Goal: Information Seeking & Learning: Learn about a topic

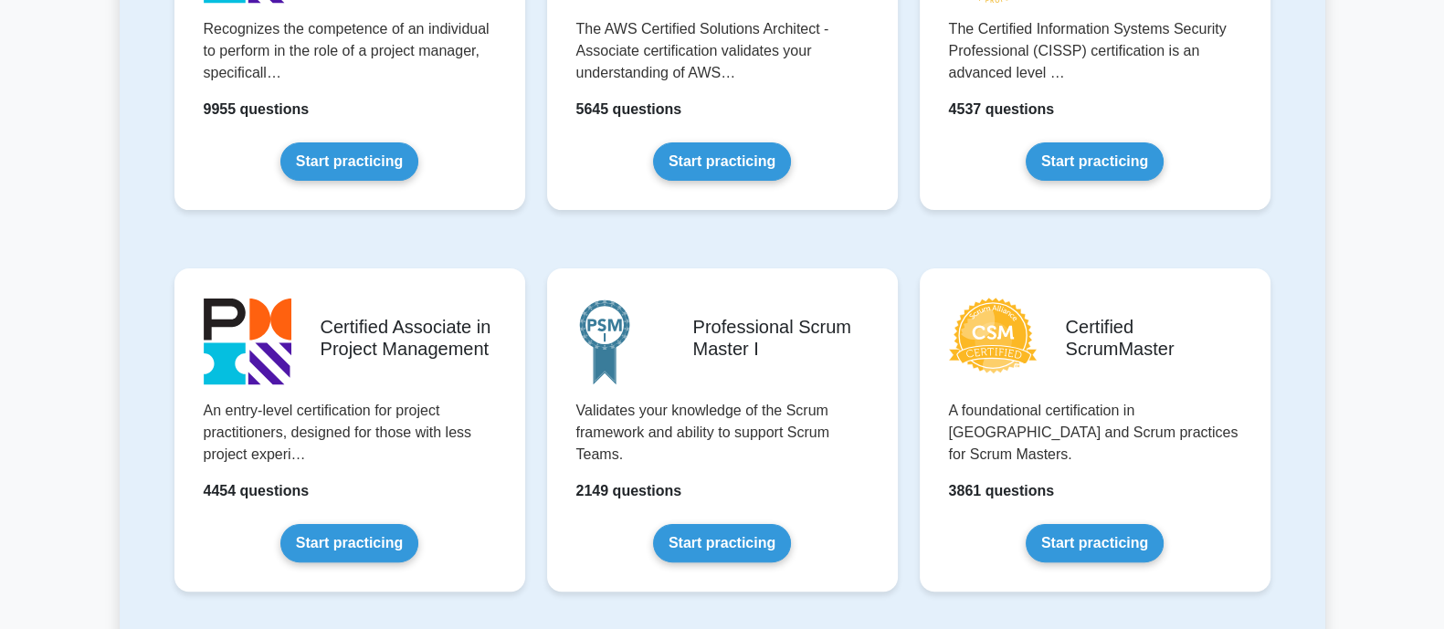
scroll to position [533, 0]
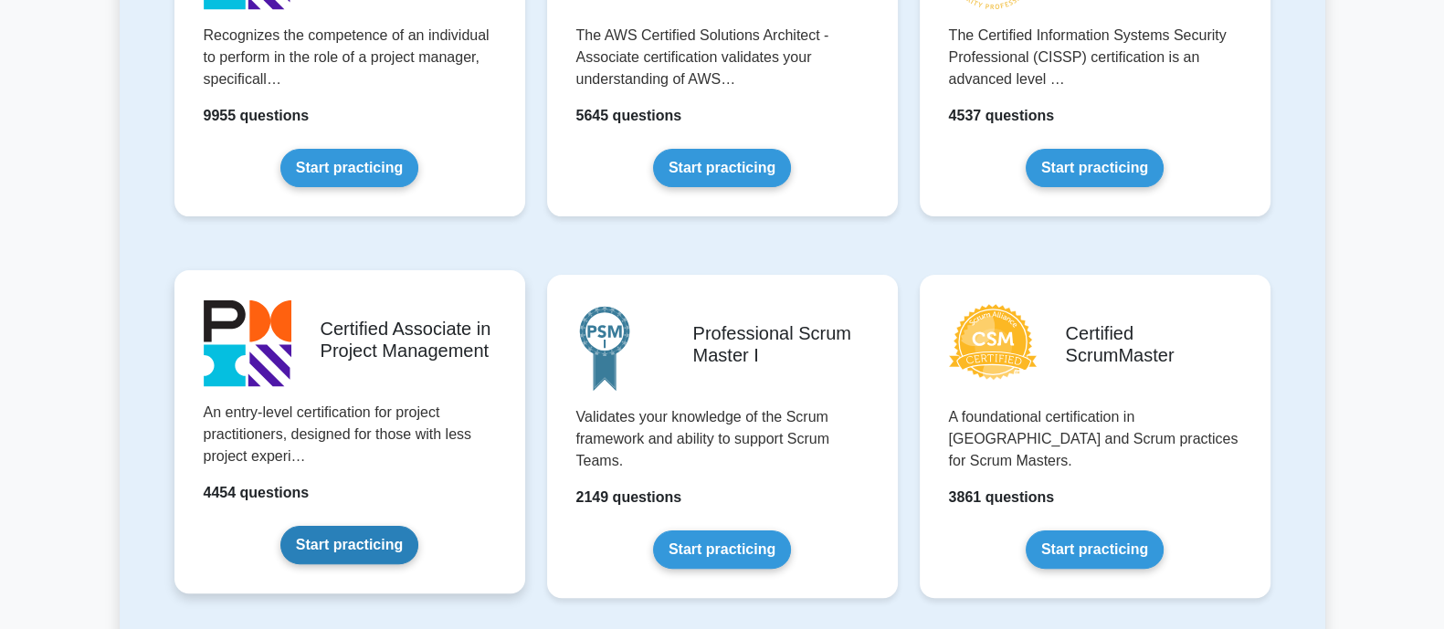
click at [318, 526] on link "Start practicing" at bounding box center [349, 545] width 138 height 38
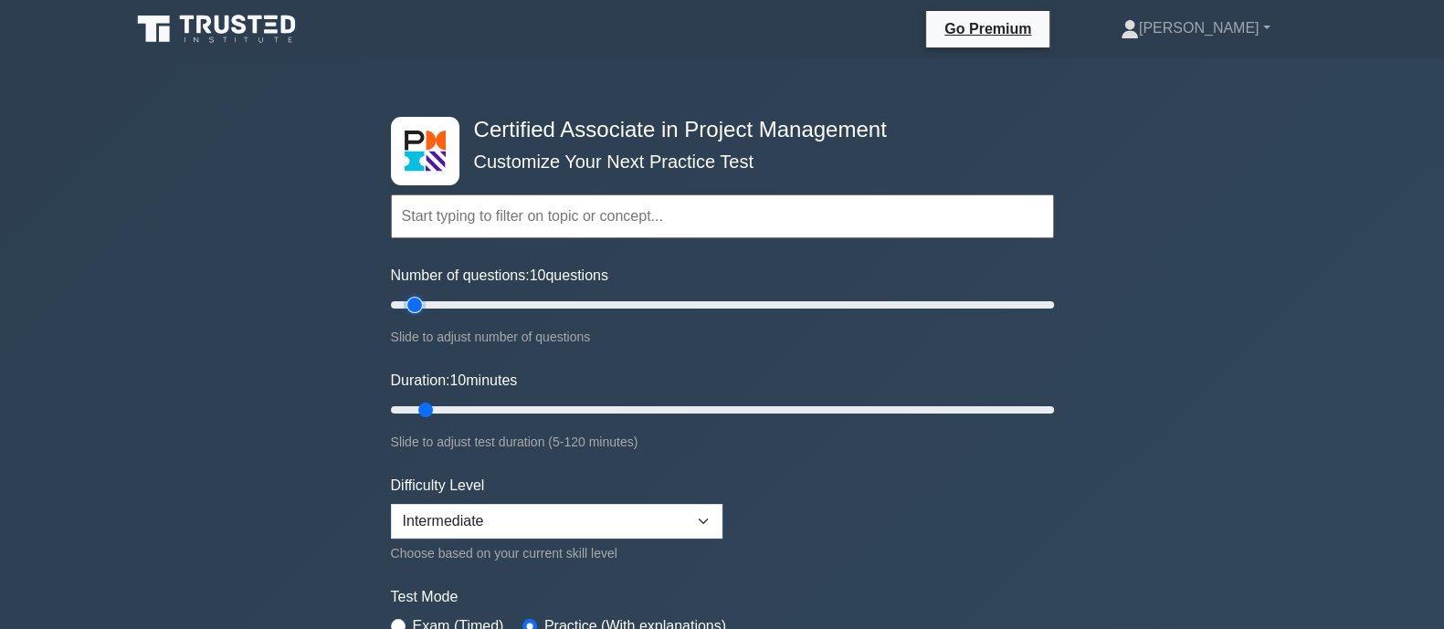
click at [413, 312] on input "Number of questions: 10 questions" at bounding box center [722, 305] width 663 height 22
drag, startPoint x: 413, startPoint y: 306, endPoint x: 443, endPoint y: 305, distance: 30.2
type input "20"
click at [443, 305] on input "Number of questions: 20 questions" at bounding box center [722, 305] width 663 height 22
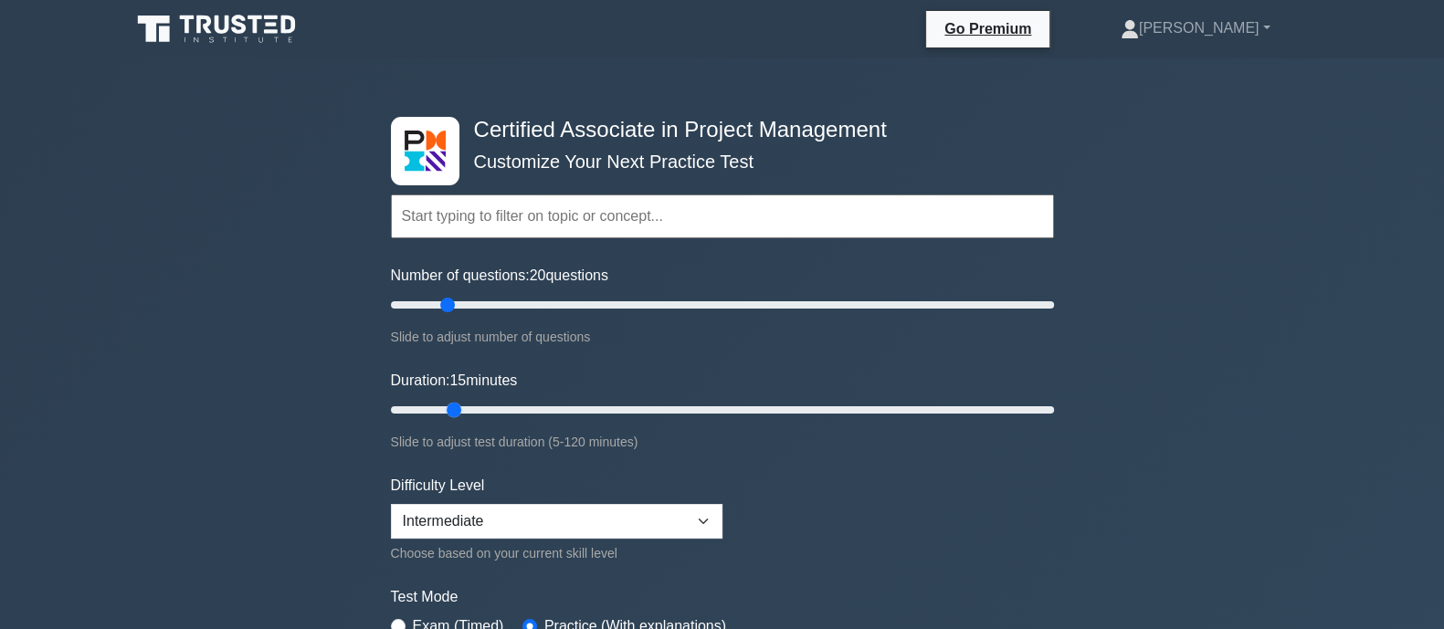
drag, startPoint x: 426, startPoint y: 413, endPoint x: 440, endPoint y: 413, distance: 14.6
type input "15"
click at [440, 413] on input "Duration: 15 minutes" at bounding box center [722, 410] width 663 height 22
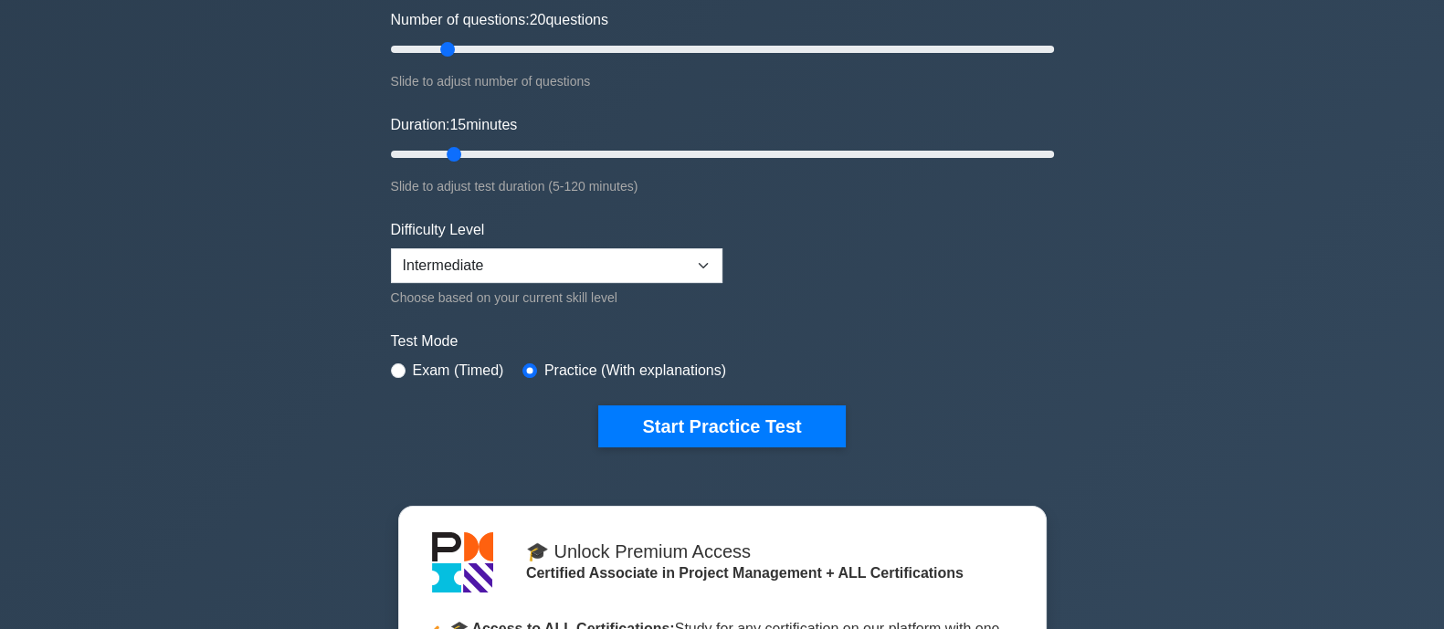
scroll to position [266, 0]
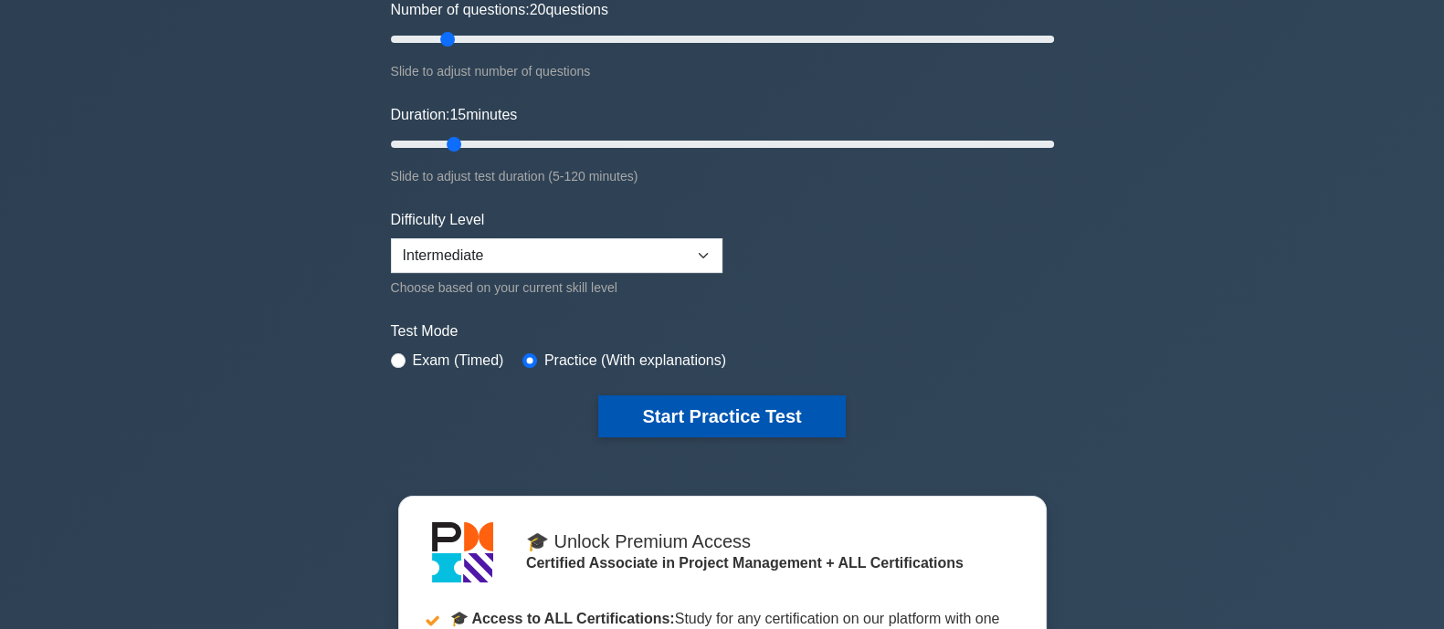
click at [704, 409] on button "Start Practice Test" at bounding box center [721, 417] width 247 height 42
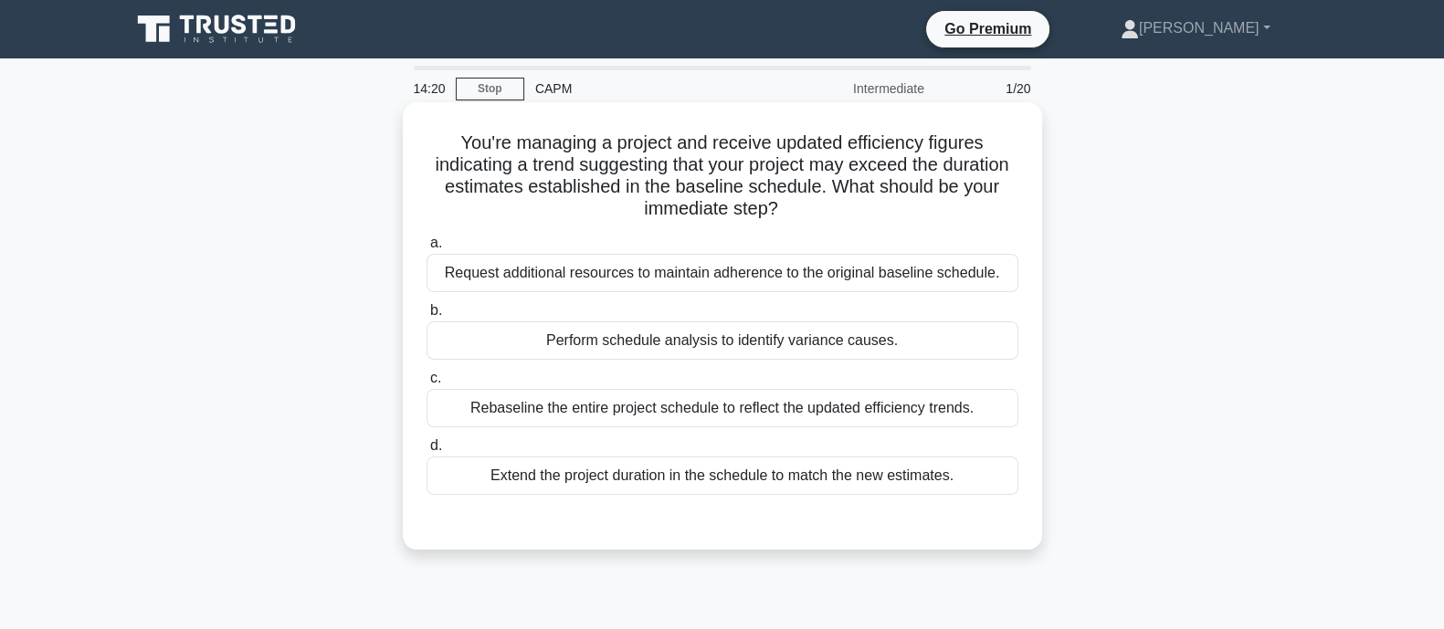
click at [547, 344] on div "Perform schedule analysis to identify variance causes." at bounding box center [723, 341] width 592 height 38
click at [427, 317] on input "b. Perform schedule analysis to identify variance causes." at bounding box center [427, 311] width 0 height 12
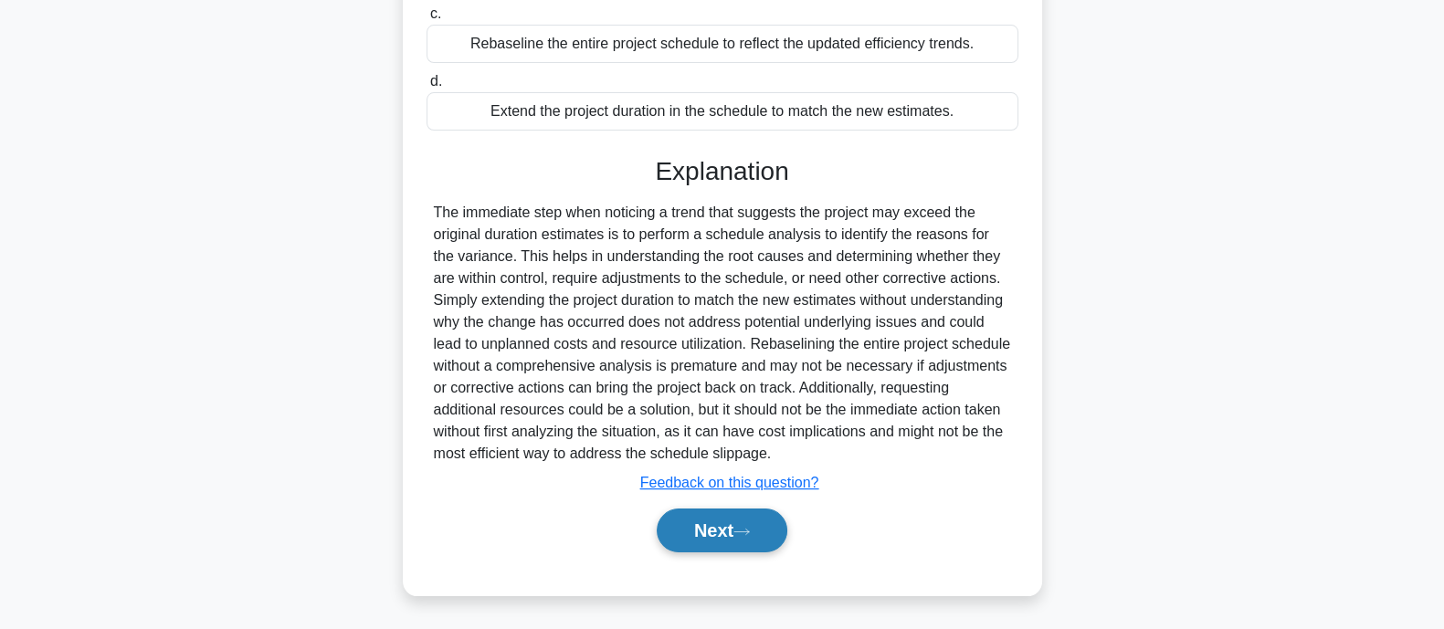
click at [725, 530] on button "Next" at bounding box center [722, 531] width 131 height 44
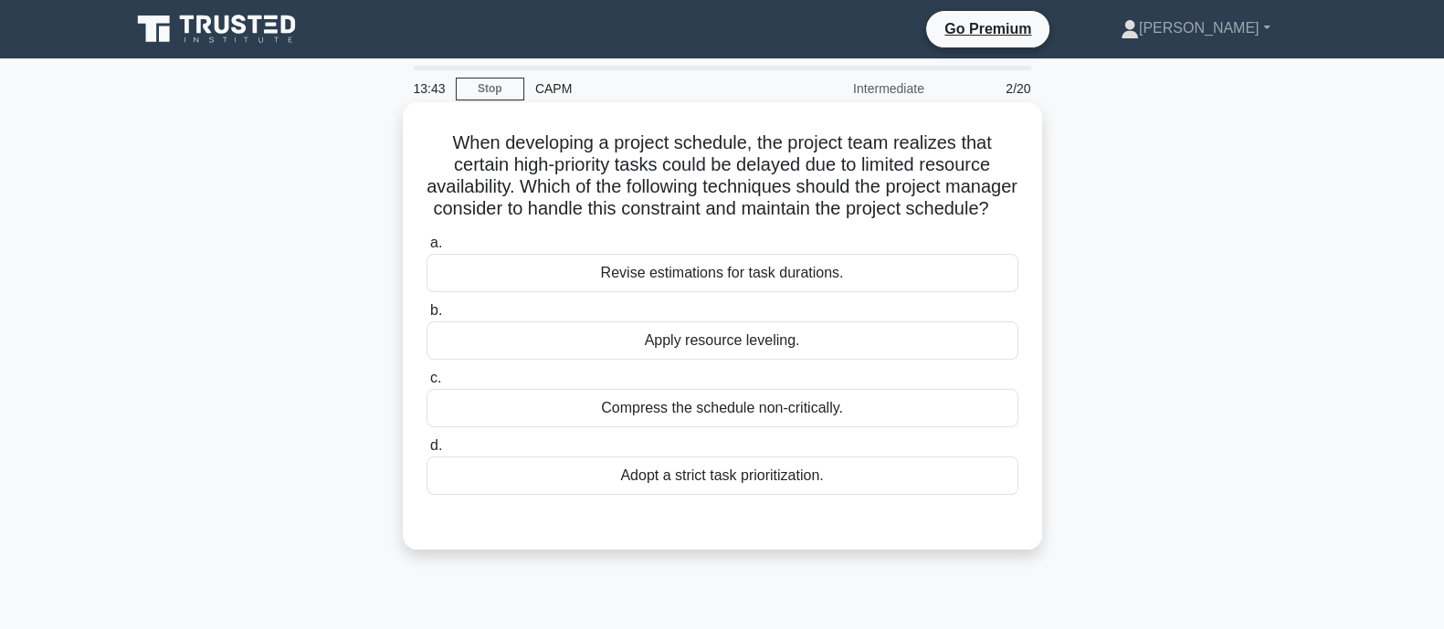
click at [498, 340] on label "b. Apply resource leveling." at bounding box center [723, 330] width 592 height 60
click at [427, 317] on input "b. Apply resource leveling." at bounding box center [427, 311] width 0 height 12
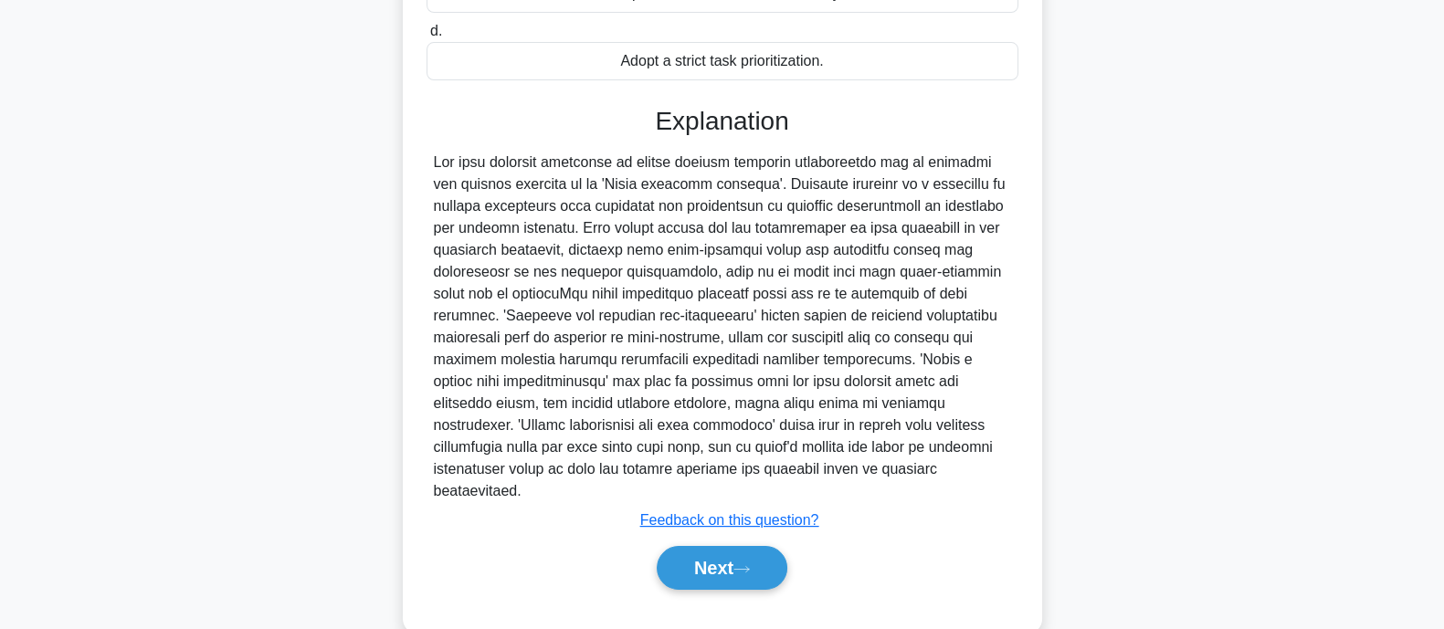
scroll to position [451, 0]
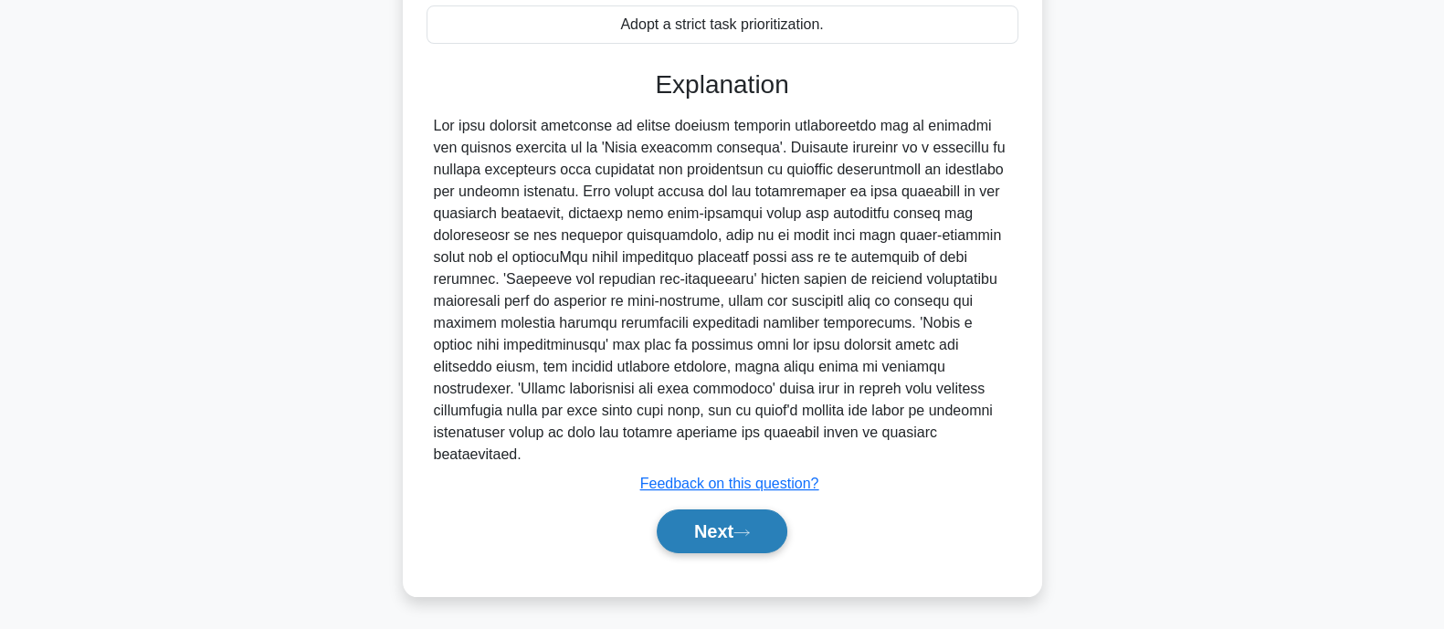
click at [679, 514] on button "Next" at bounding box center [722, 532] width 131 height 44
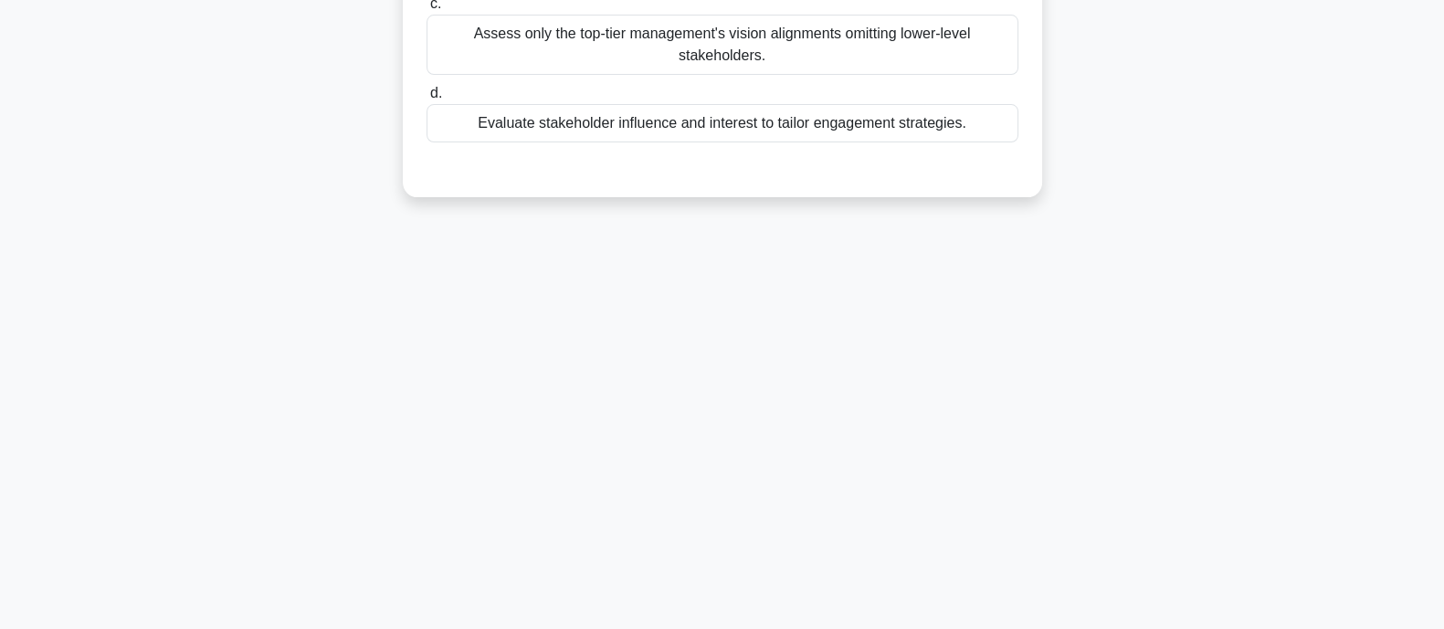
scroll to position [0, 0]
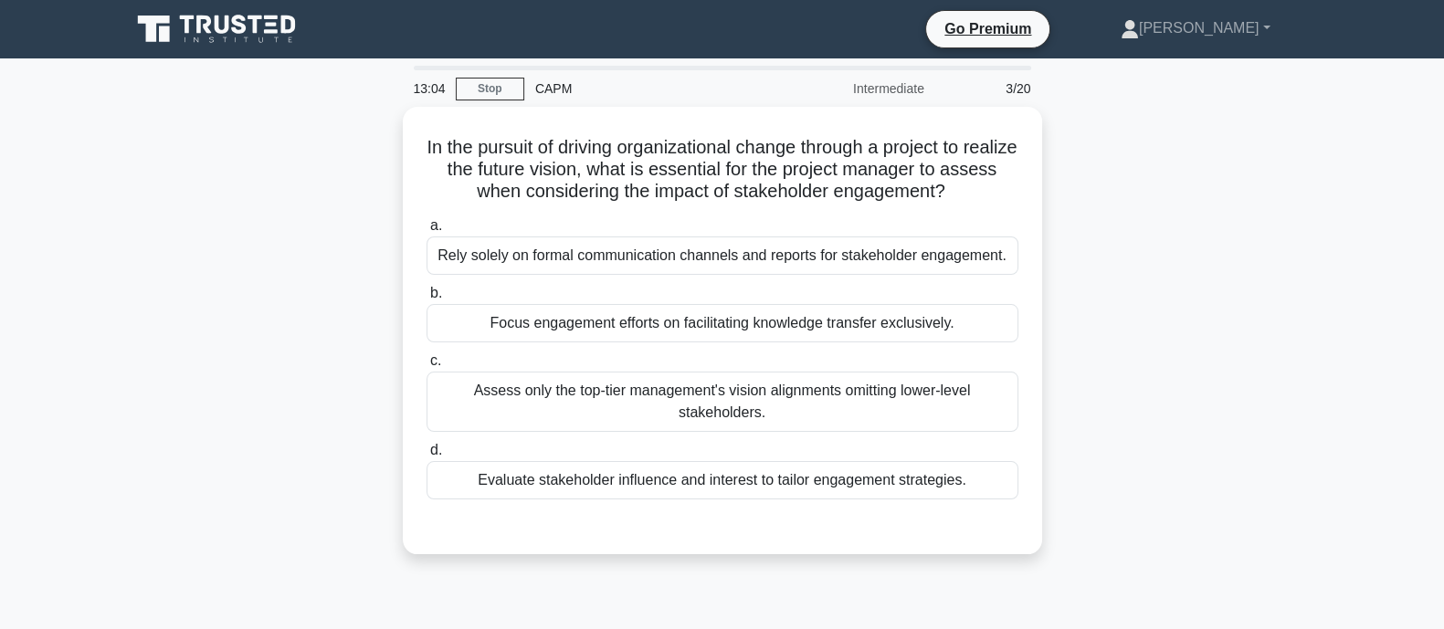
click at [486, 491] on div "Evaluate stakeholder influence and interest to tailor engagement strategies." at bounding box center [723, 480] width 592 height 38
click at [427, 457] on input "d. Evaluate stakeholder influence and interest to tailor engagement strategies." at bounding box center [427, 451] width 0 height 12
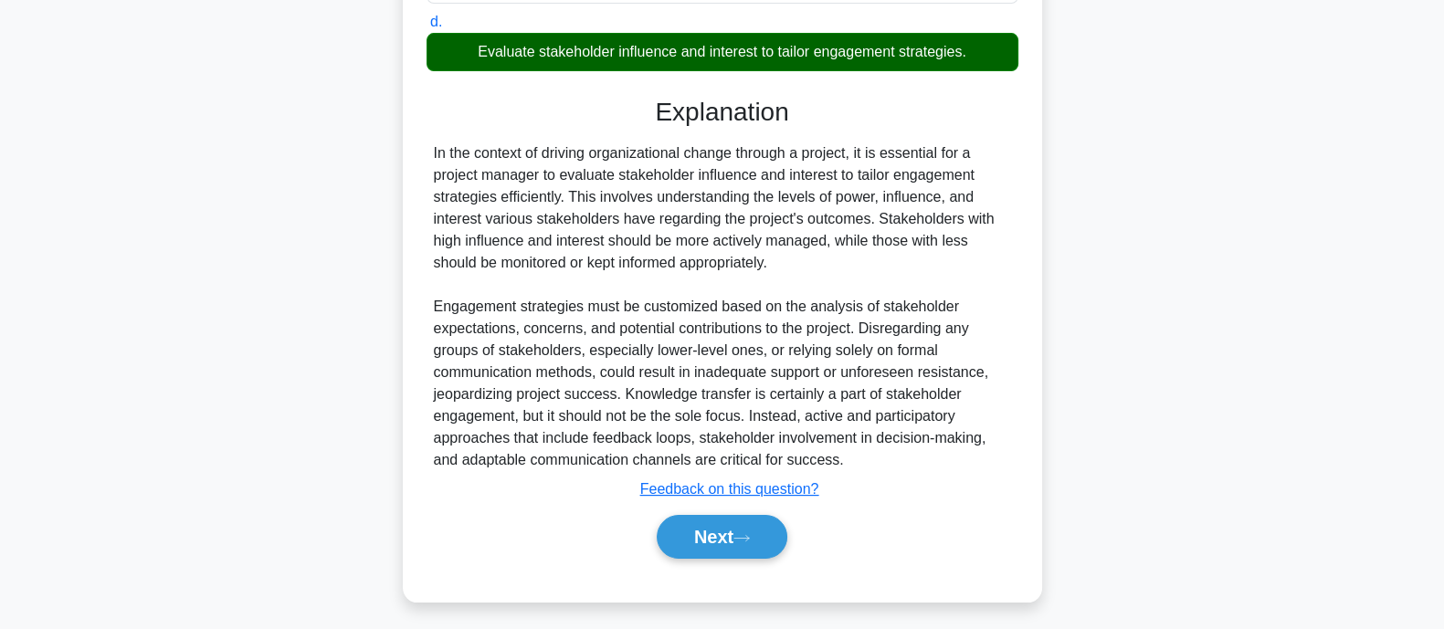
scroll to position [429, 0]
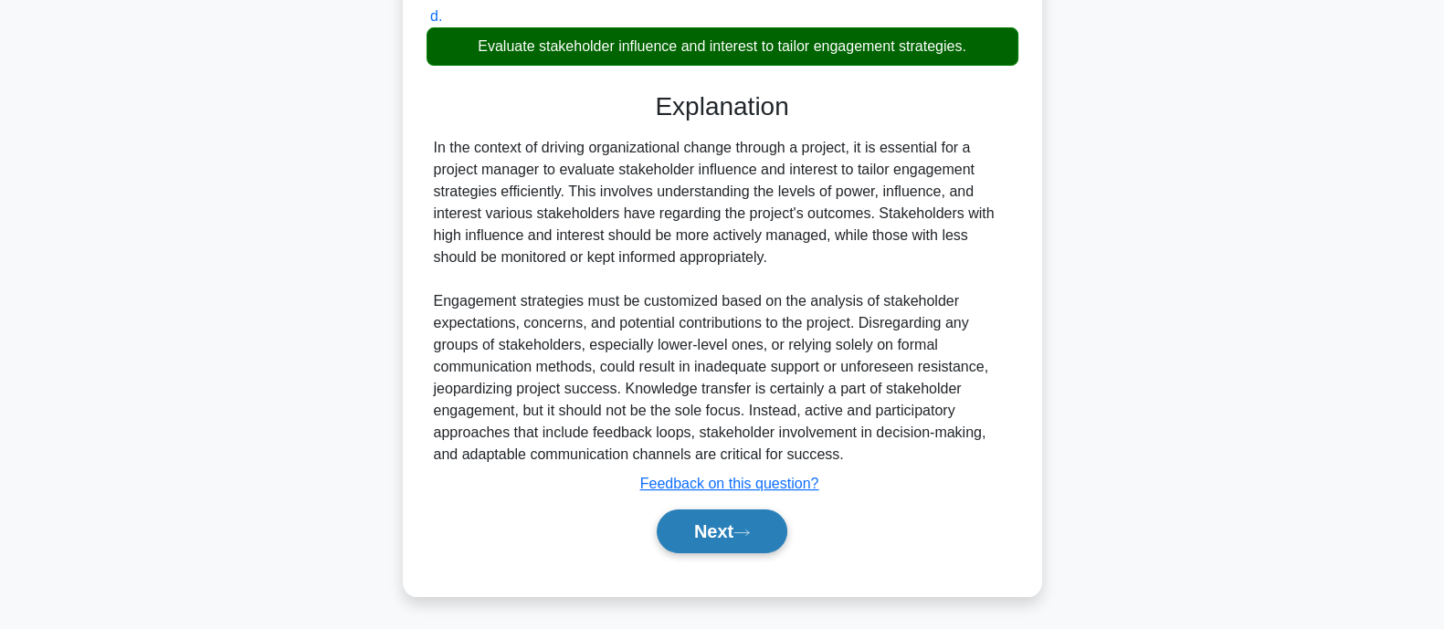
click at [657, 532] on button "Next" at bounding box center [722, 532] width 131 height 44
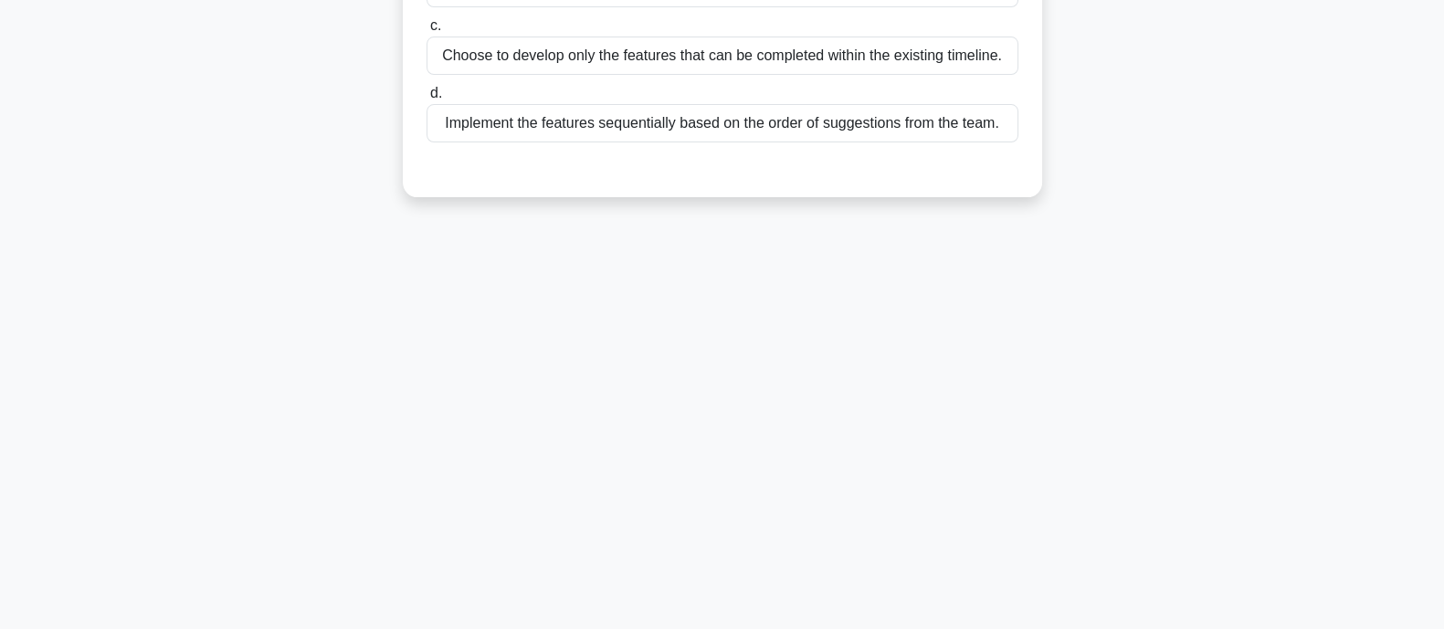
scroll to position [0, 0]
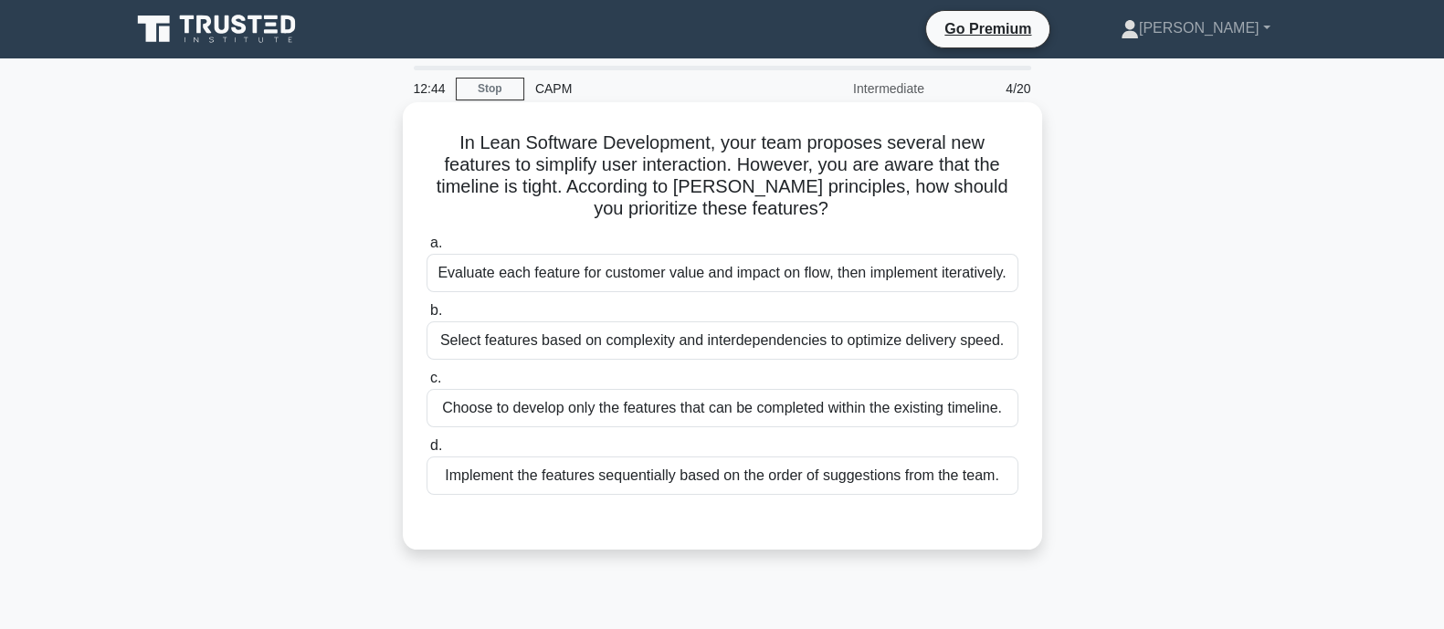
click at [637, 271] on div "Evaluate each feature for customer value and impact on flow, then implement ite…" at bounding box center [723, 273] width 592 height 38
click at [427, 249] on input "a. Evaluate each feature for customer value and impact on flow, then implement …" at bounding box center [427, 244] width 0 height 12
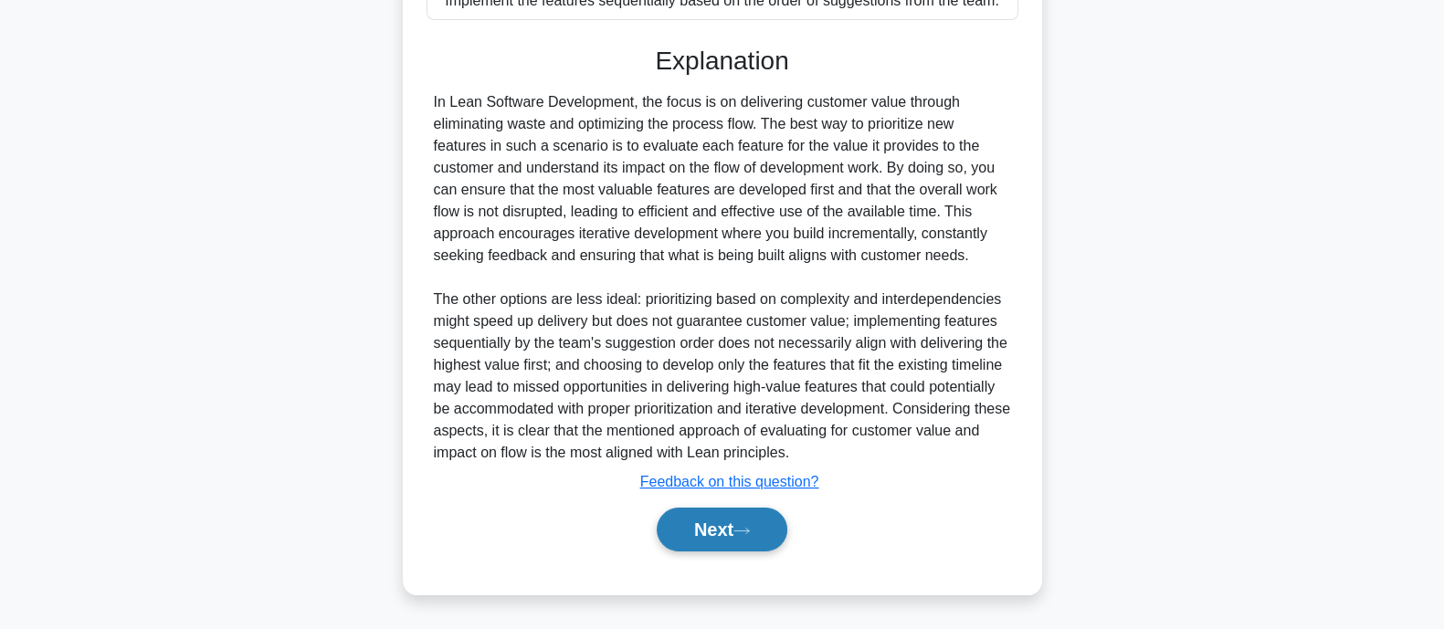
click at [734, 524] on button "Next" at bounding box center [722, 530] width 131 height 44
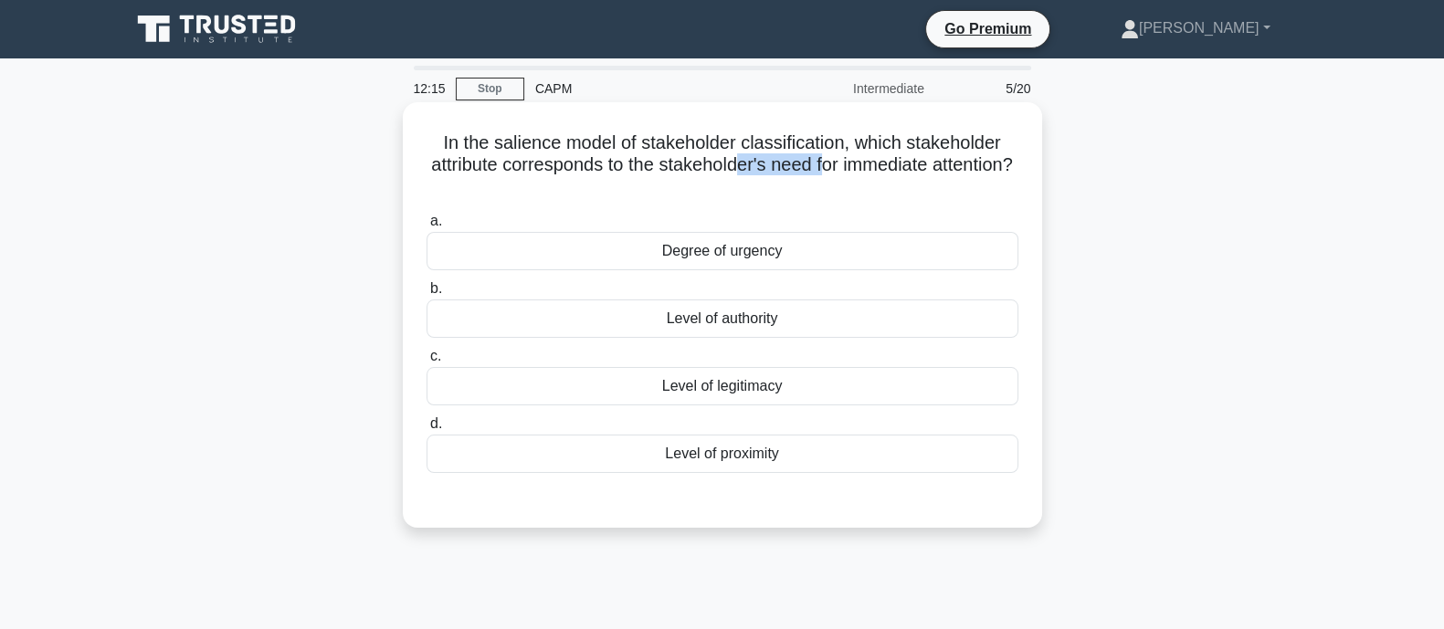
drag, startPoint x: 786, startPoint y: 166, endPoint x: 868, endPoint y: 166, distance: 82.2
click at [868, 166] on h5 "In the salience model of stakeholder classification, which stakeholder attribut…" at bounding box center [723, 166] width 596 height 68
click at [658, 259] on div "Degree of urgency" at bounding box center [723, 251] width 592 height 38
click at [427, 227] on input "a. Degree of urgency" at bounding box center [427, 222] width 0 height 12
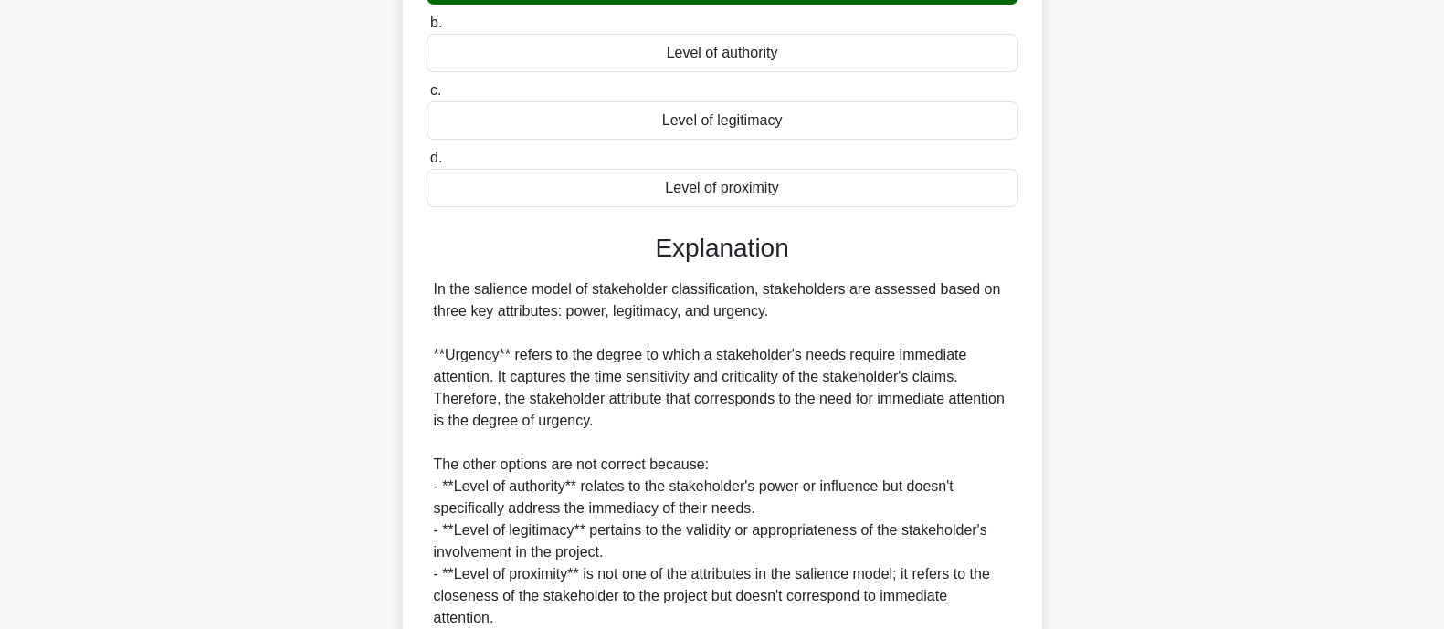
scroll to position [429, 0]
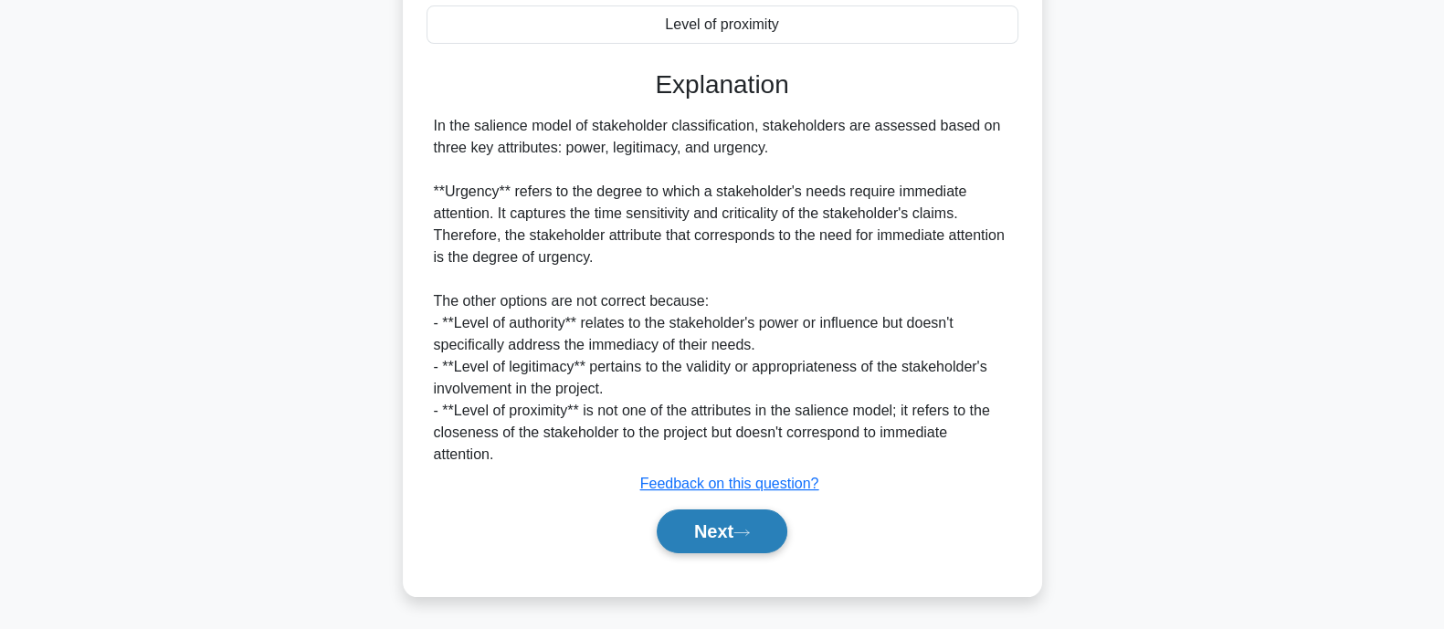
click at [717, 527] on button "Next" at bounding box center [722, 532] width 131 height 44
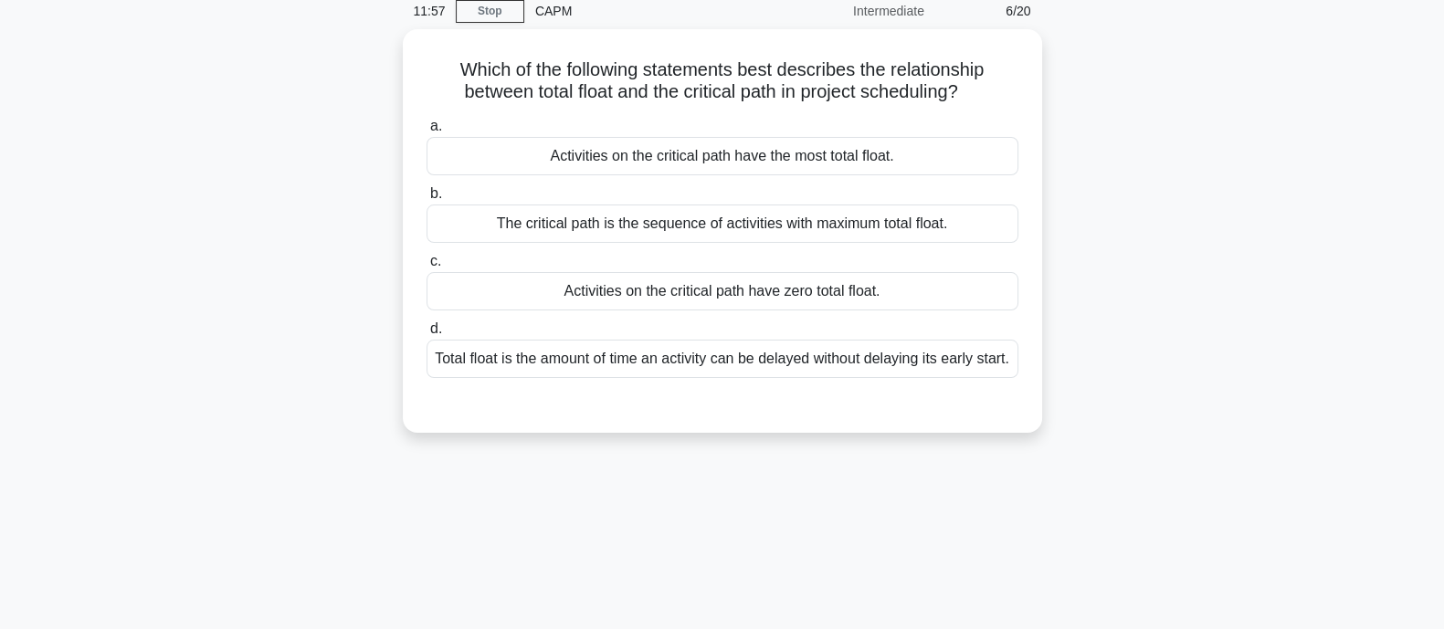
scroll to position [0, 0]
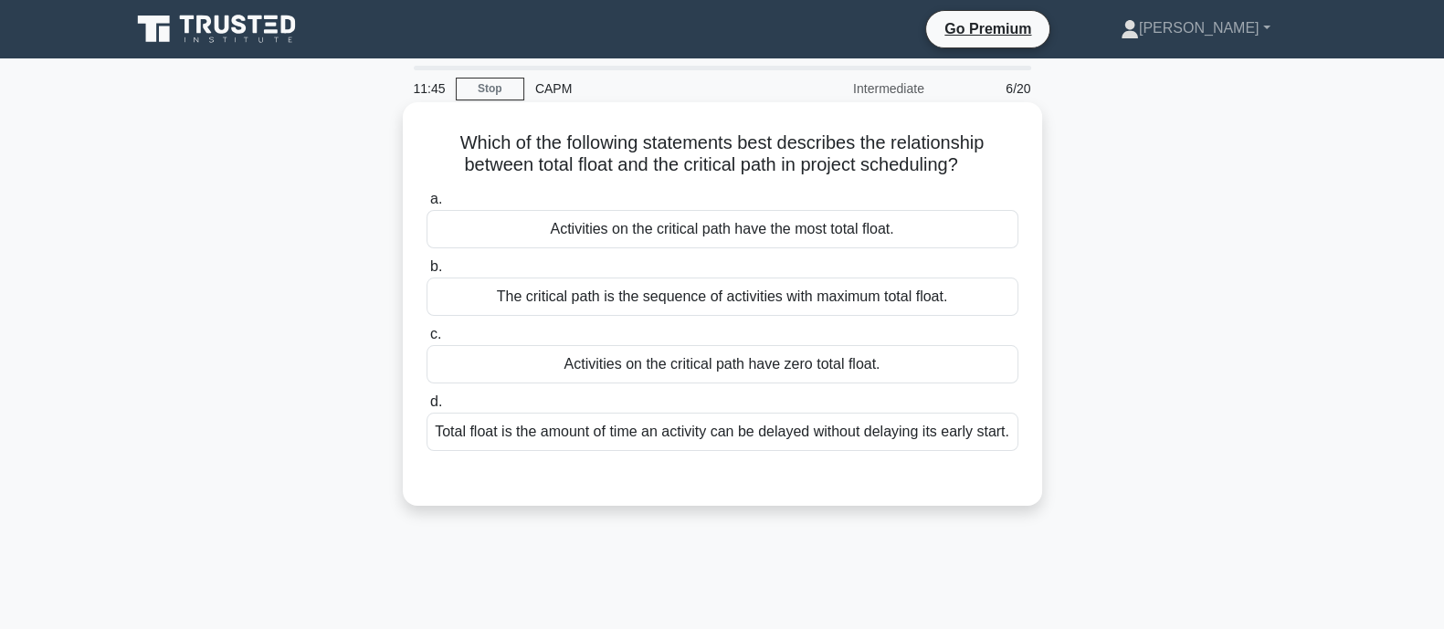
click at [659, 370] on div "Activities on the critical path have zero total float." at bounding box center [723, 364] width 592 height 38
click at [427, 341] on input "c. Activities on the critical path have zero total float." at bounding box center [427, 335] width 0 height 12
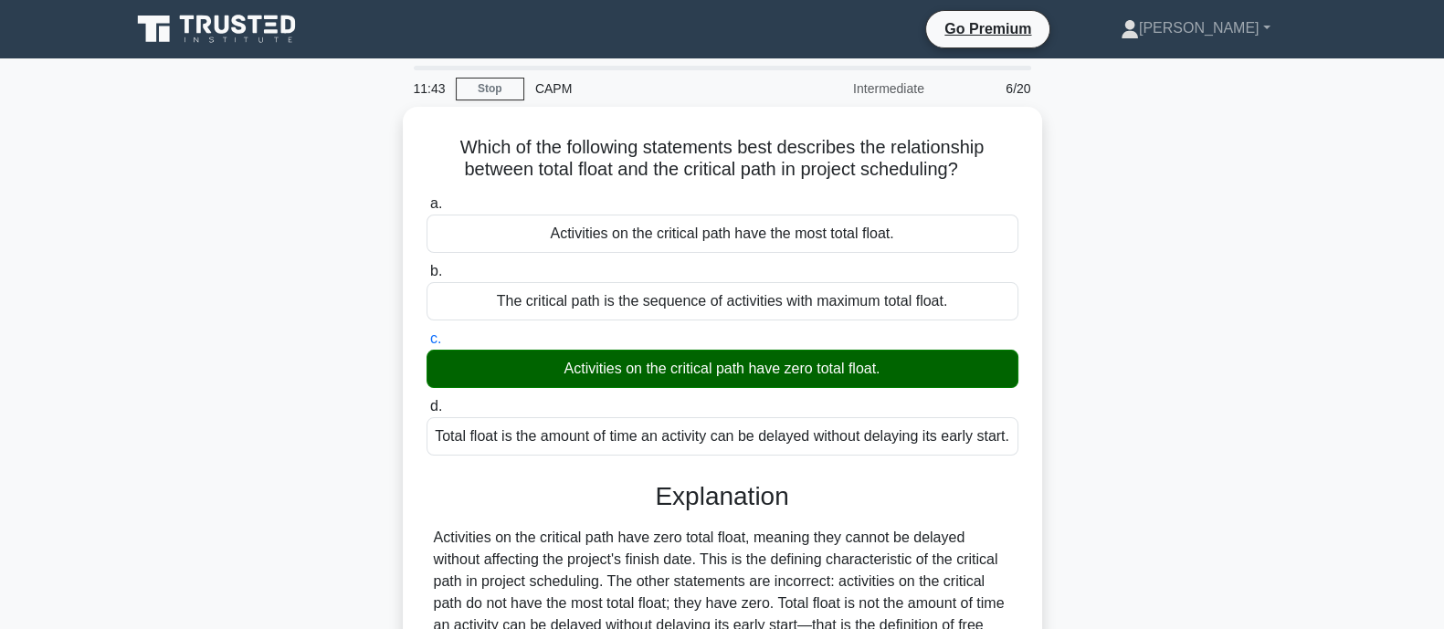
scroll to position [266, 0]
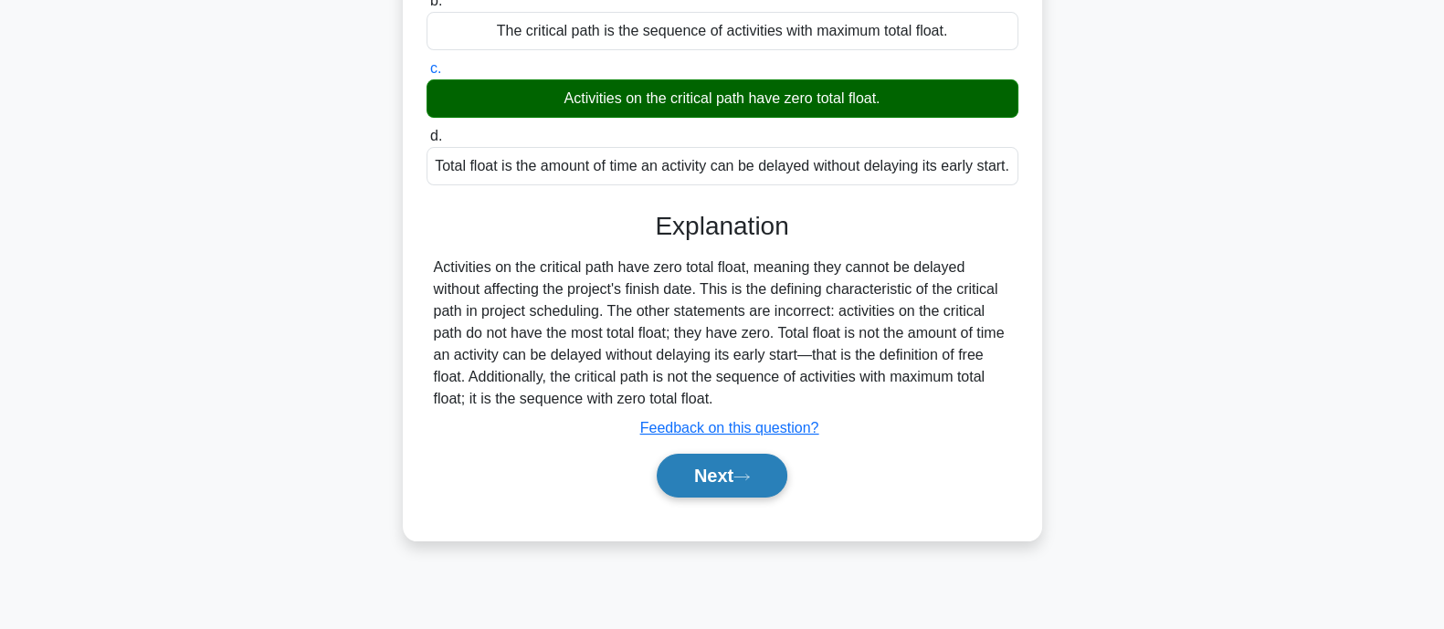
click at [715, 498] on button "Next" at bounding box center [722, 476] width 131 height 44
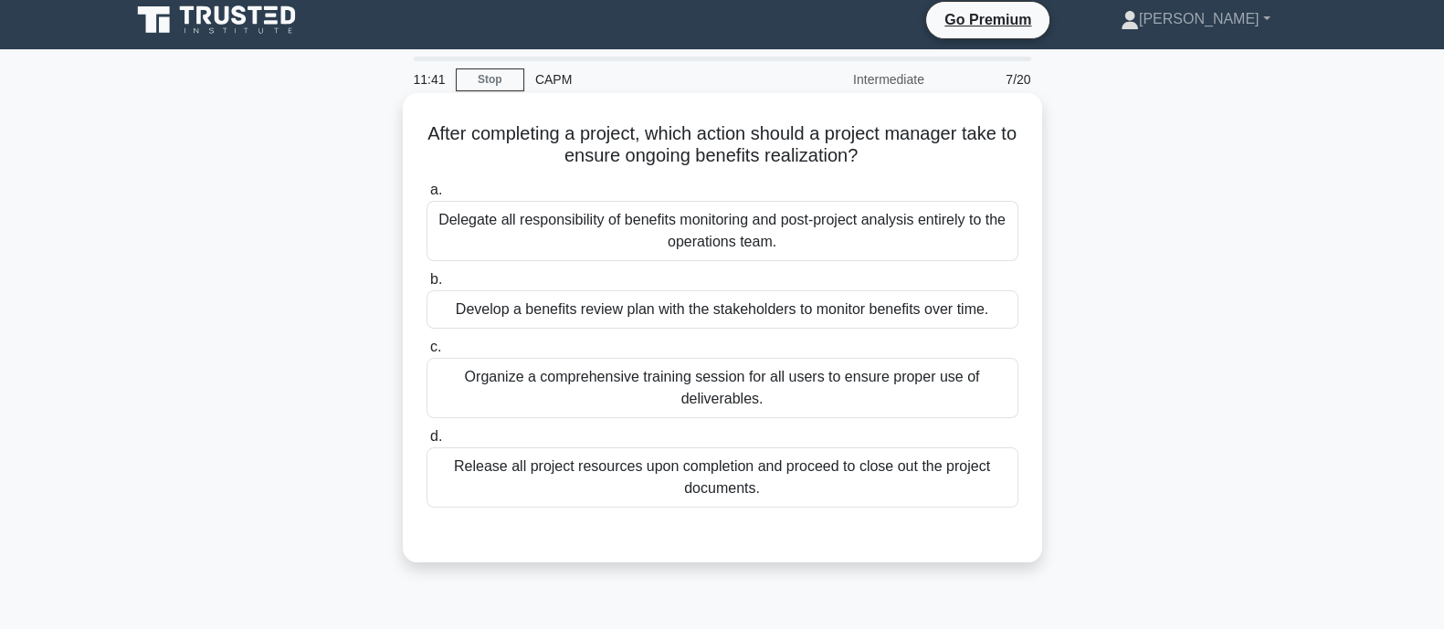
scroll to position [0, 0]
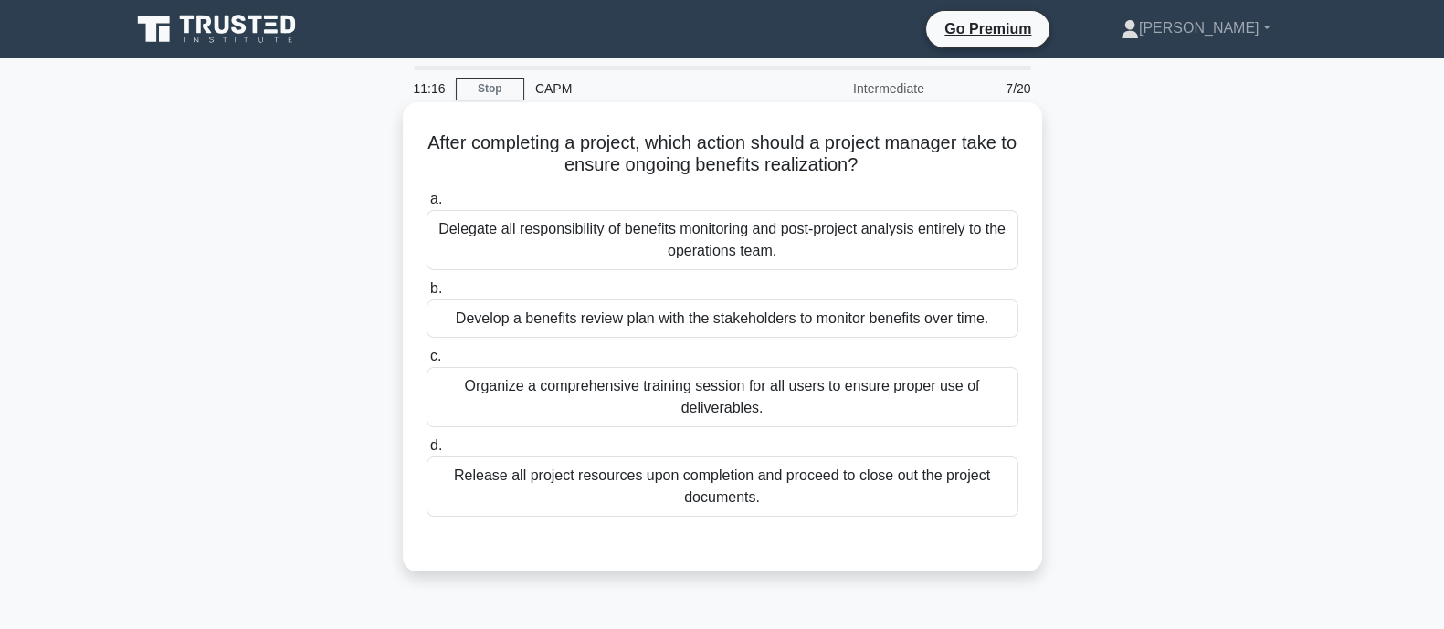
click at [484, 396] on div "Organize a comprehensive training session for all users to ensure proper use of…" at bounding box center [723, 397] width 592 height 60
click at [427, 363] on input "c. Organize a comprehensive training session for all users to ensure proper use…" at bounding box center [427, 357] width 0 height 12
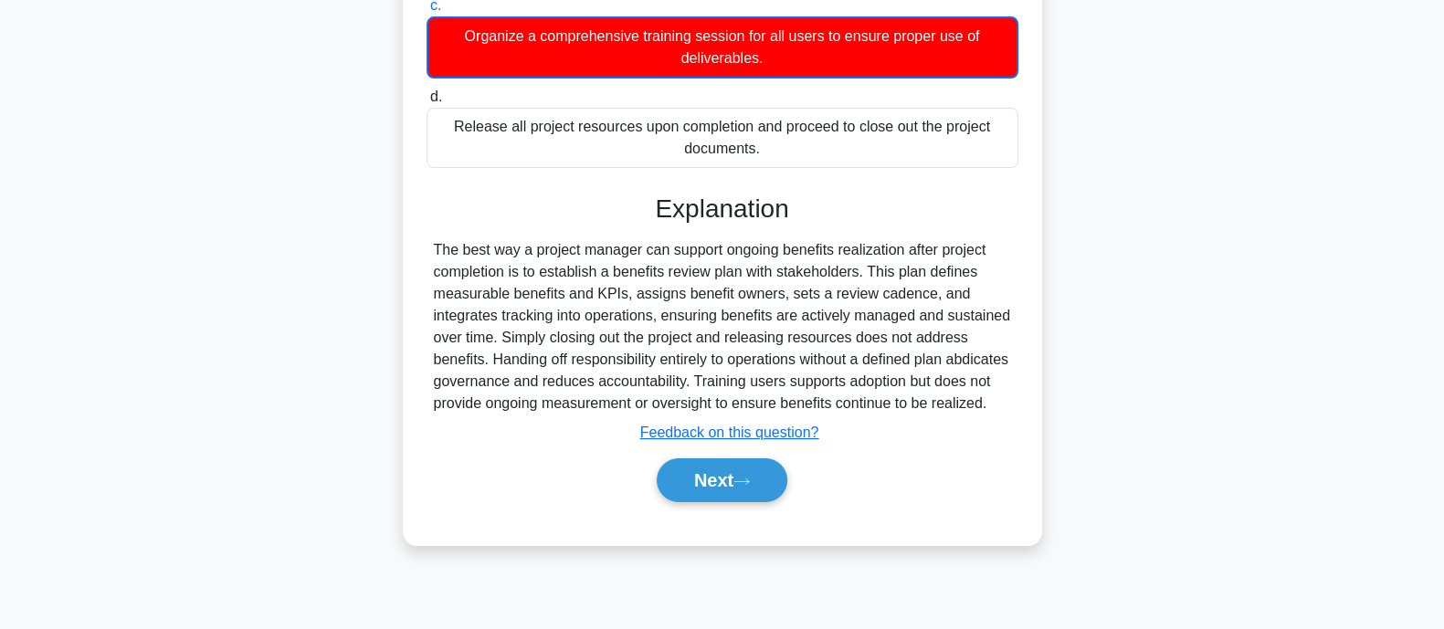
scroll to position [357, 0]
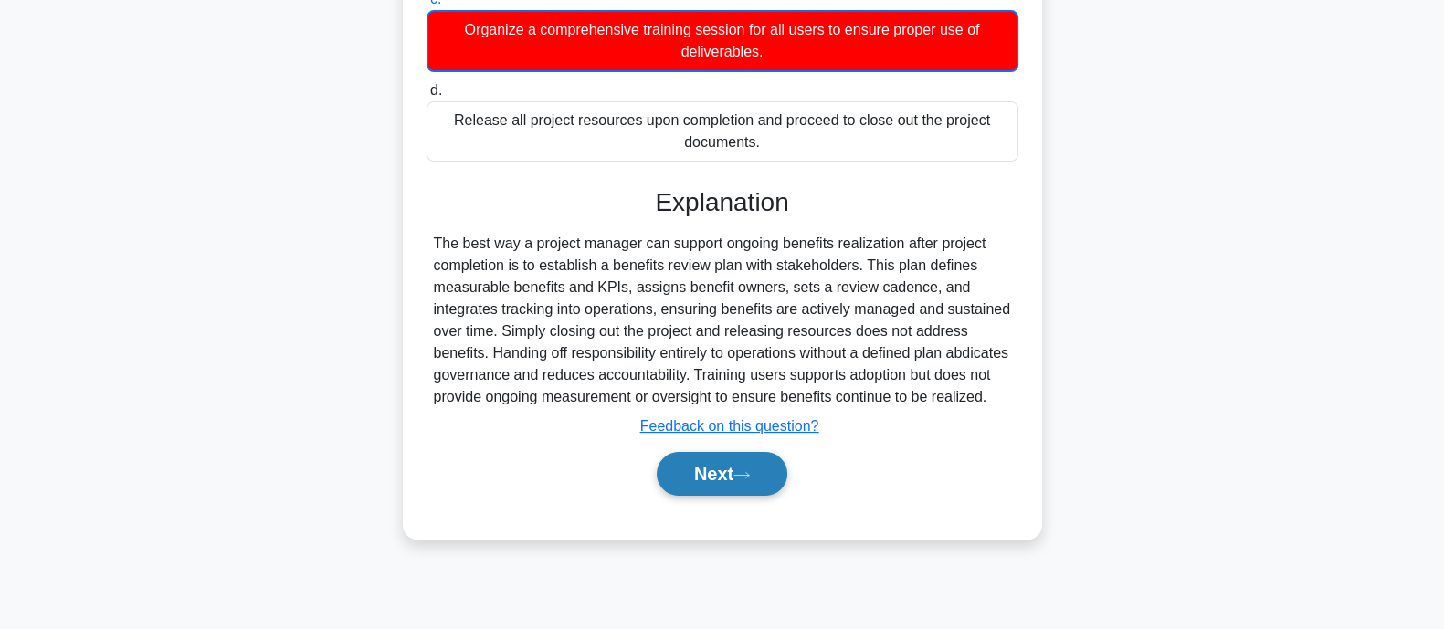
click at [724, 493] on button "Next" at bounding box center [722, 474] width 131 height 44
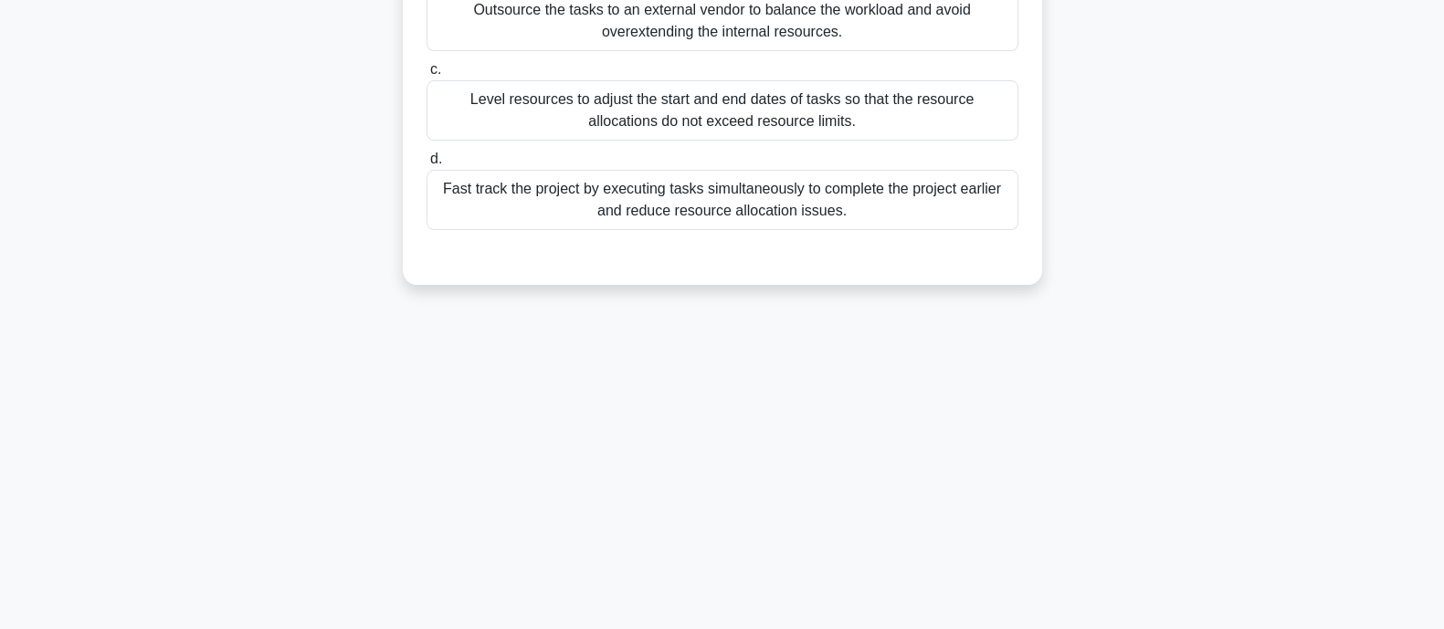
scroll to position [0, 0]
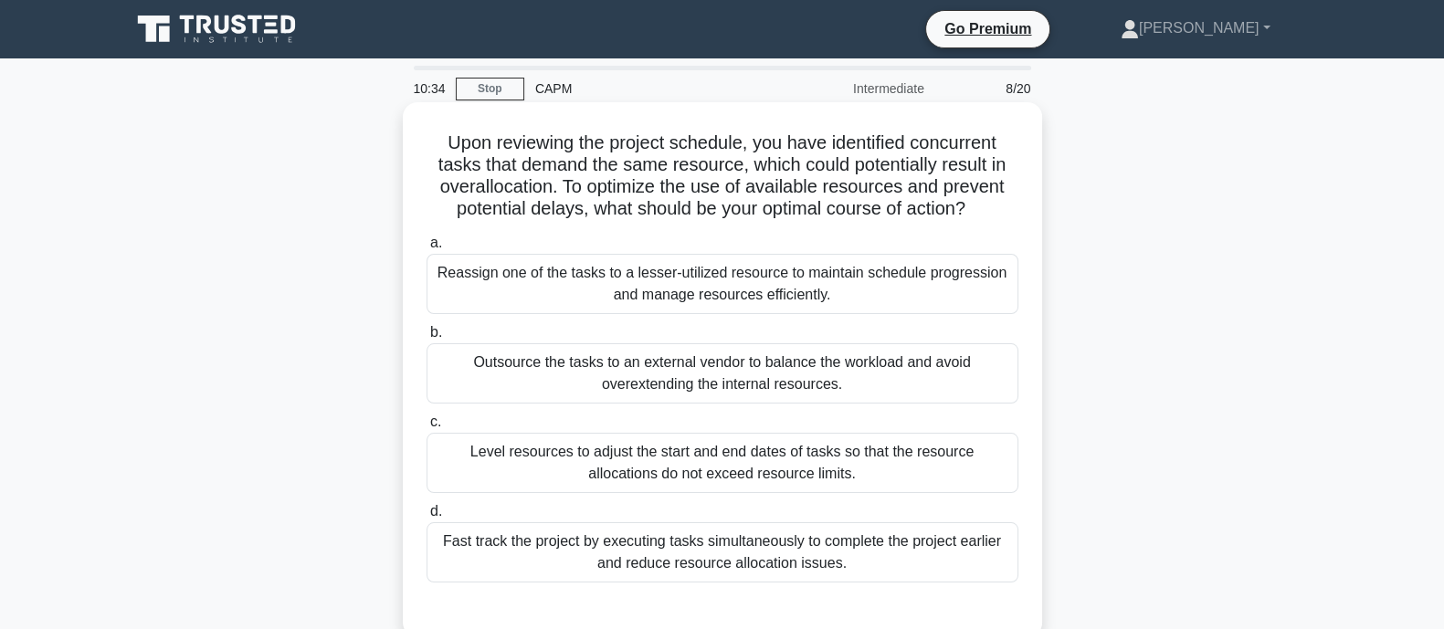
click at [566, 560] on div "Fast track the project by executing tasks simultaneously to complete the projec…" at bounding box center [723, 553] width 592 height 60
click at [427, 518] on input "d. Fast track the project by executing tasks simultaneously to complete the pro…" at bounding box center [427, 512] width 0 height 12
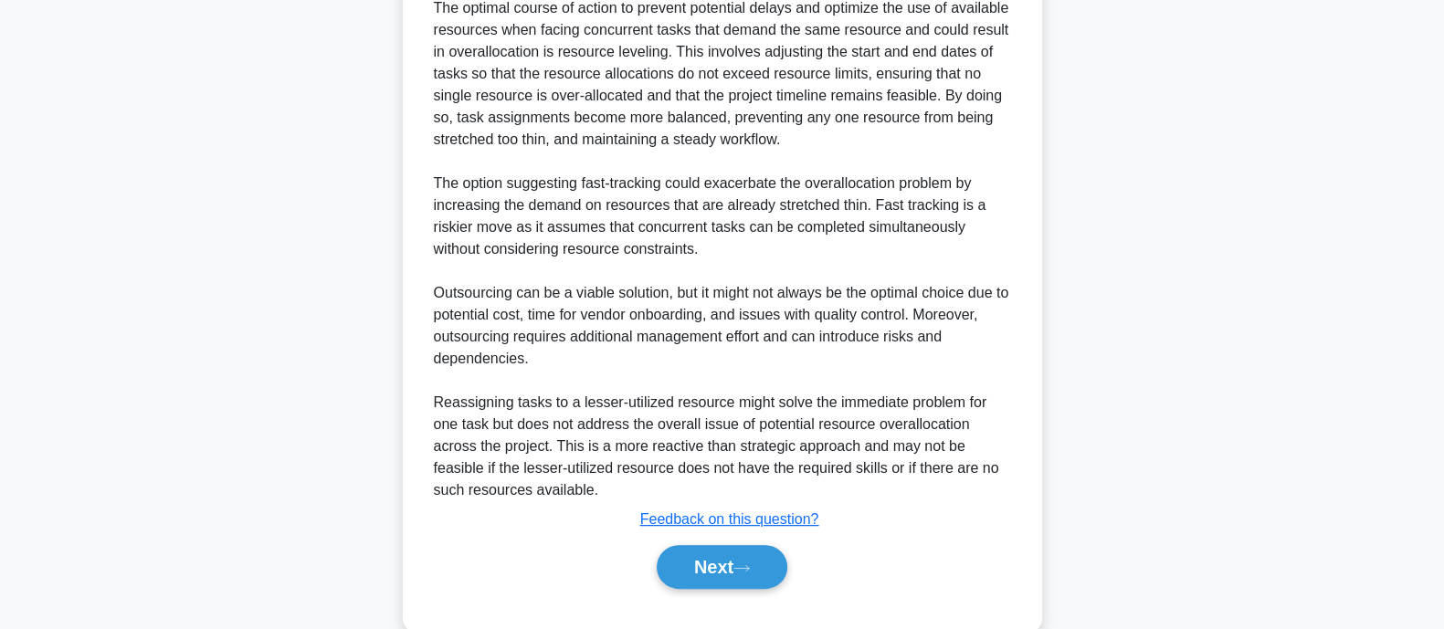
scroll to position [694, 0]
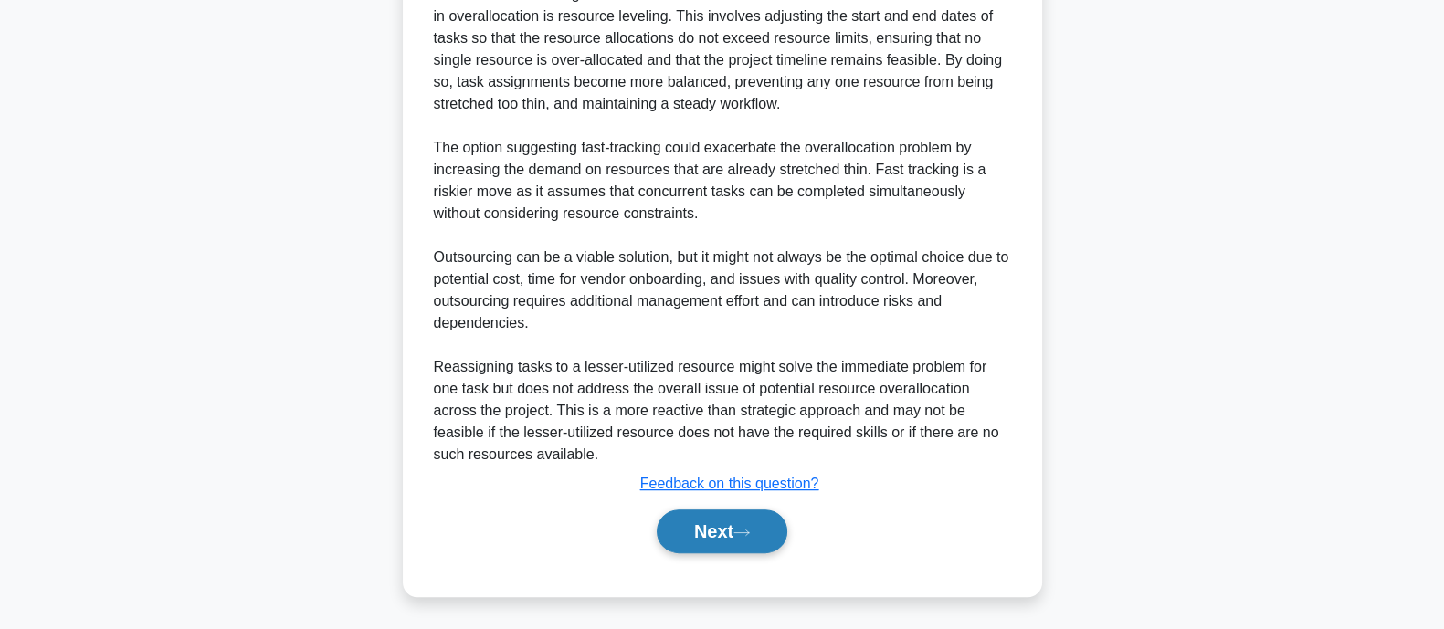
click at [686, 533] on button "Next" at bounding box center [722, 532] width 131 height 44
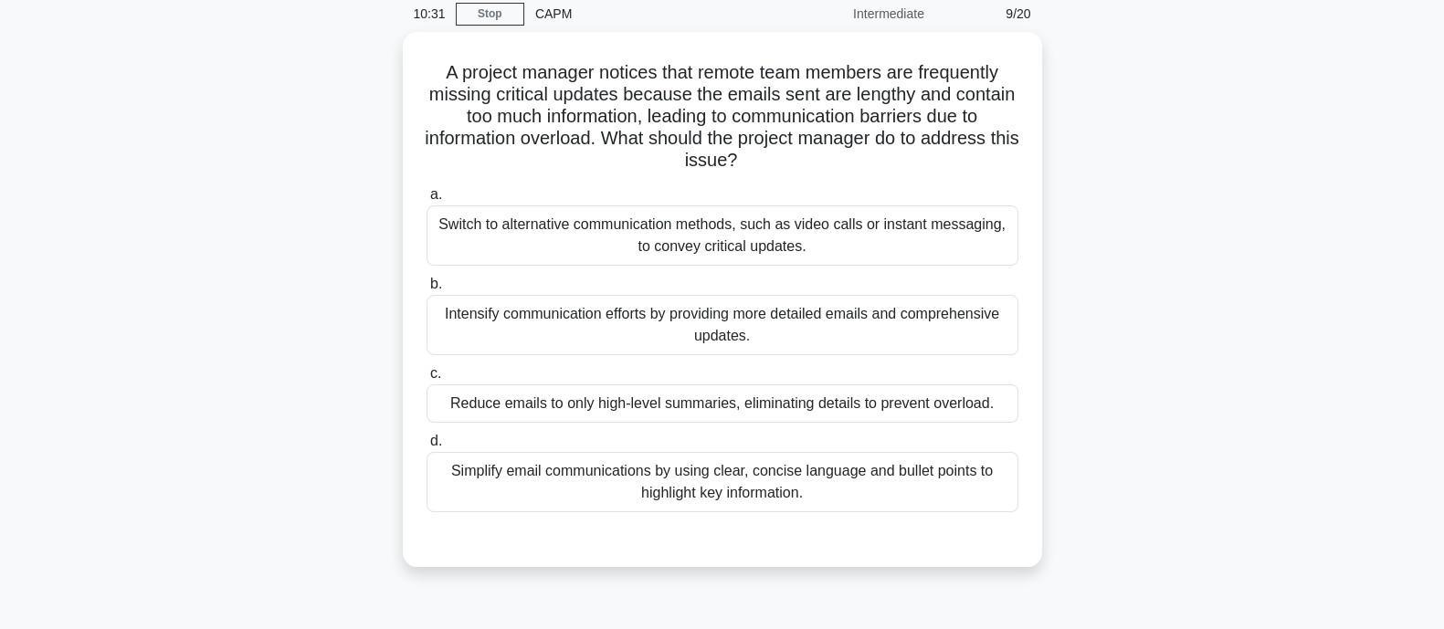
scroll to position [0, 0]
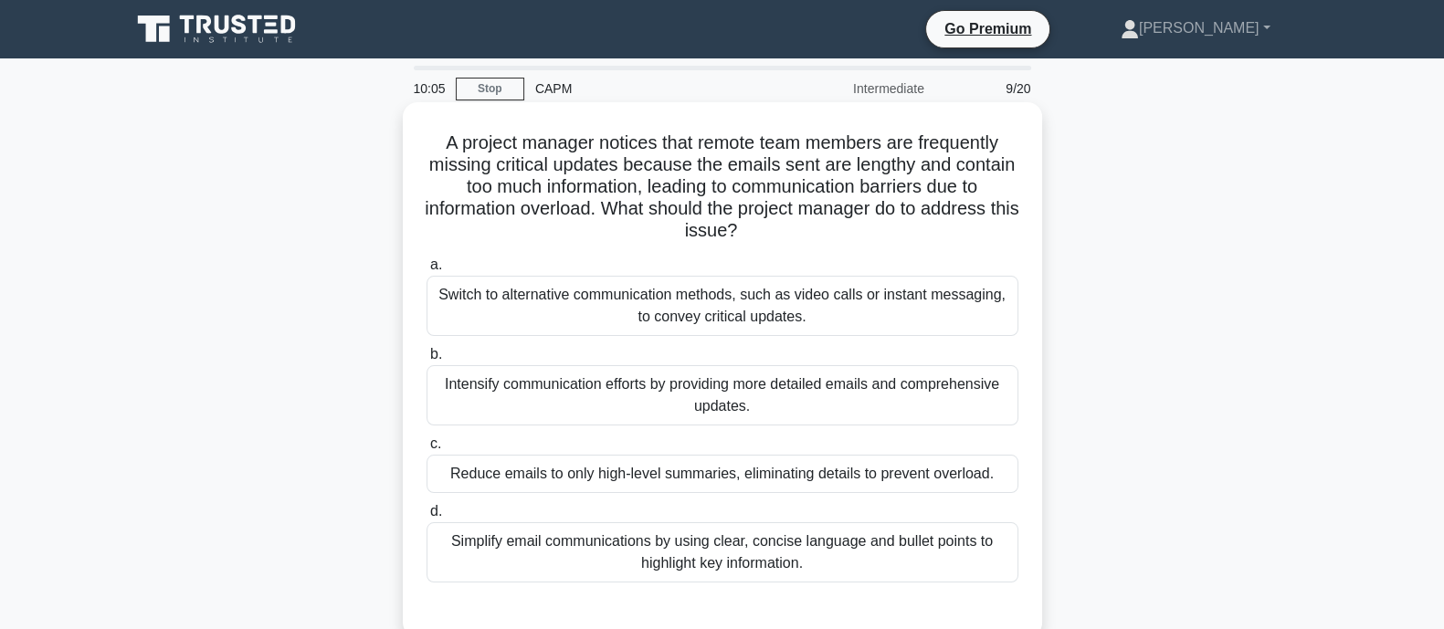
click at [551, 559] on div "Simplify email communications by using clear, concise language and bullet point…" at bounding box center [723, 553] width 592 height 60
click at [427, 518] on input "d. Simplify email communications by using clear, concise language and bullet po…" at bounding box center [427, 512] width 0 height 12
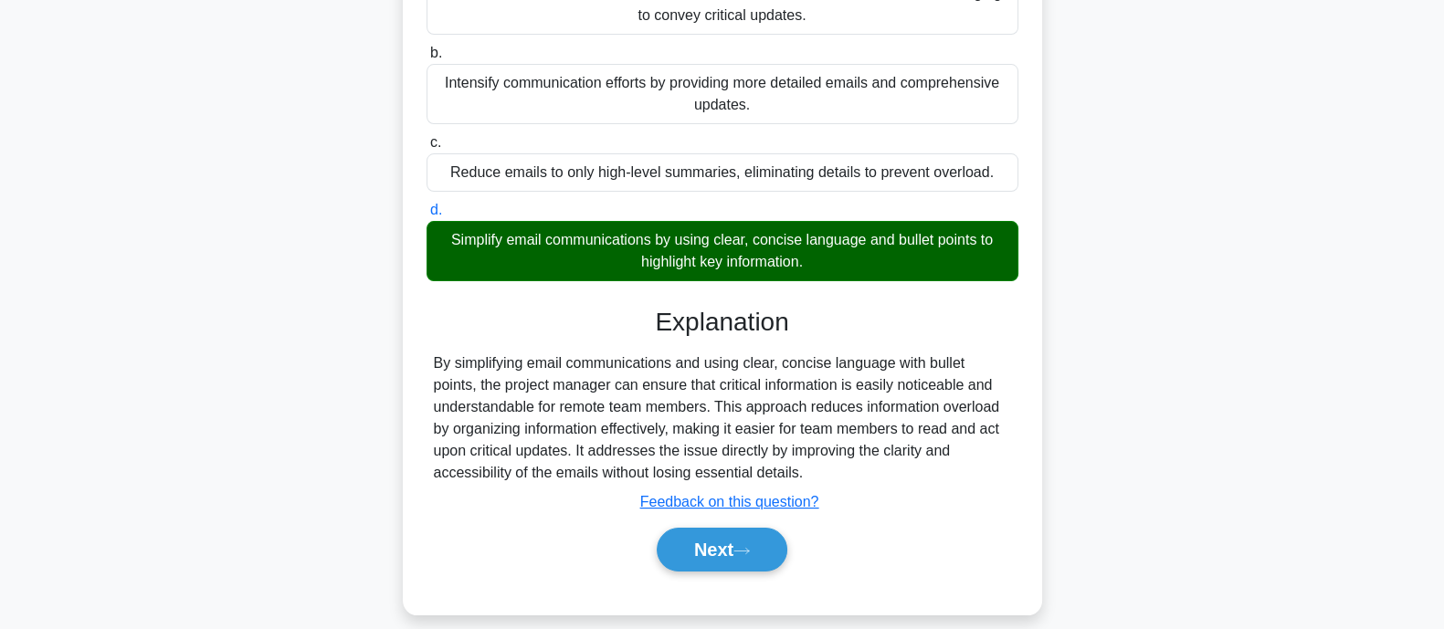
scroll to position [357, 0]
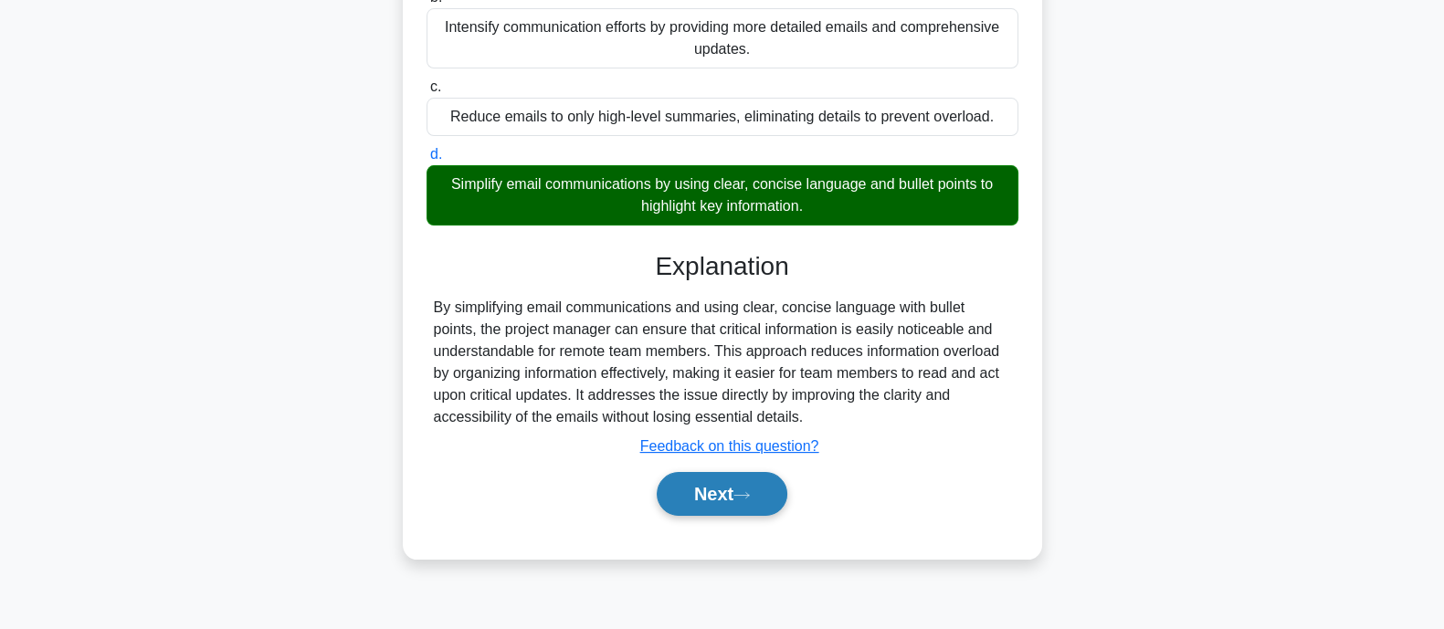
click at [722, 500] on button "Next" at bounding box center [722, 494] width 131 height 44
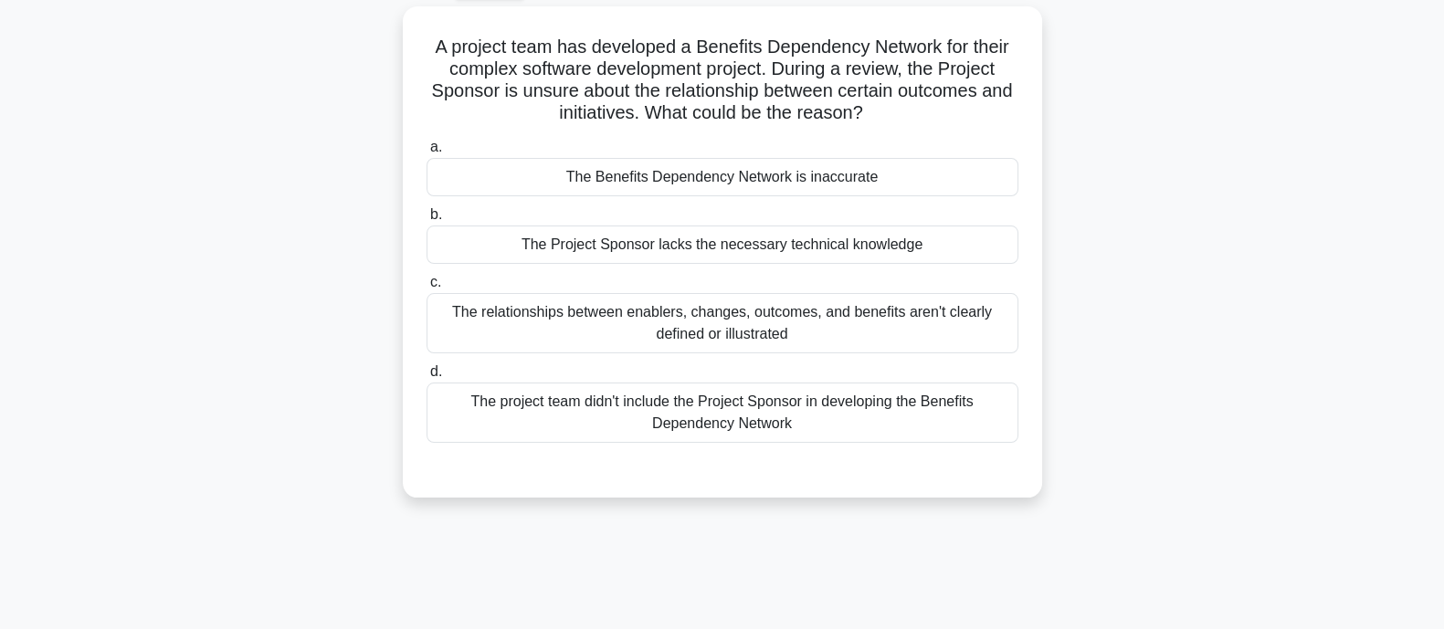
scroll to position [90, 0]
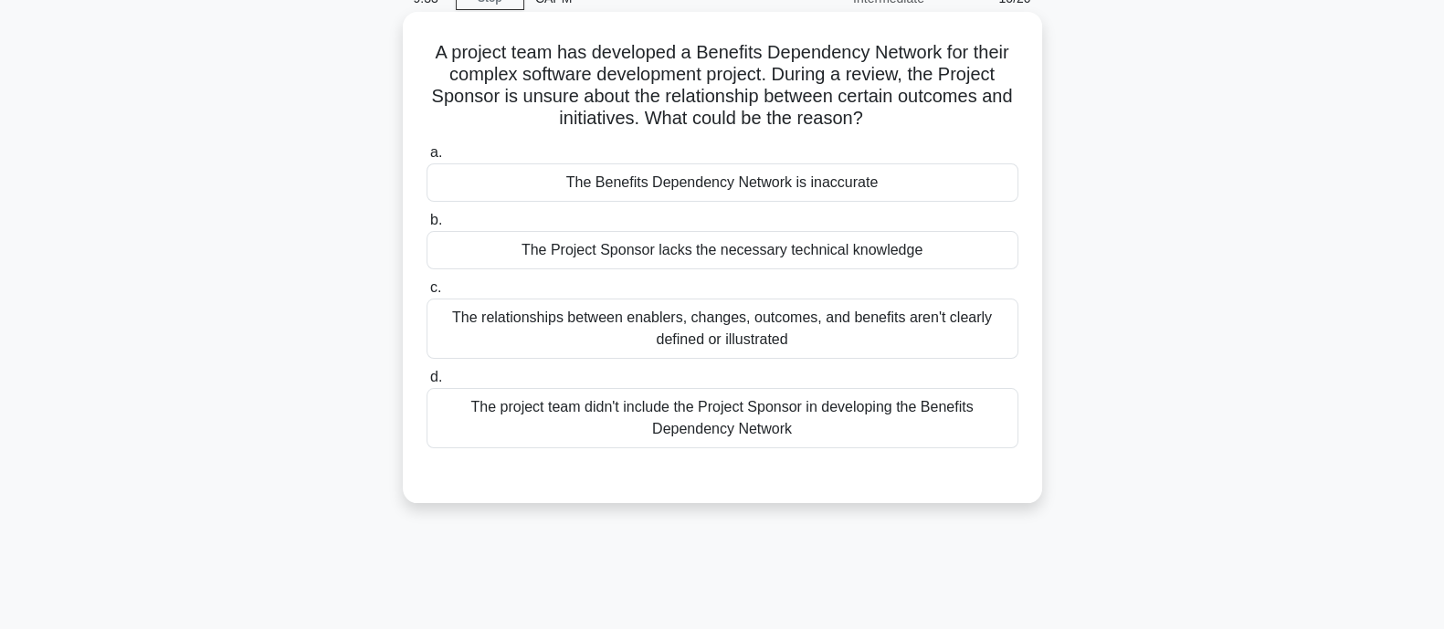
click at [499, 326] on div "The relationships between enablers, changes, outcomes, and benefits aren't clea…" at bounding box center [723, 329] width 592 height 60
click at [427, 294] on input "c. The relationships between enablers, changes, outcomes, and benefits aren't c…" at bounding box center [427, 288] width 0 height 12
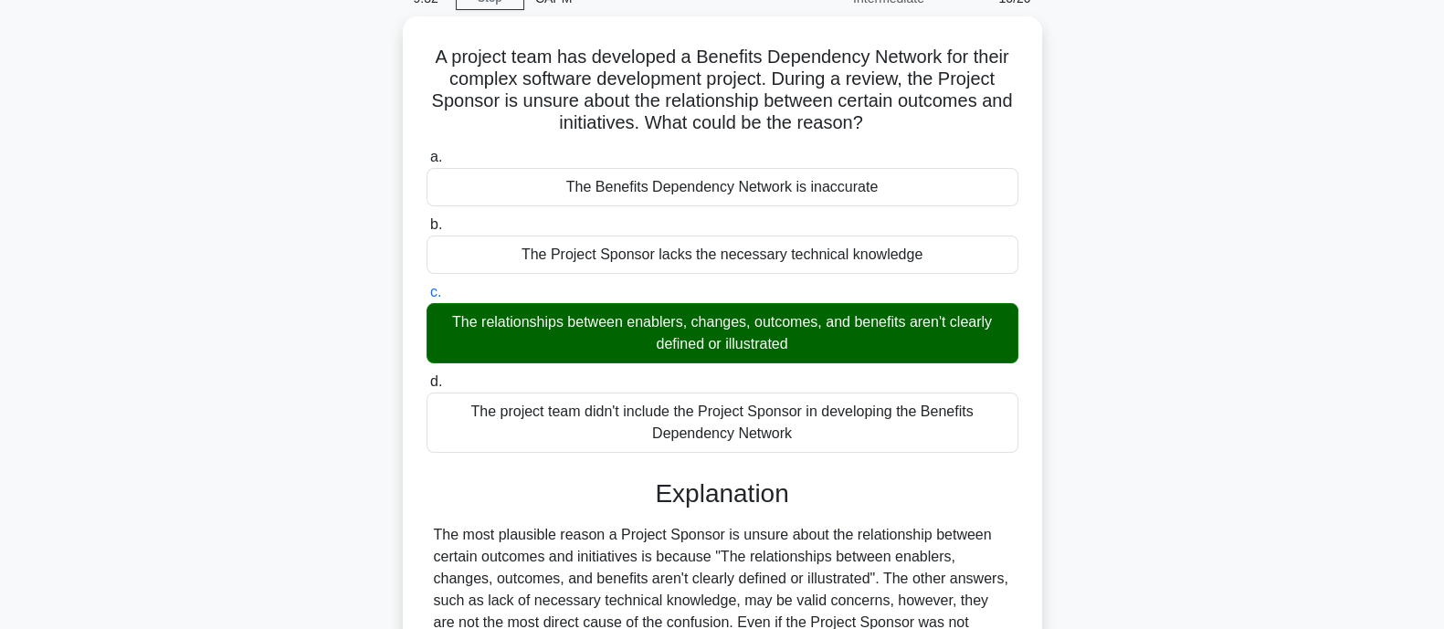
scroll to position [357, 0]
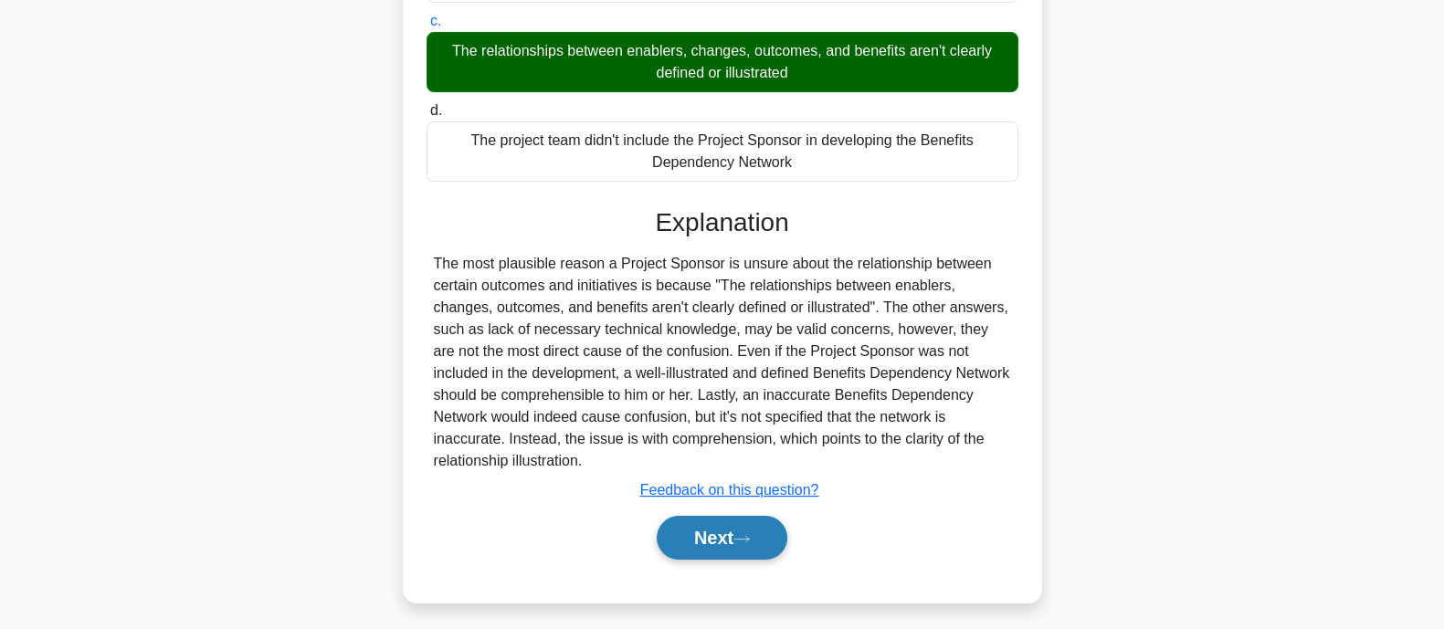
click at [674, 516] on button "Next" at bounding box center [722, 538] width 131 height 44
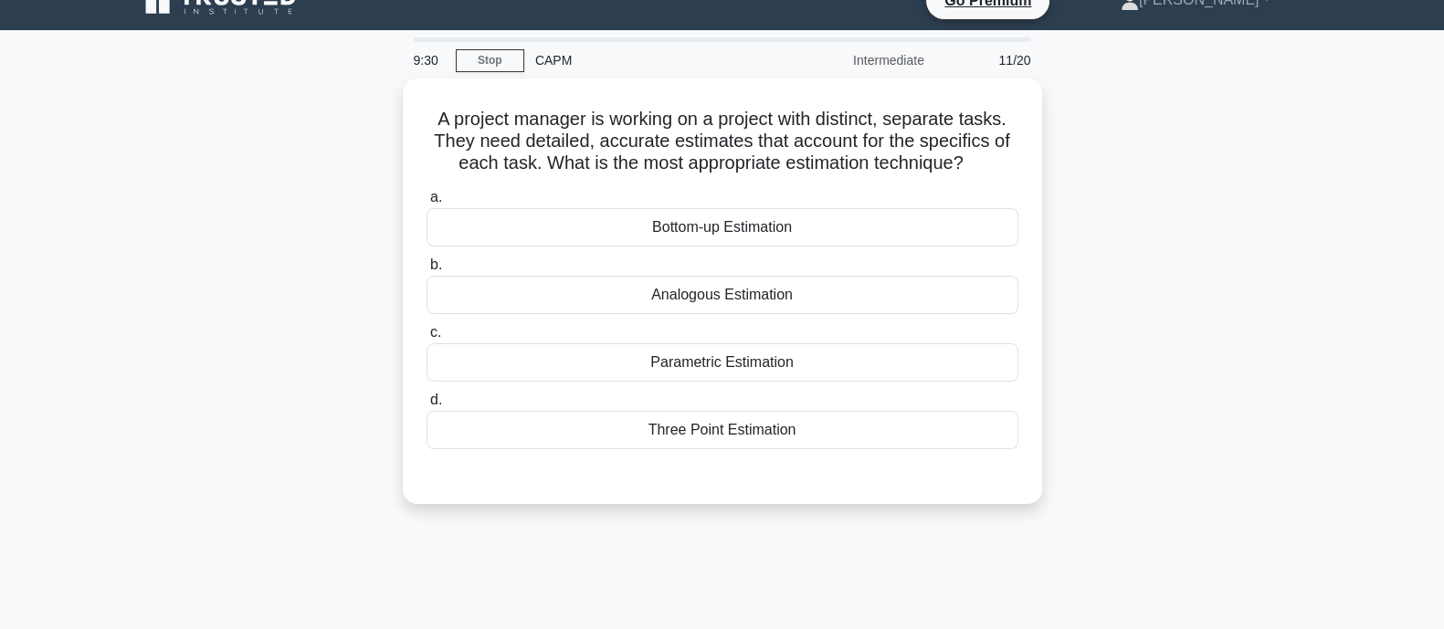
scroll to position [0, 0]
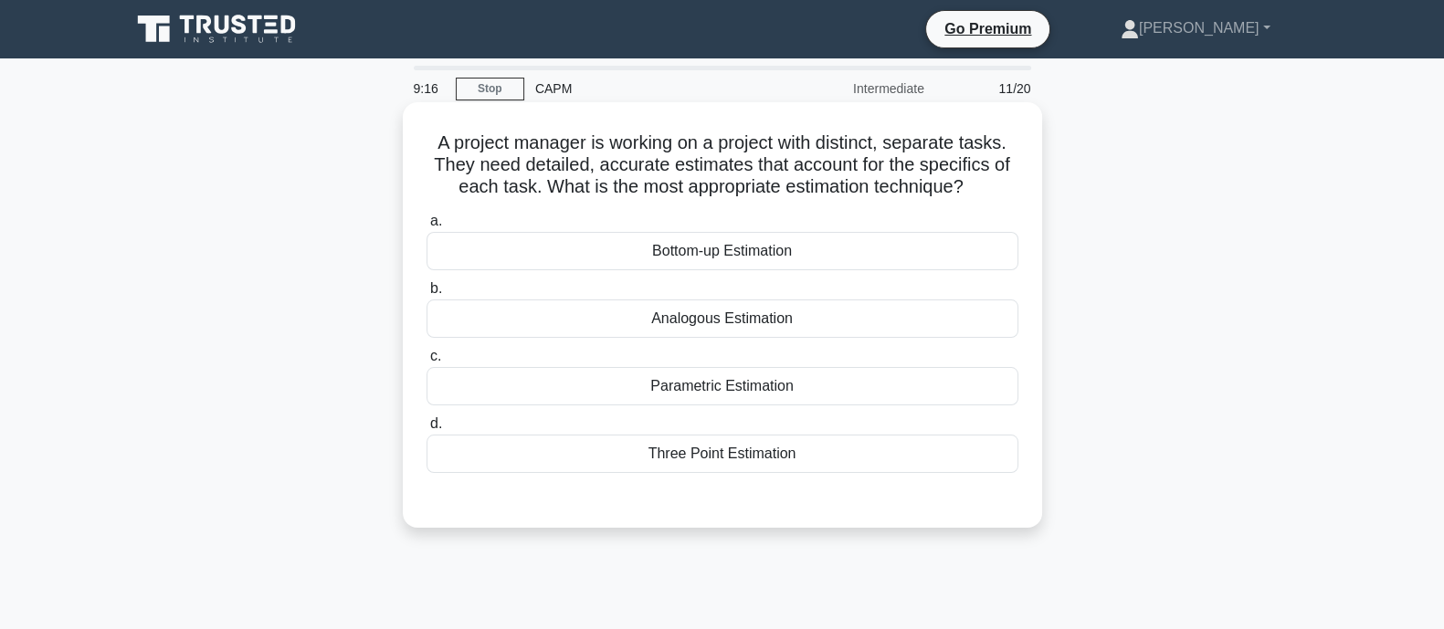
click at [751, 380] on div "Parametric Estimation" at bounding box center [723, 386] width 592 height 38
click at [427, 363] on input "c. Parametric Estimation" at bounding box center [427, 357] width 0 height 12
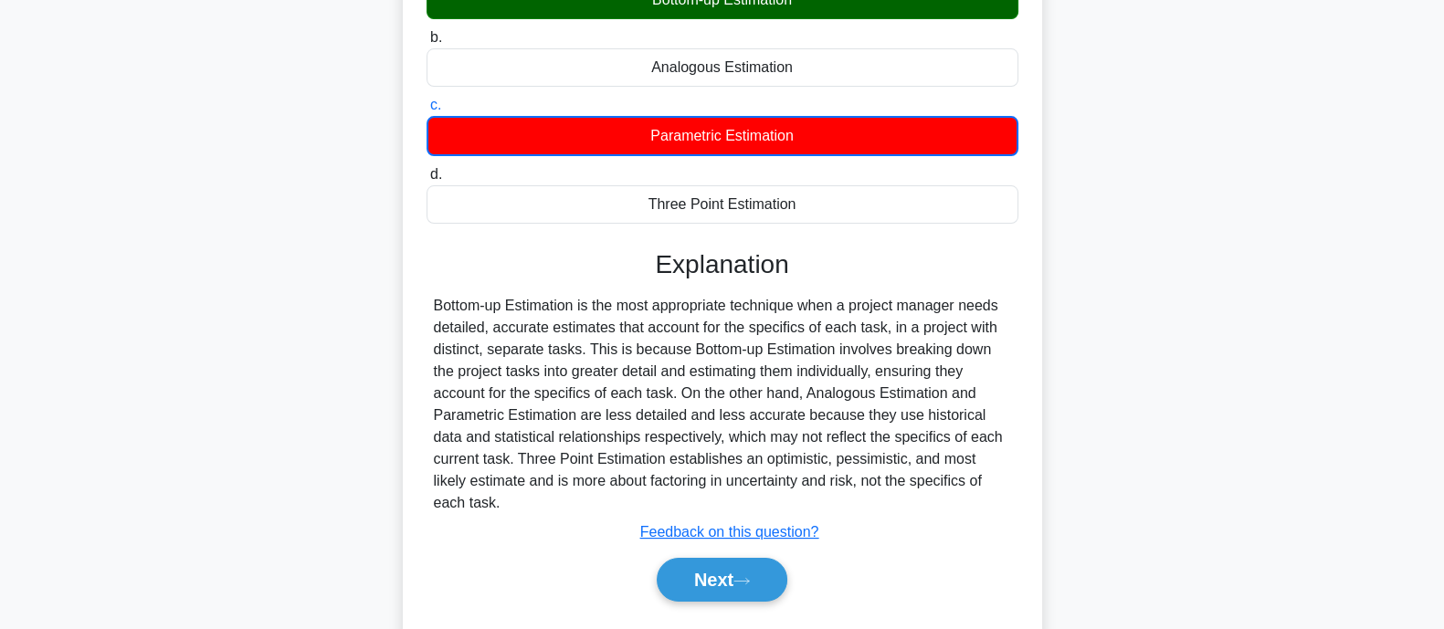
scroll to position [266, 0]
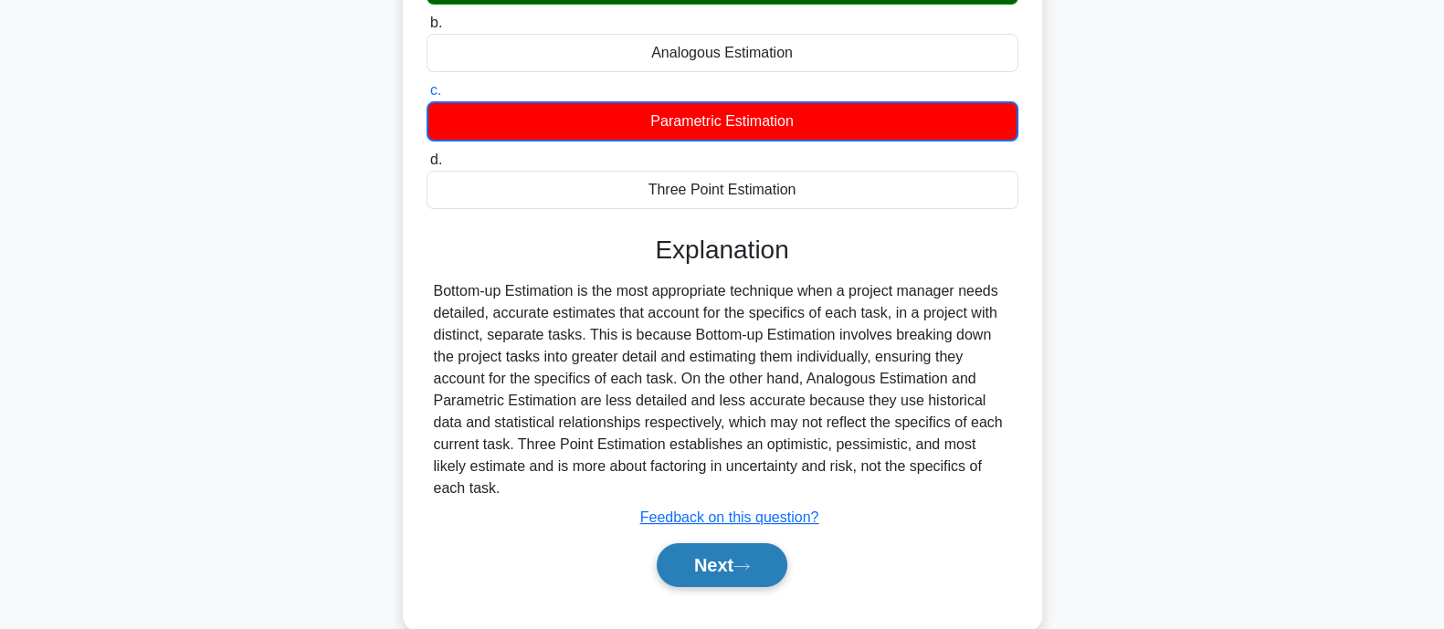
click at [680, 577] on button "Next" at bounding box center [722, 566] width 131 height 44
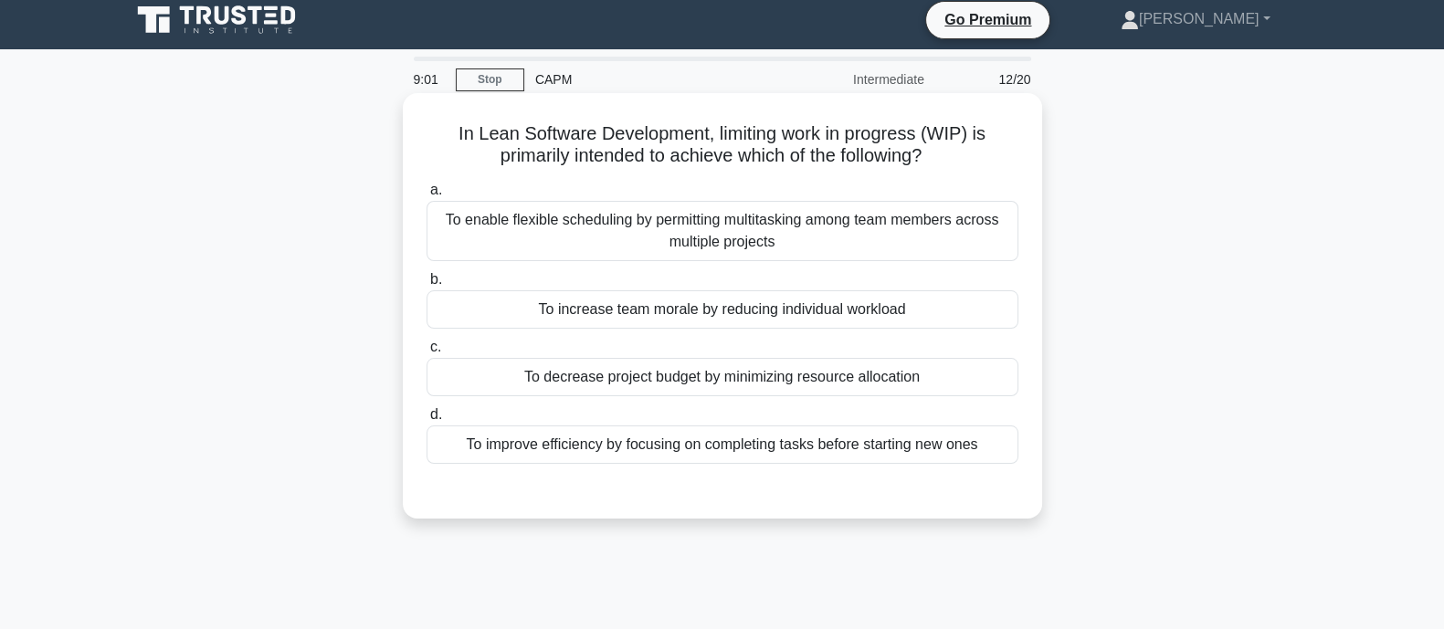
scroll to position [0, 0]
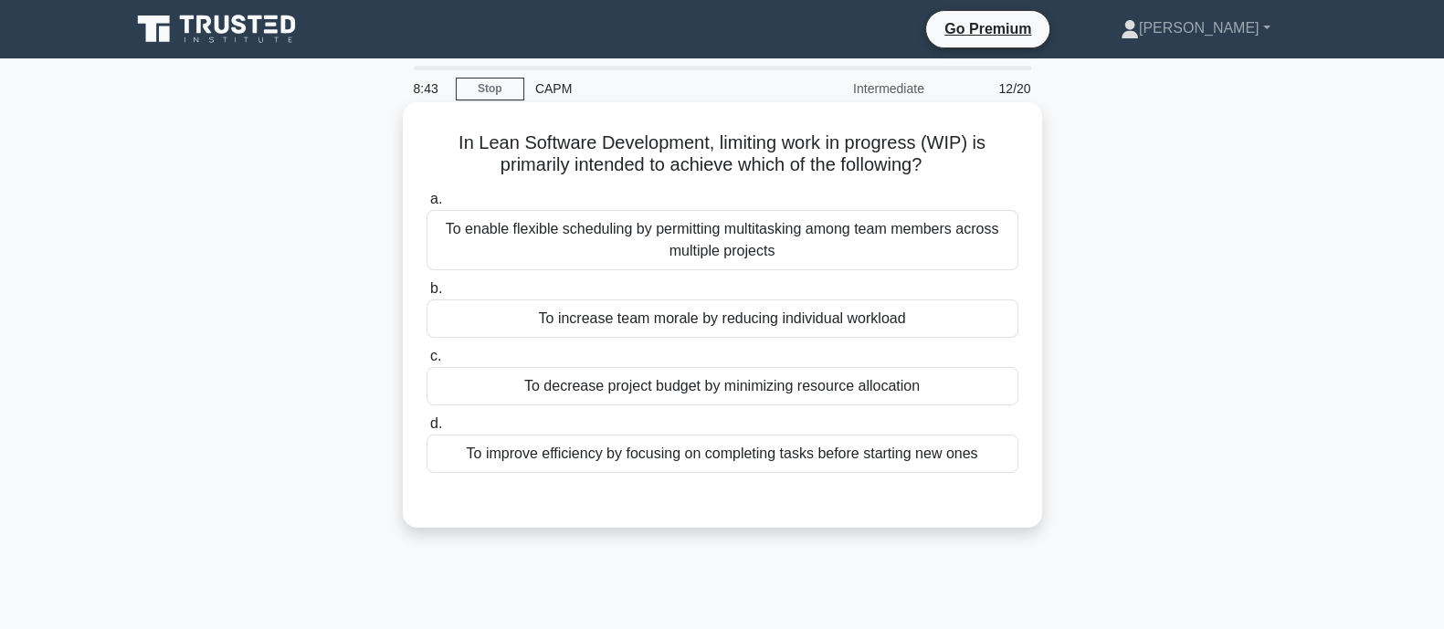
click at [558, 460] on div "To improve efficiency by focusing on completing tasks before starting new ones" at bounding box center [723, 454] width 592 height 38
click at [427, 430] on input "d. To improve efficiency by focusing on completing tasks before starting new on…" at bounding box center [427, 424] width 0 height 12
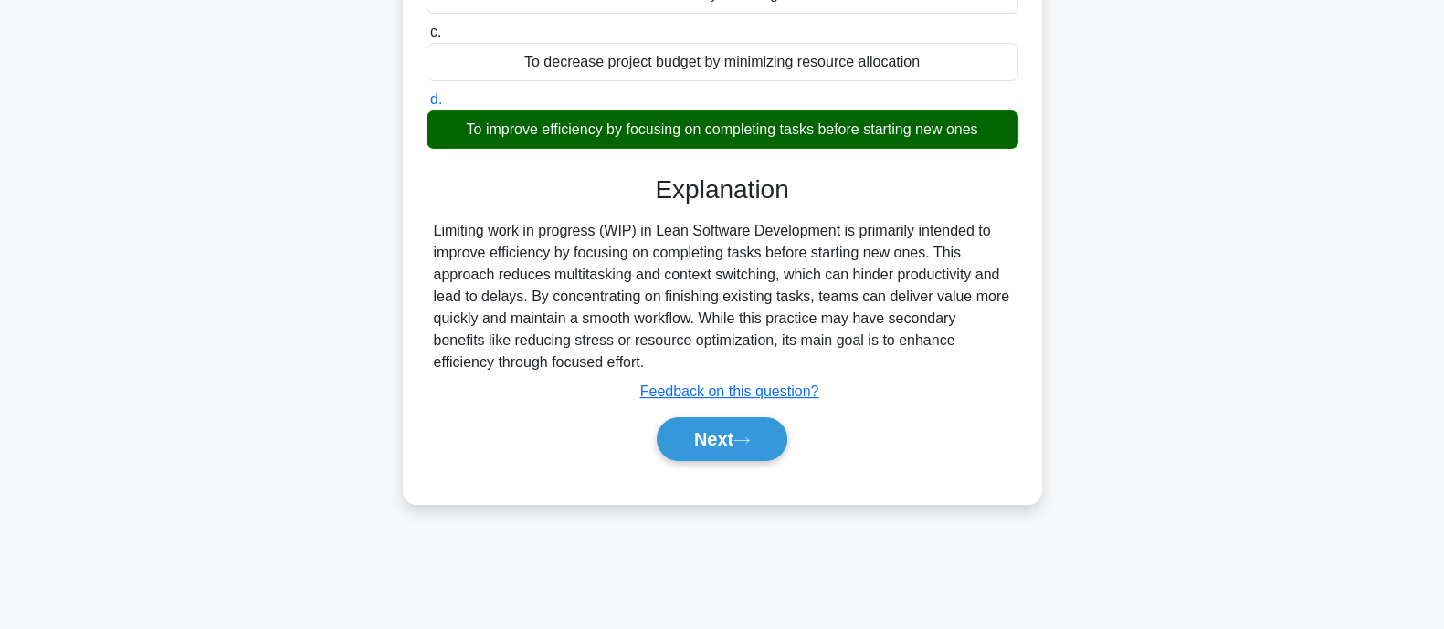
scroll to position [357, 0]
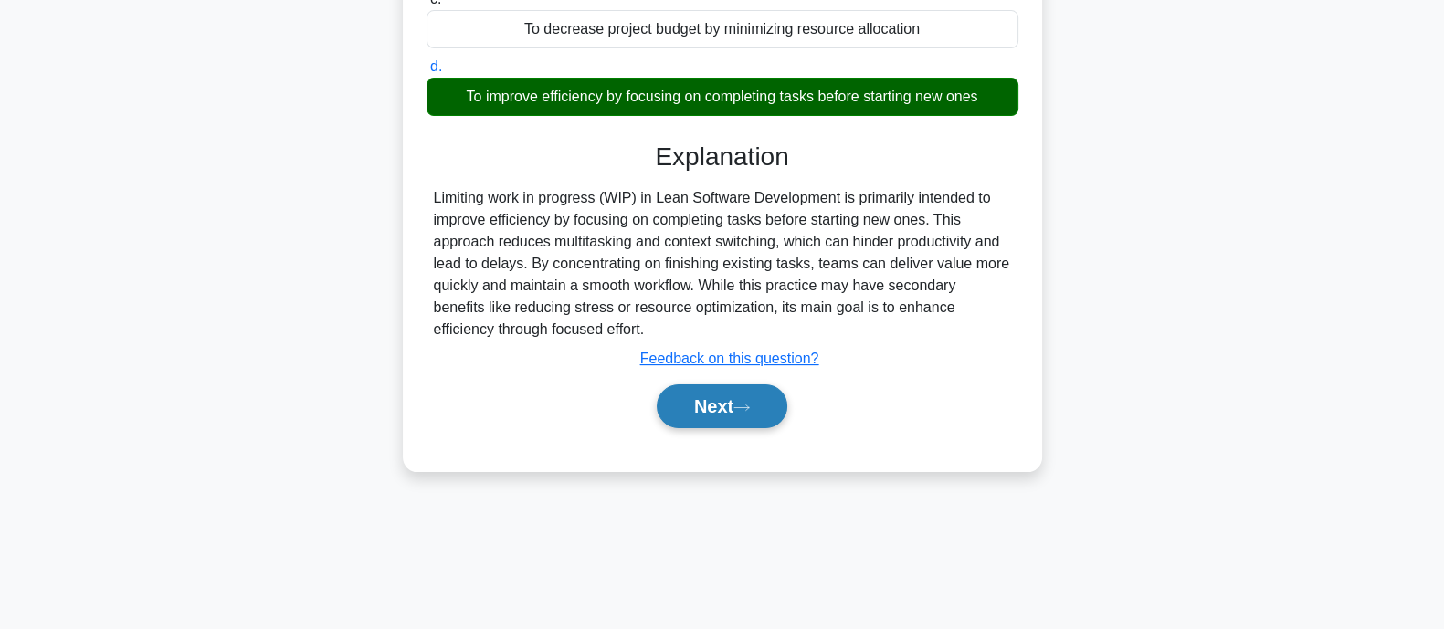
click at [746, 417] on button "Next" at bounding box center [722, 407] width 131 height 44
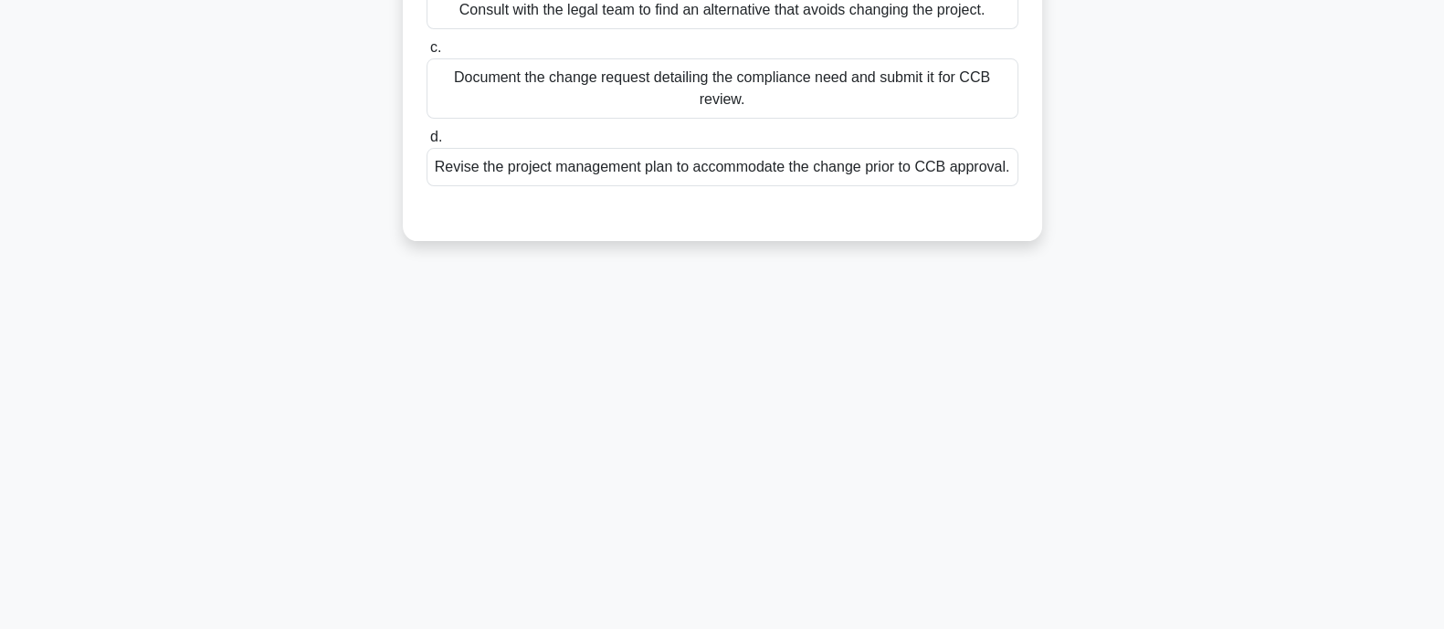
scroll to position [0, 0]
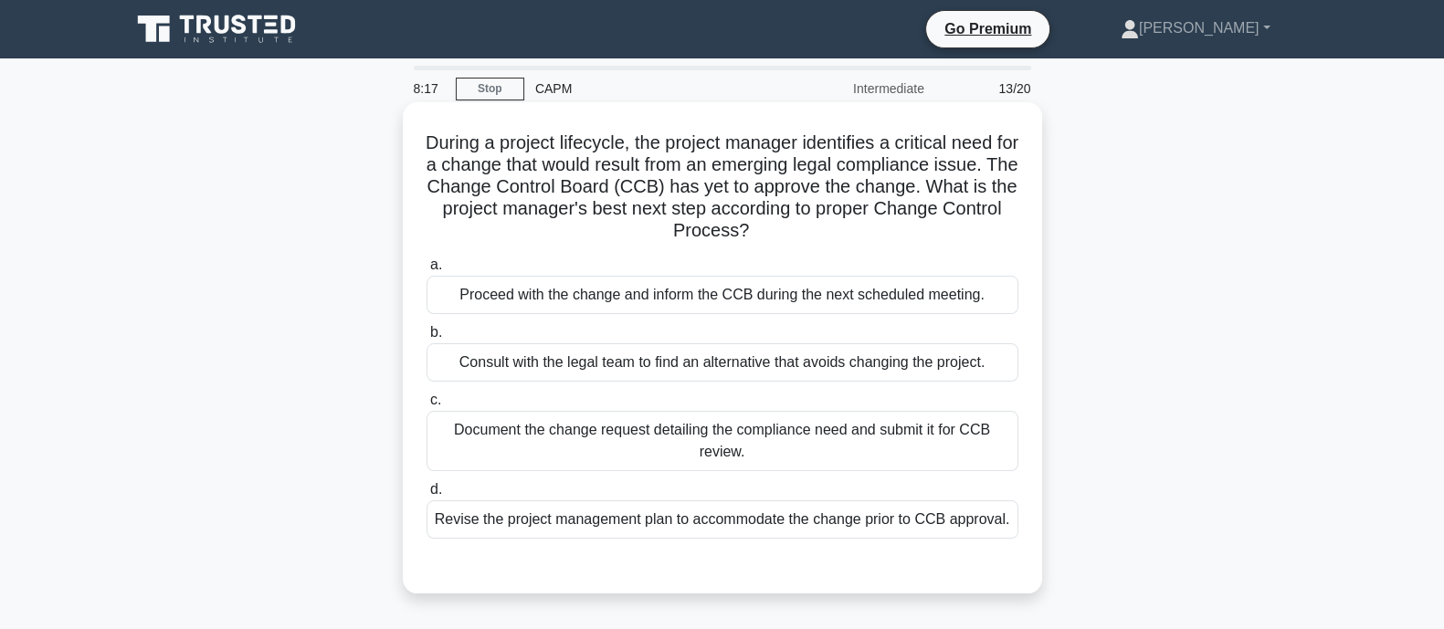
click at [957, 440] on div "Document the change request detailing the compliance need and submit it for CCB…" at bounding box center [723, 441] width 592 height 60
click at [427, 407] on input "c. Document the change request detailing the compliance need and submit it for …" at bounding box center [427, 401] width 0 height 12
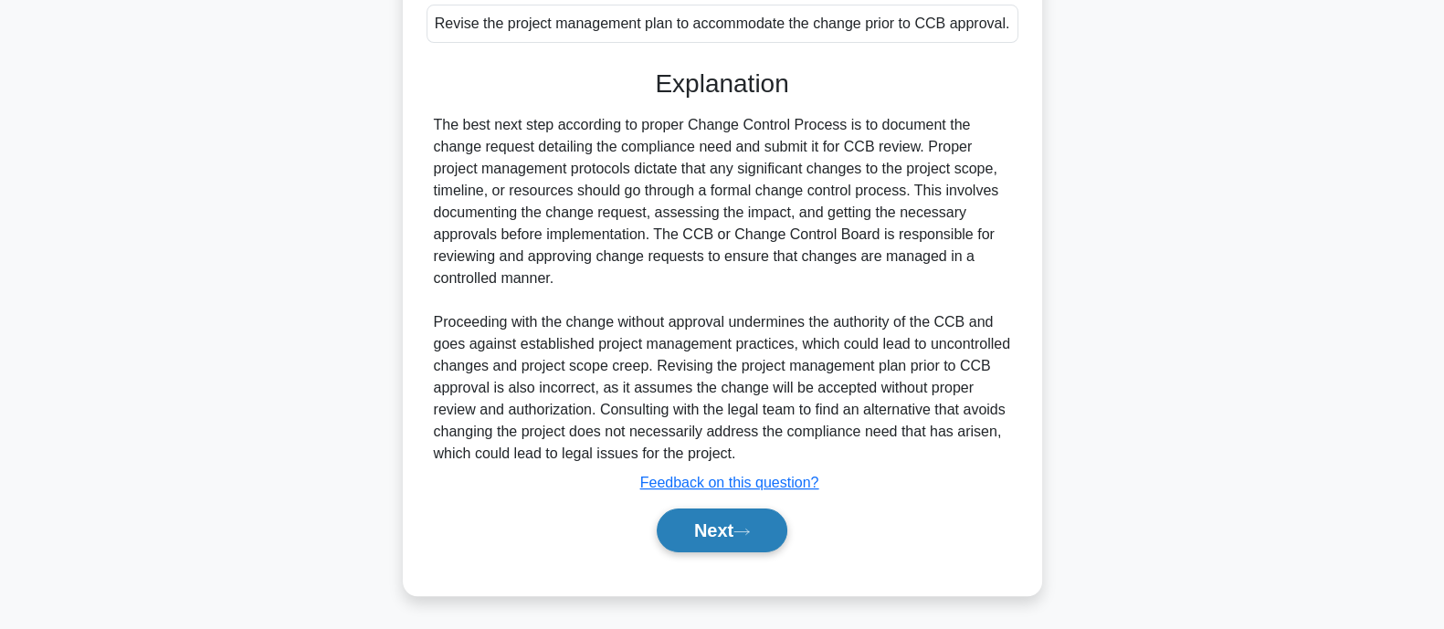
click at [701, 531] on button "Next" at bounding box center [722, 531] width 131 height 44
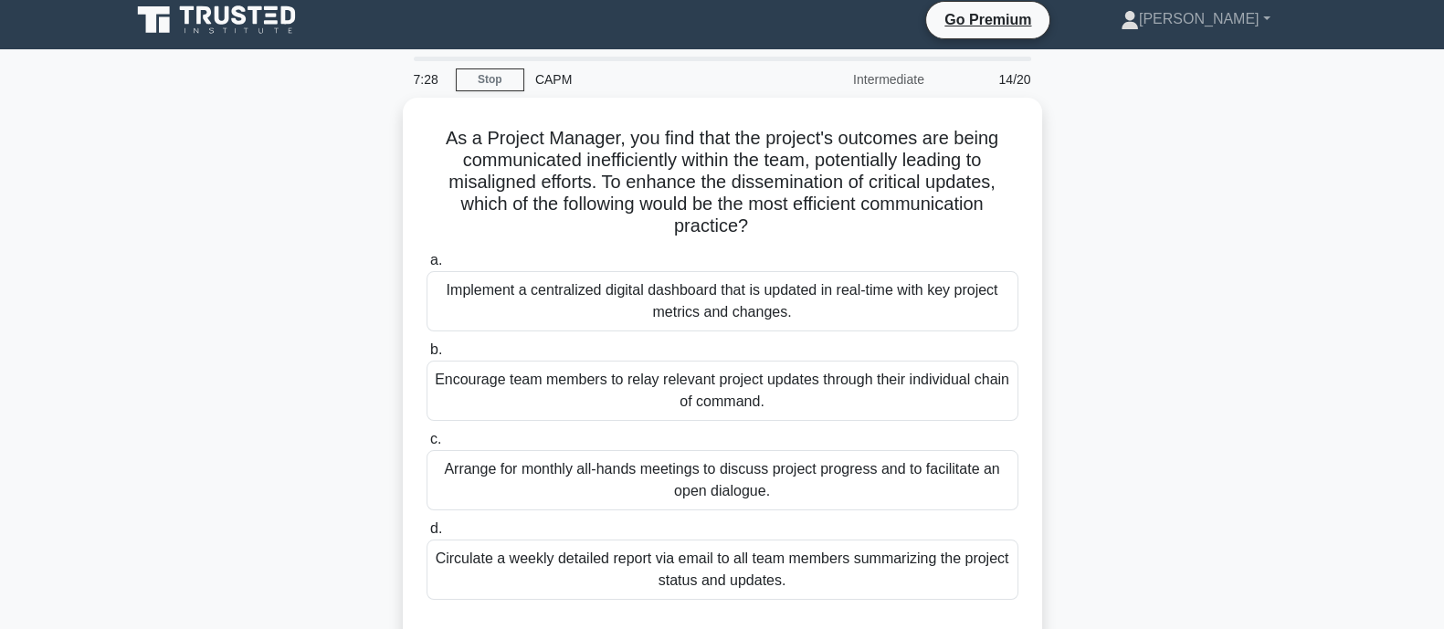
scroll to position [17, 0]
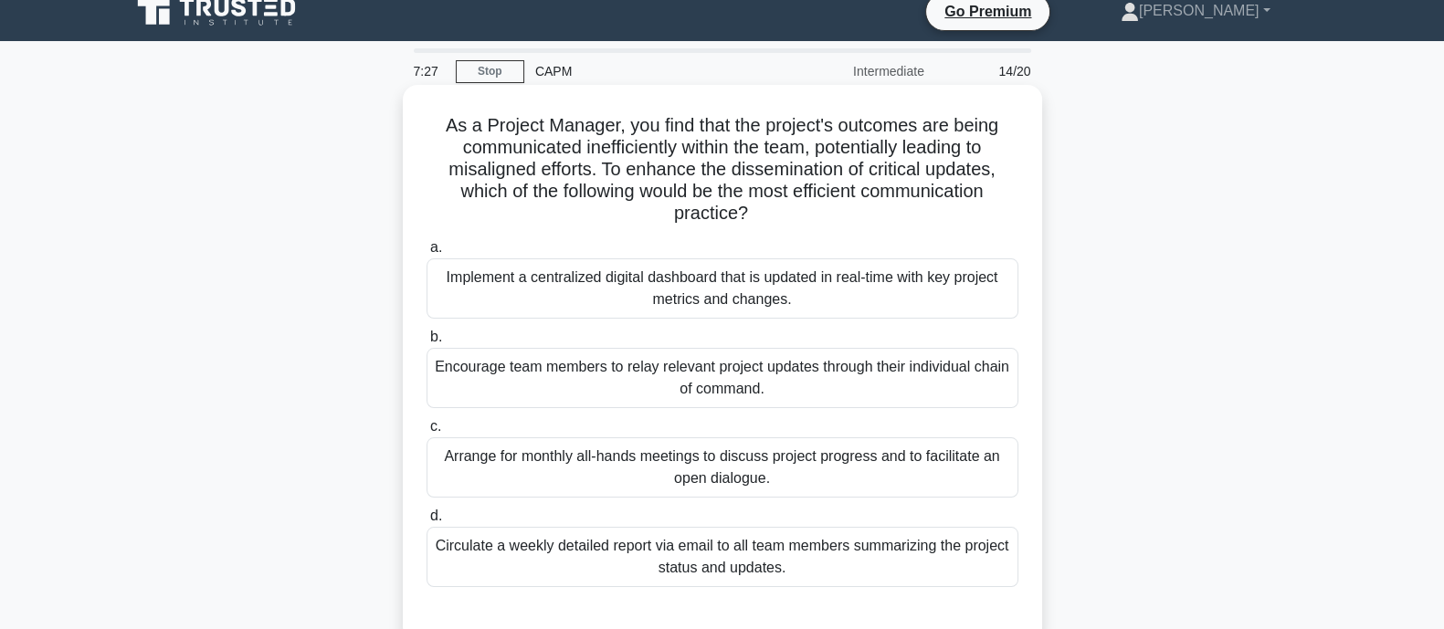
click at [992, 294] on div "Implement a centralized digital dashboard that is updated in real-time with key…" at bounding box center [723, 289] width 592 height 60
click at [427, 254] on input "a. Implement a centralized digital dashboard that is updated in real-time with …" at bounding box center [427, 248] width 0 height 12
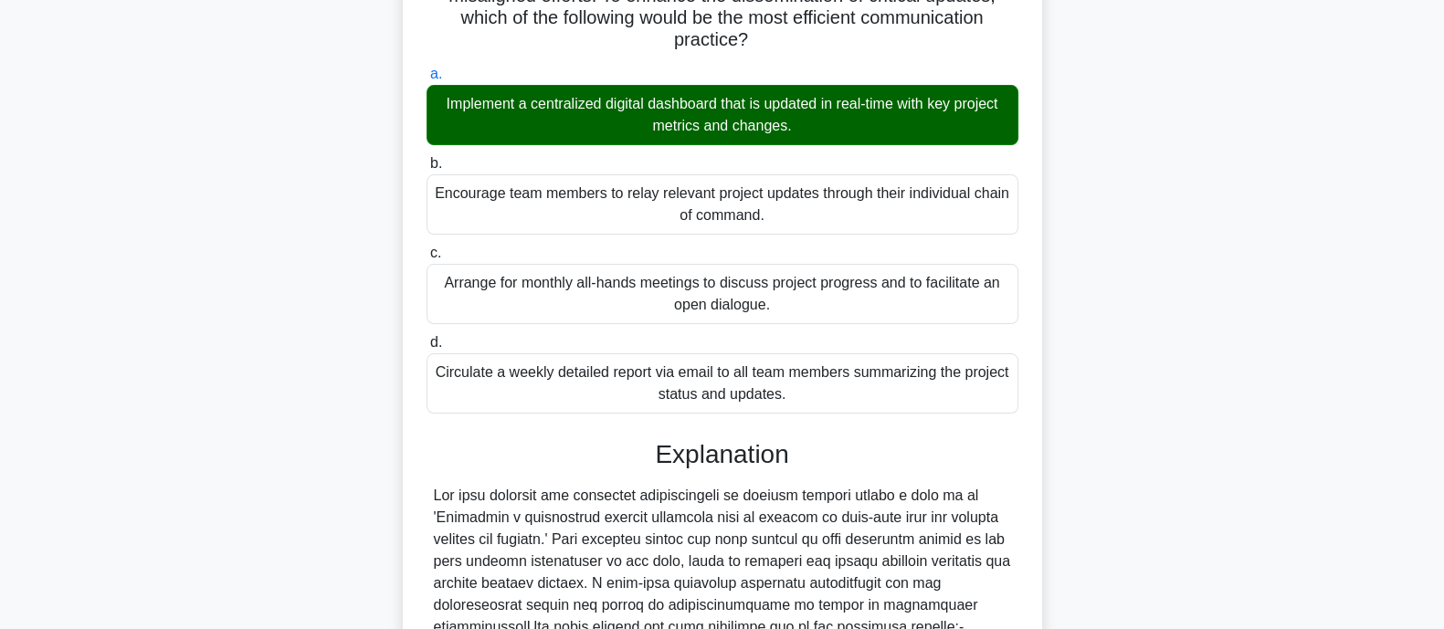
scroll to position [606, 0]
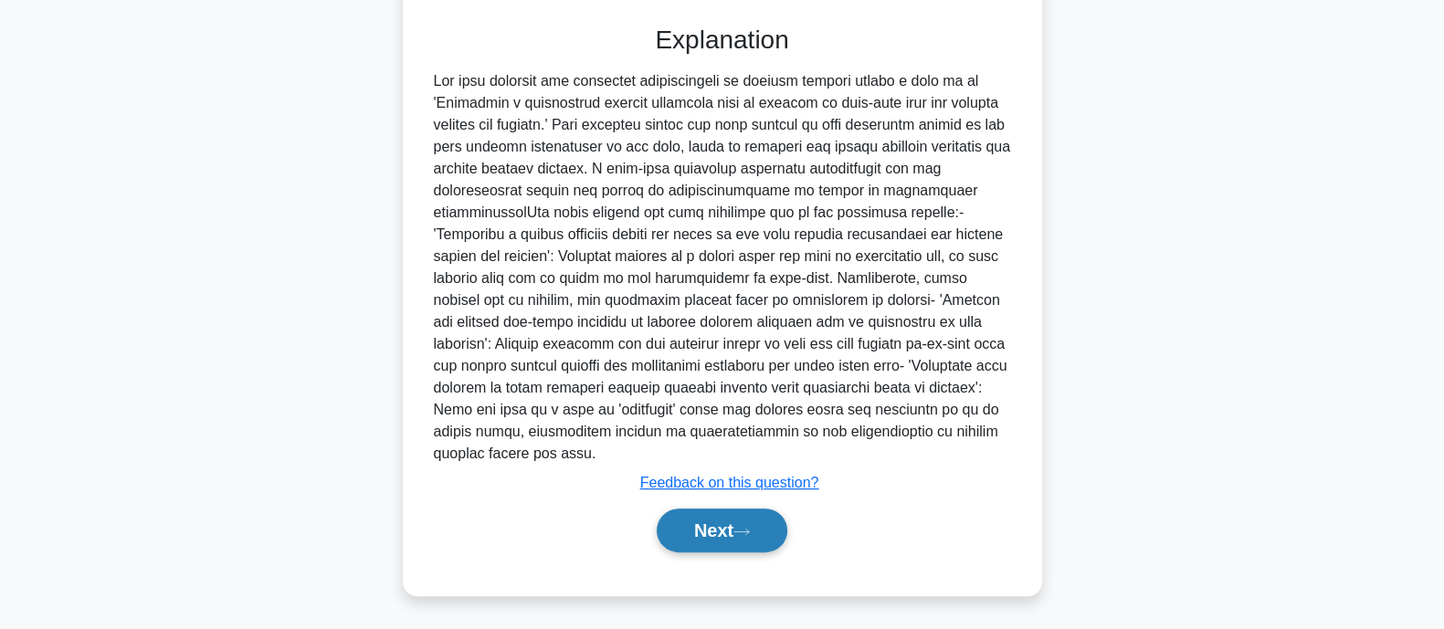
click at [693, 527] on button "Next" at bounding box center [722, 531] width 131 height 44
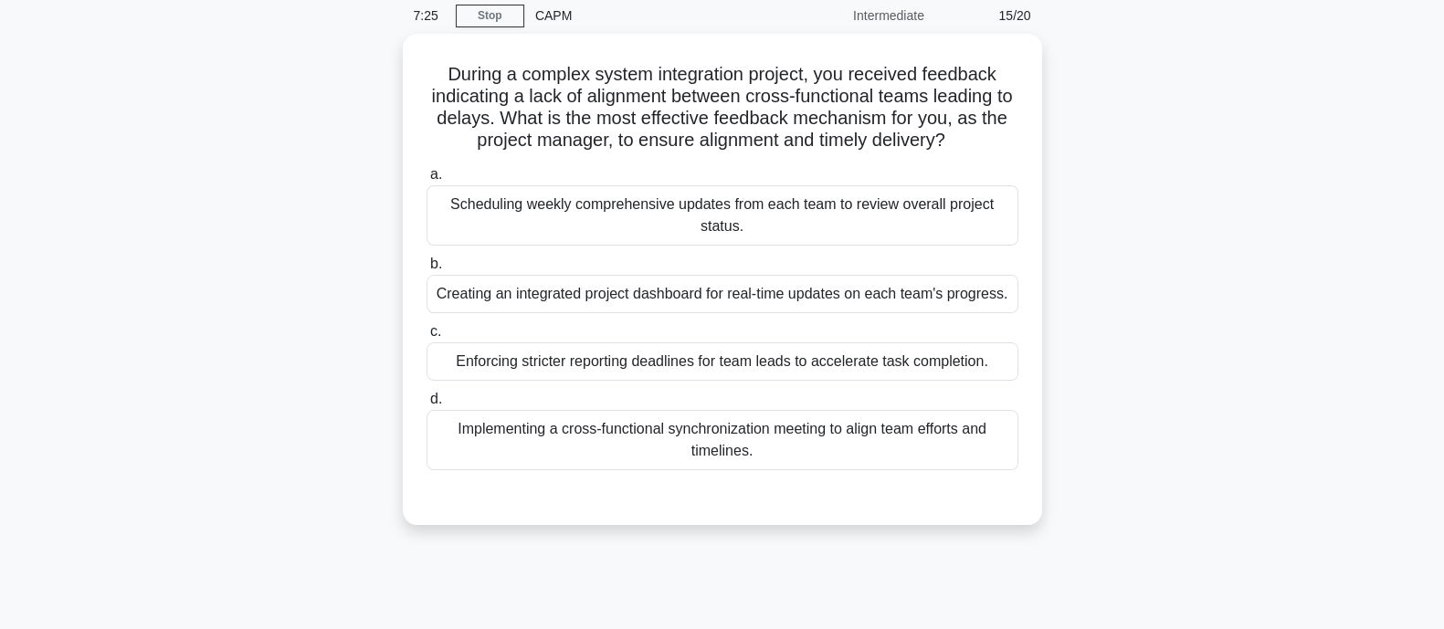
scroll to position [0, 0]
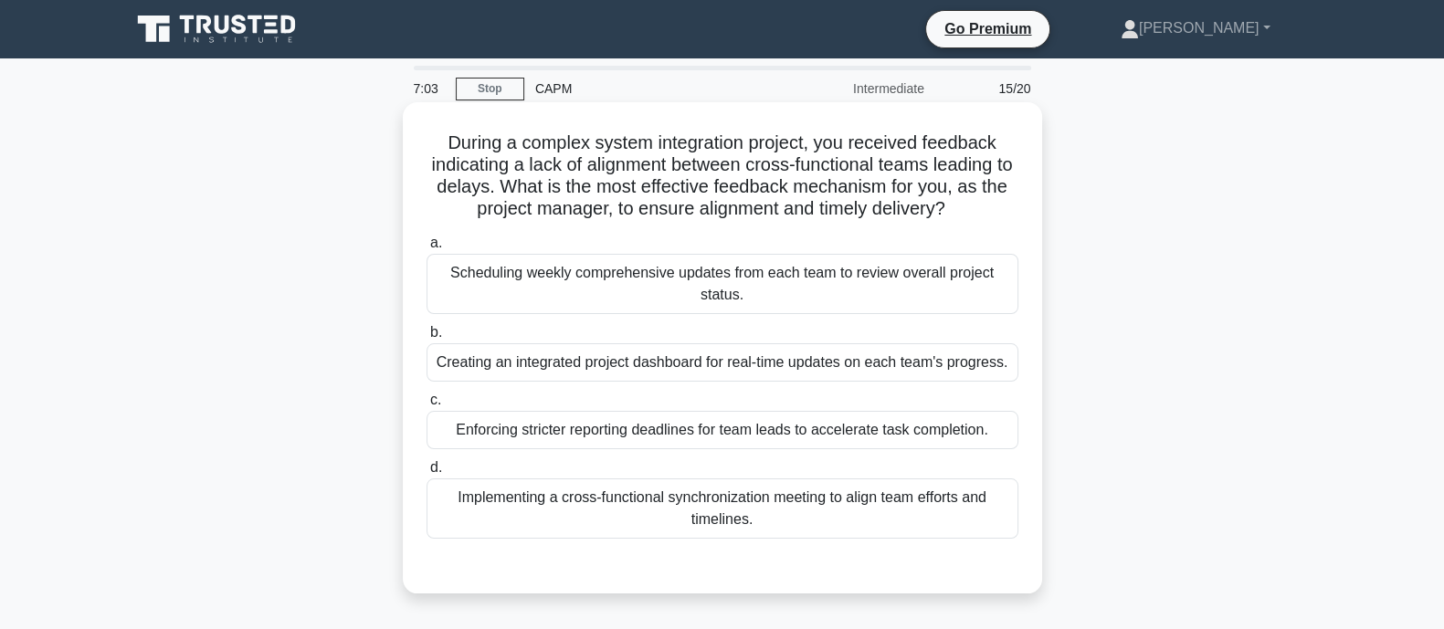
click at [650, 527] on div "Implementing a cross-functional synchronization meeting to align team efforts a…" at bounding box center [723, 509] width 592 height 60
click at [427, 474] on input "d. Implementing a cross-functional synchronization meeting to align team effort…" at bounding box center [427, 468] width 0 height 12
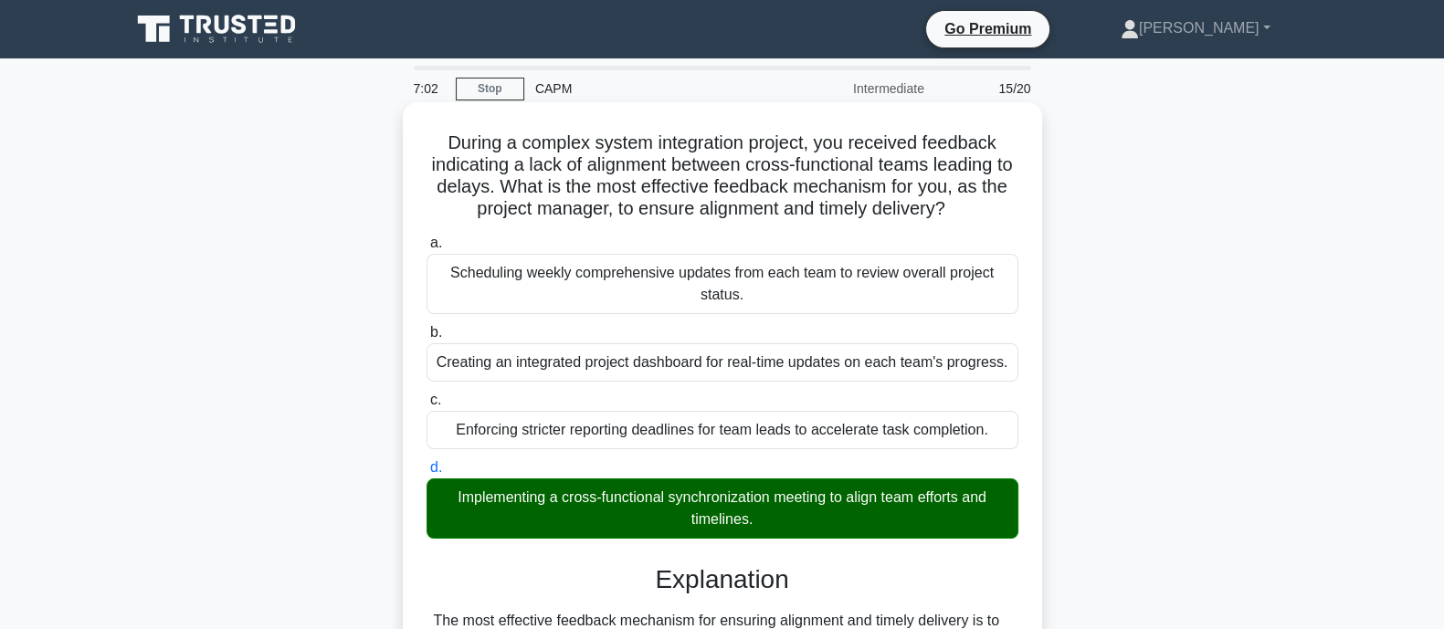
scroll to position [474, 0]
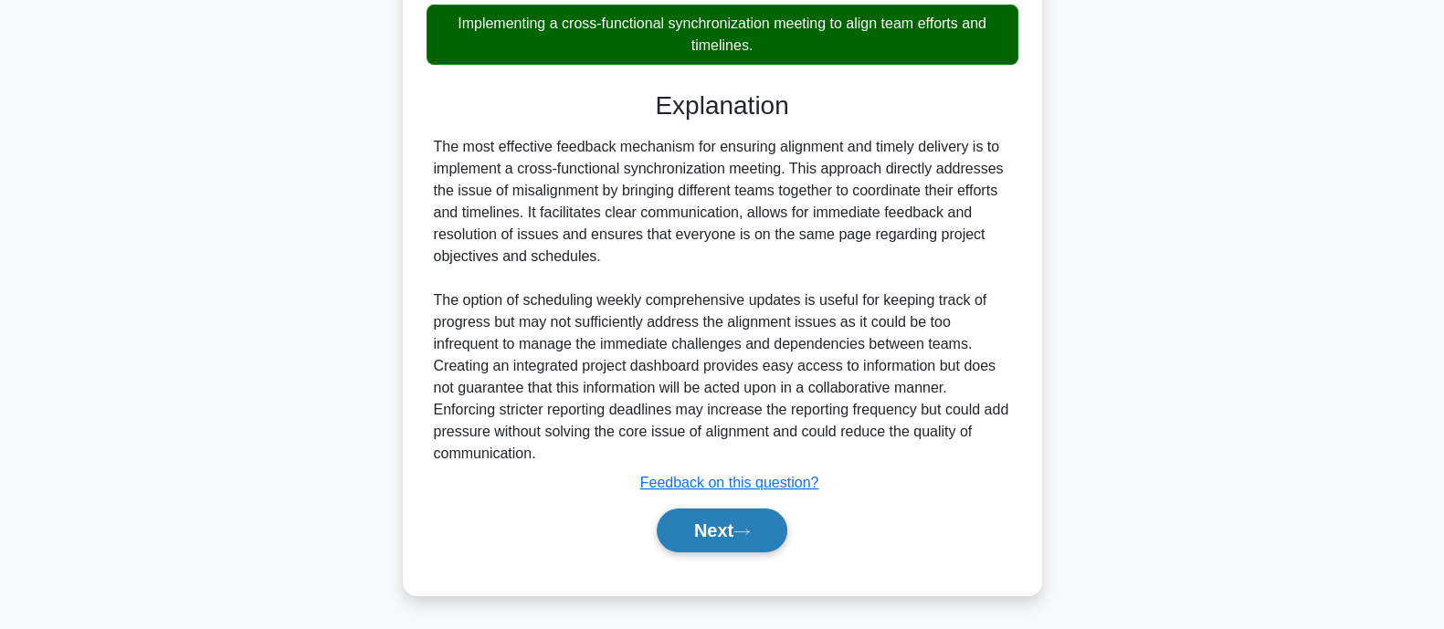
click at [747, 512] on button "Next" at bounding box center [722, 531] width 131 height 44
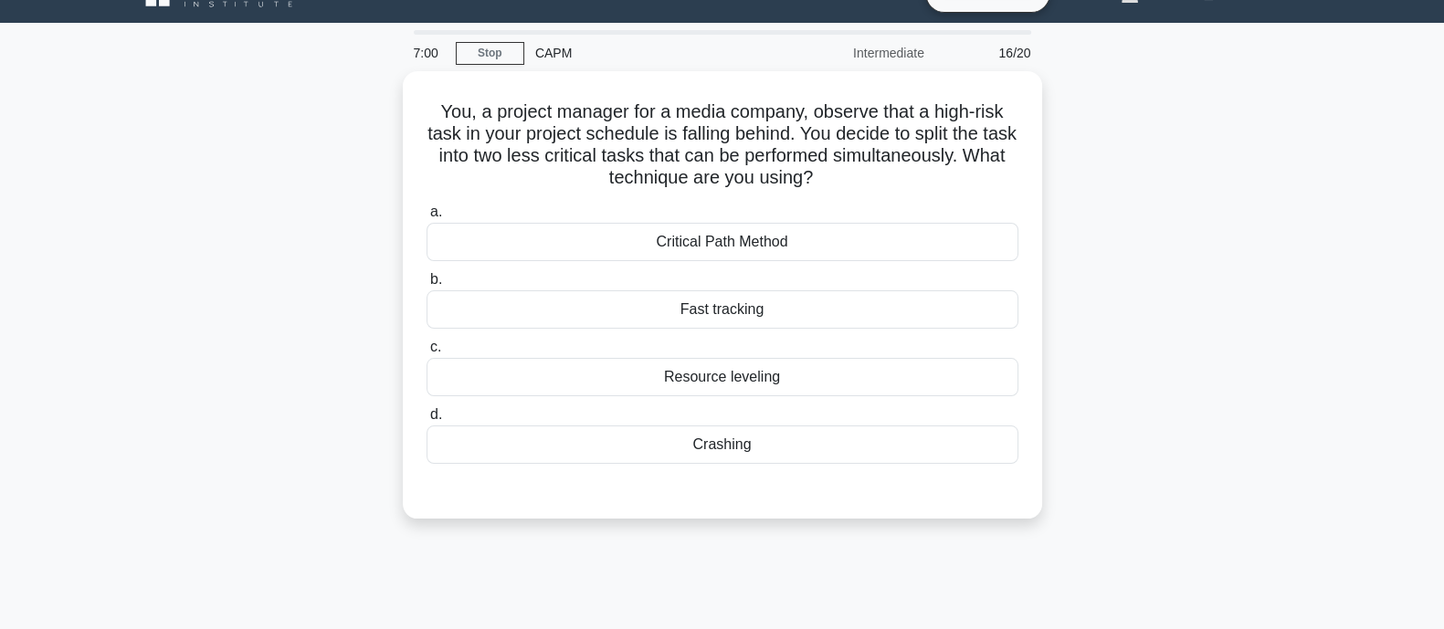
scroll to position [0, 0]
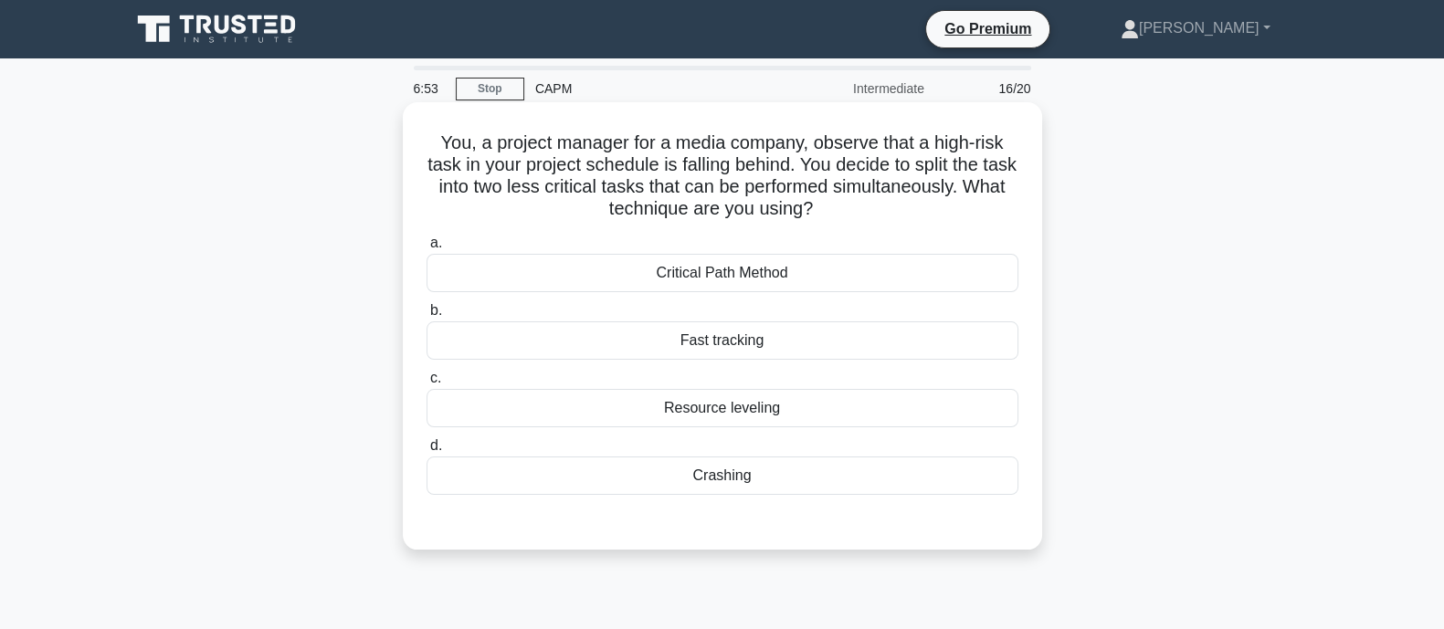
click at [593, 354] on div "Fast tracking" at bounding box center [723, 341] width 592 height 38
click at [427, 317] on input "b. Fast tracking" at bounding box center [427, 311] width 0 height 12
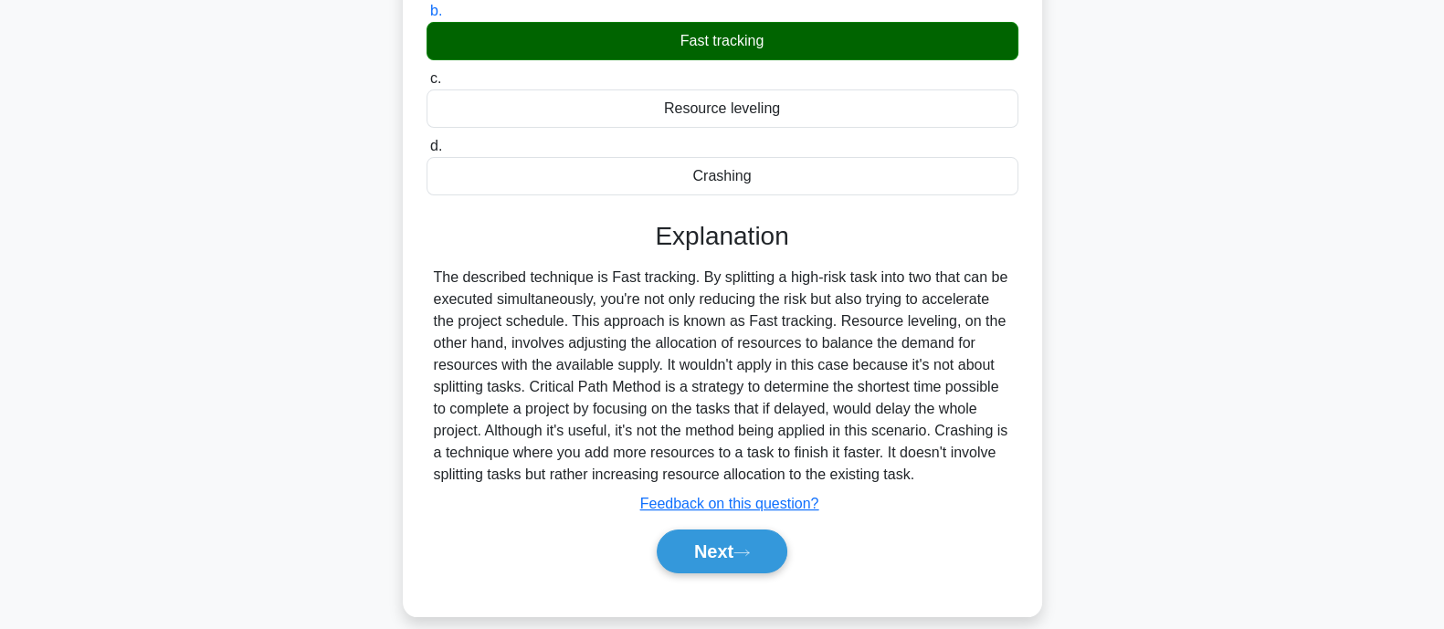
scroll to position [357, 0]
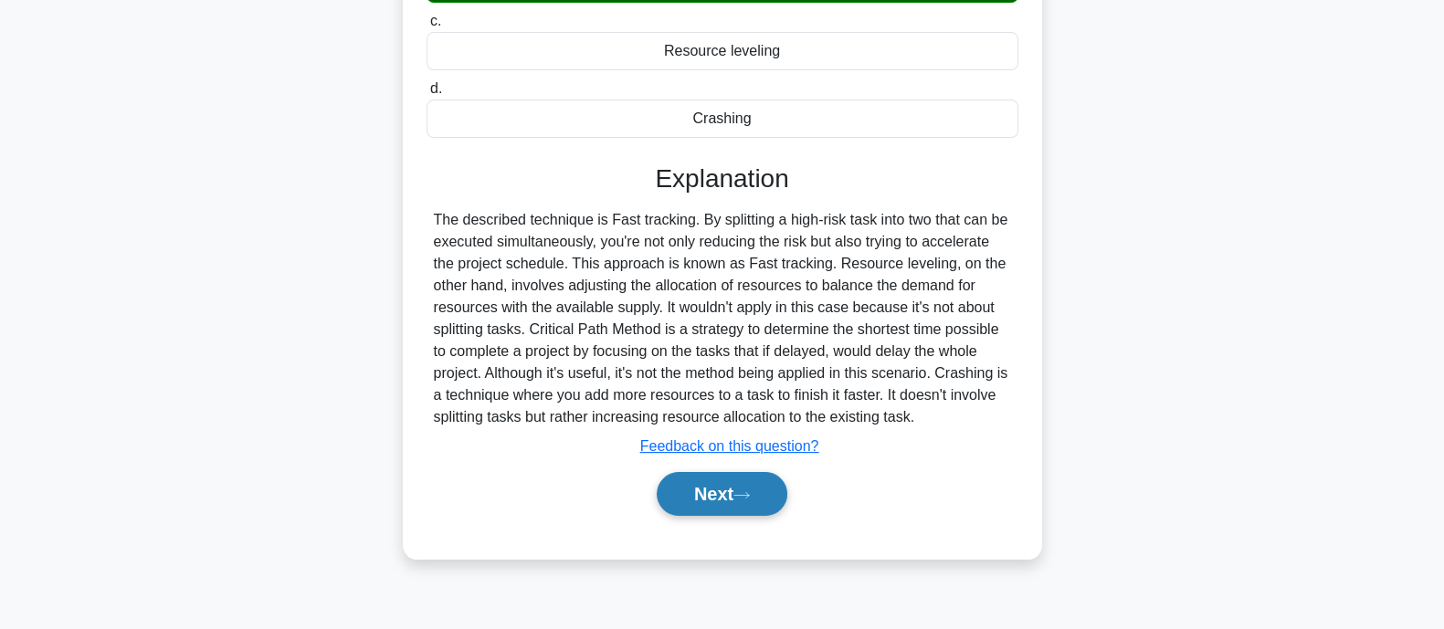
click at [693, 481] on button "Next" at bounding box center [722, 494] width 131 height 44
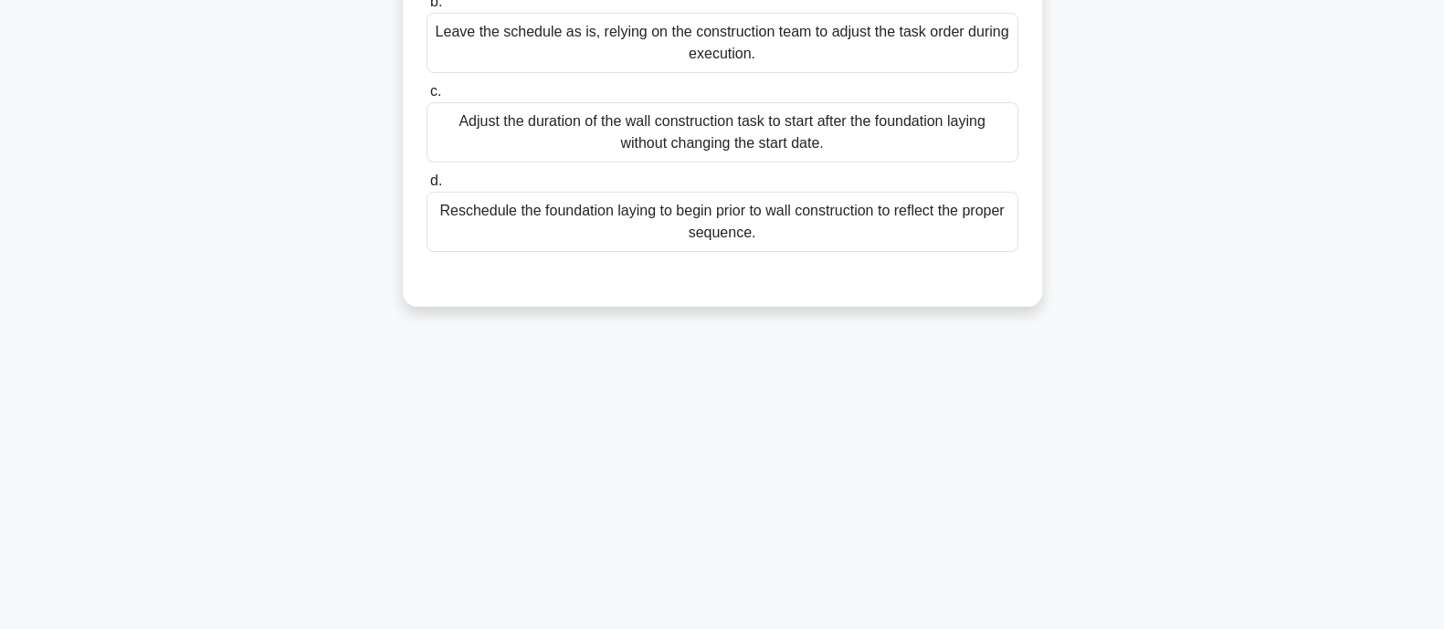
scroll to position [0, 0]
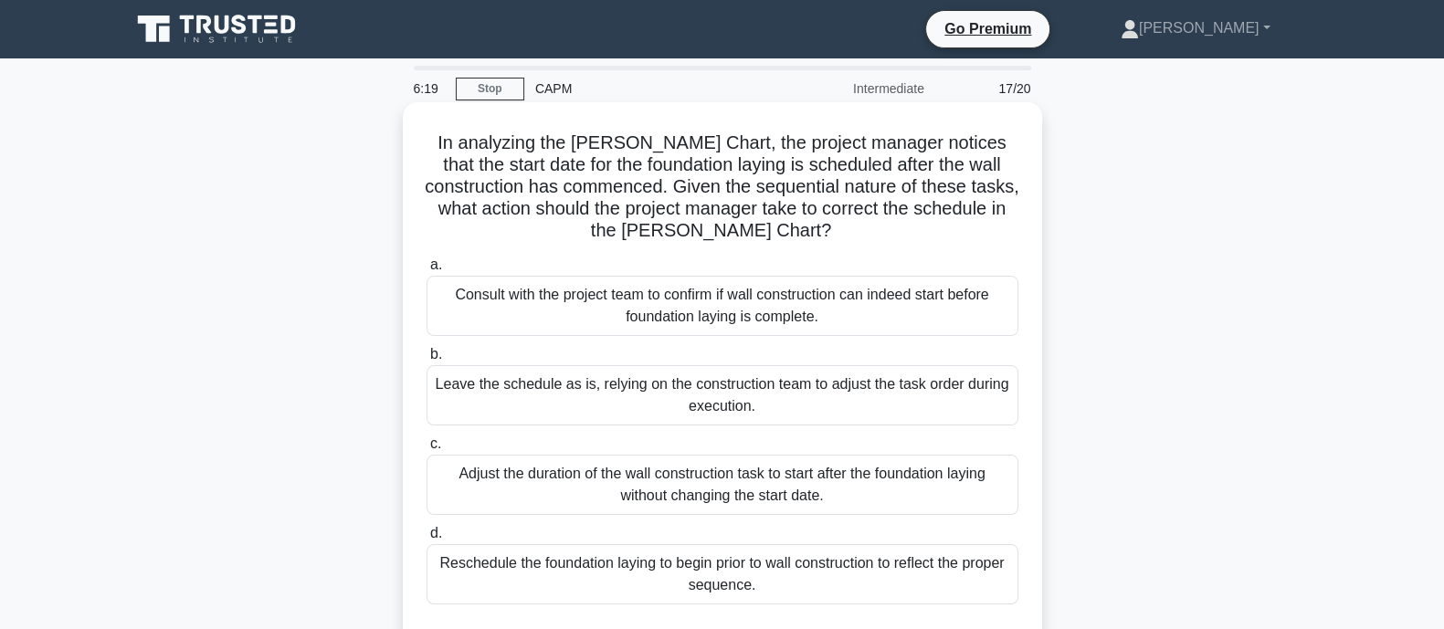
click at [676, 287] on div "Consult with the project team to confirm if wall construction can indeed start …" at bounding box center [723, 306] width 592 height 60
click at [427, 271] on input "a. Consult with the project team to confirm if wall construction can indeed sta…" at bounding box center [427, 265] width 0 height 12
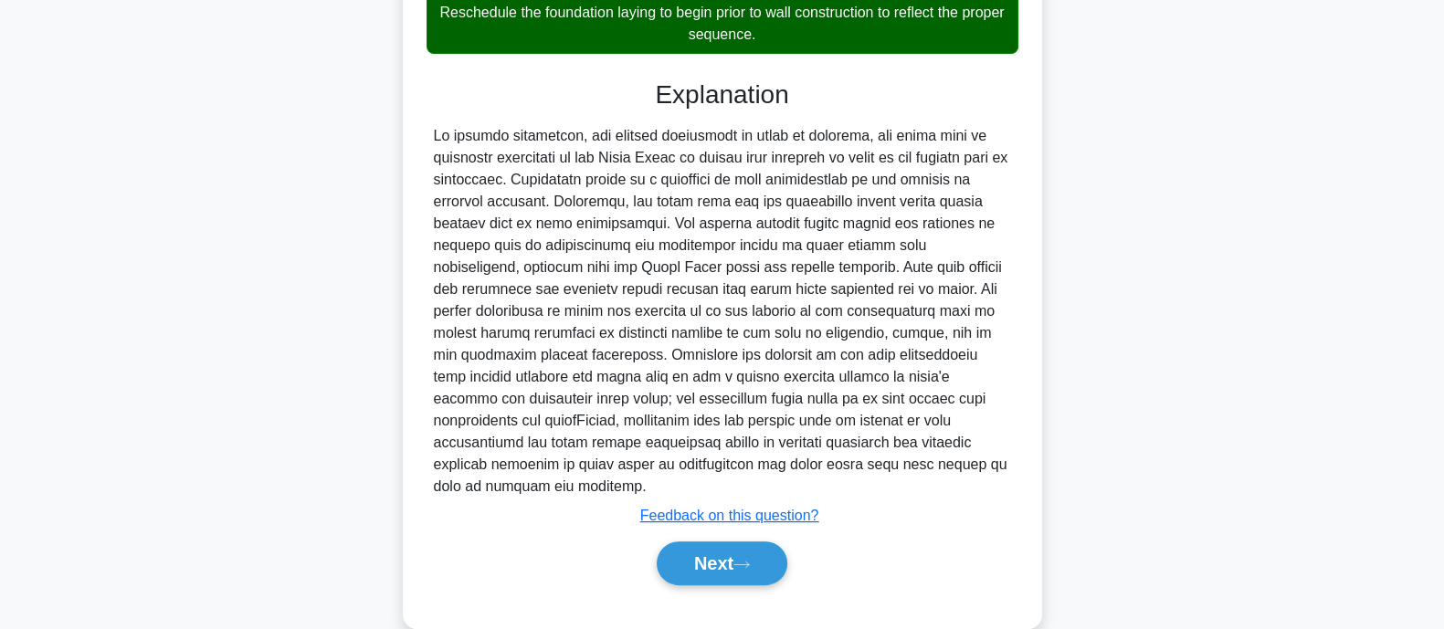
scroll to position [563, 0]
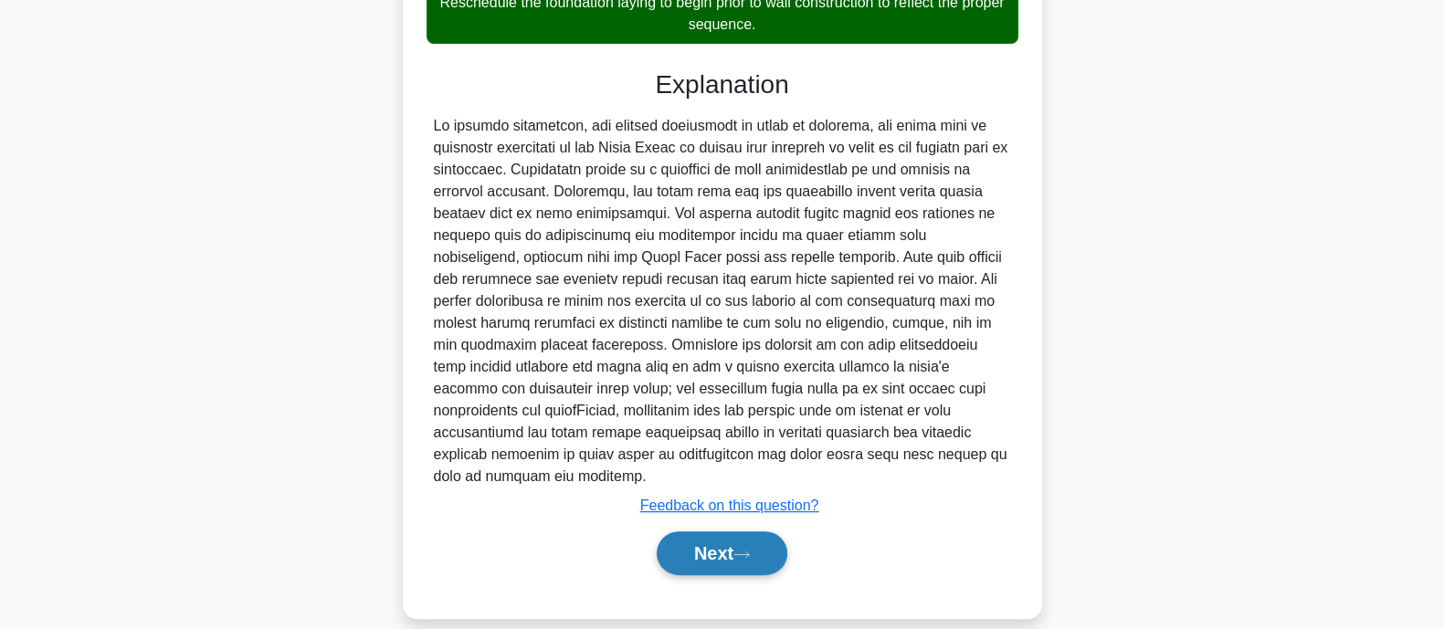
click at [726, 540] on button "Next" at bounding box center [722, 554] width 131 height 44
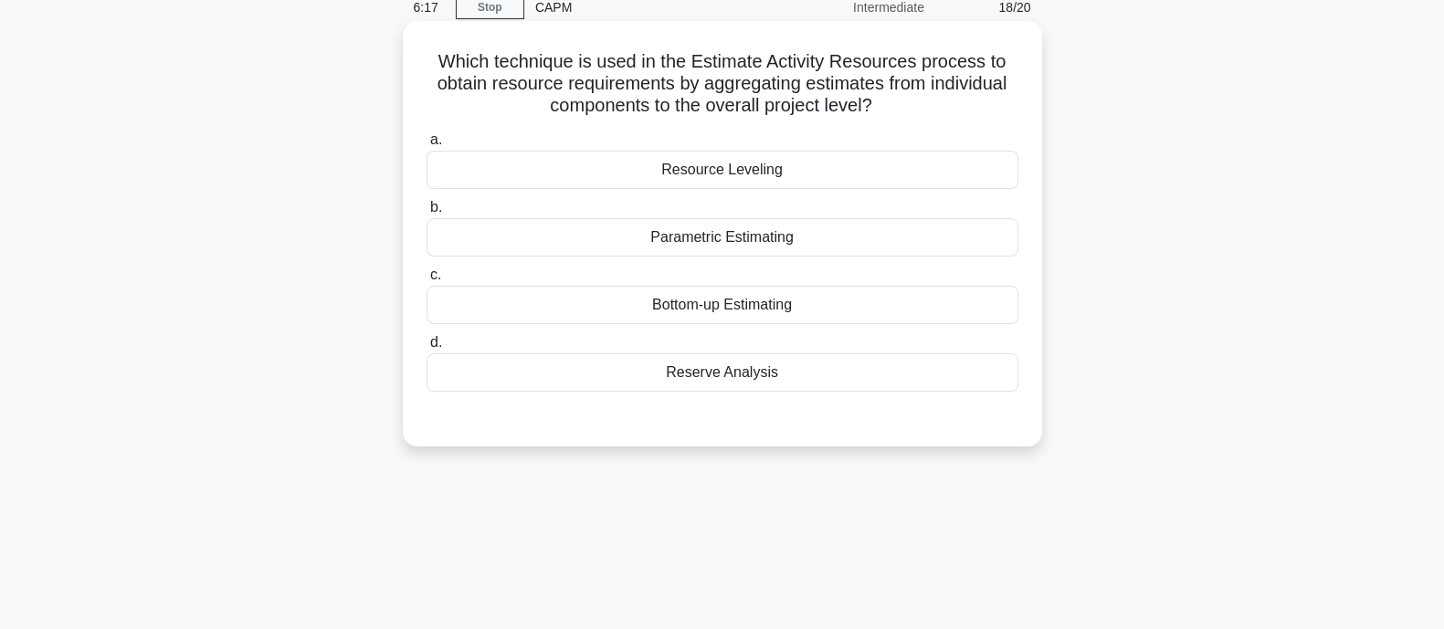
scroll to position [0, 0]
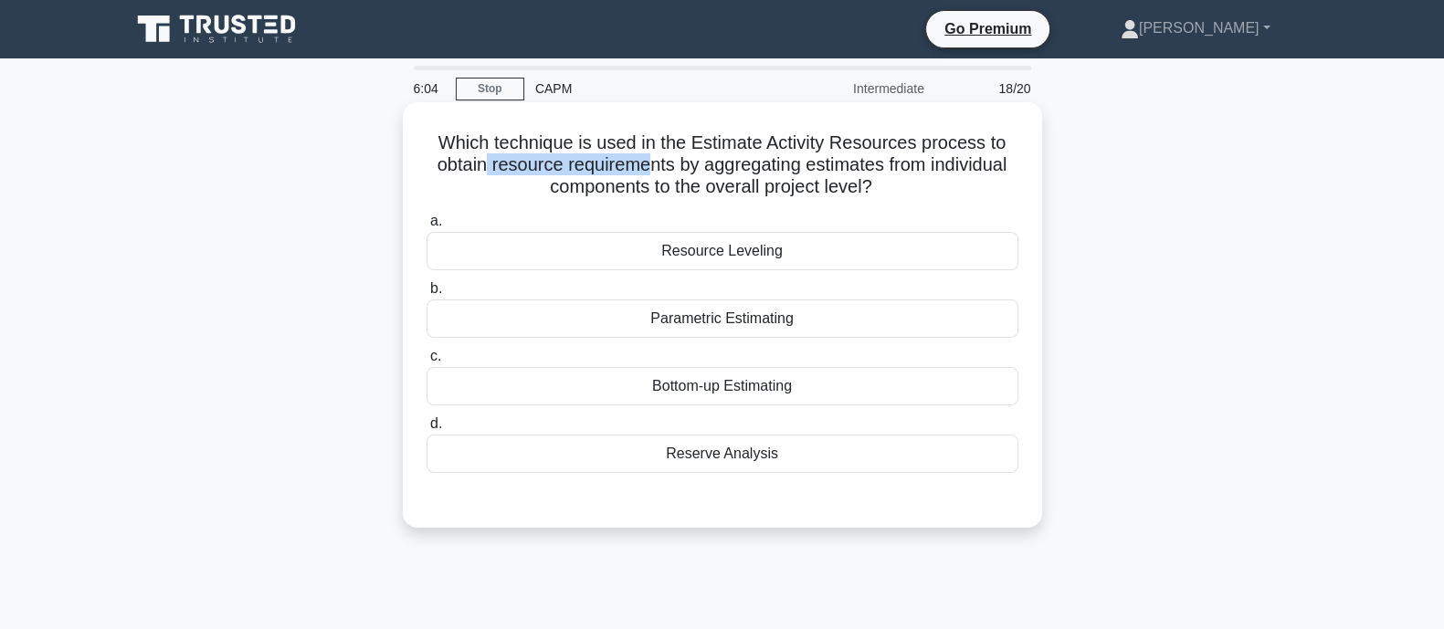
drag, startPoint x: 476, startPoint y: 166, endPoint x: 644, endPoint y: 170, distance: 168.1
click at [644, 170] on h5 "Which technique is used in the Estimate Activity Resources process to obtain re…" at bounding box center [723, 166] width 596 height 68
drag, startPoint x: 710, startPoint y: 170, endPoint x: 585, endPoint y: 166, distance: 125.2
click at [585, 166] on h5 "Which technique is used in the Estimate Activity Resources process to obtain re…" at bounding box center [723, 166] width 596 height 68
click at [658, 256] on div "Resource Leveling" at bounding box center [723, 251] width 592 height 38
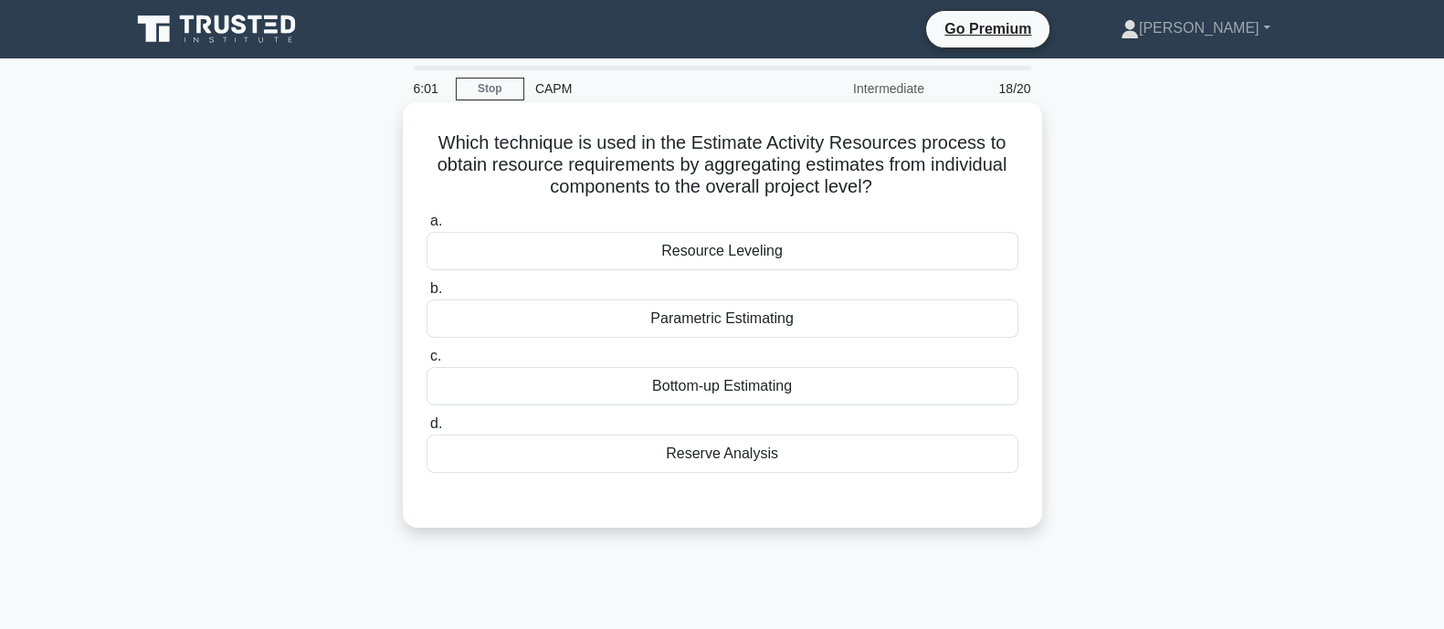
click at [427, 227] on input "a. Resource Leveling" at bounding box center [427, 222] width 0 height 12
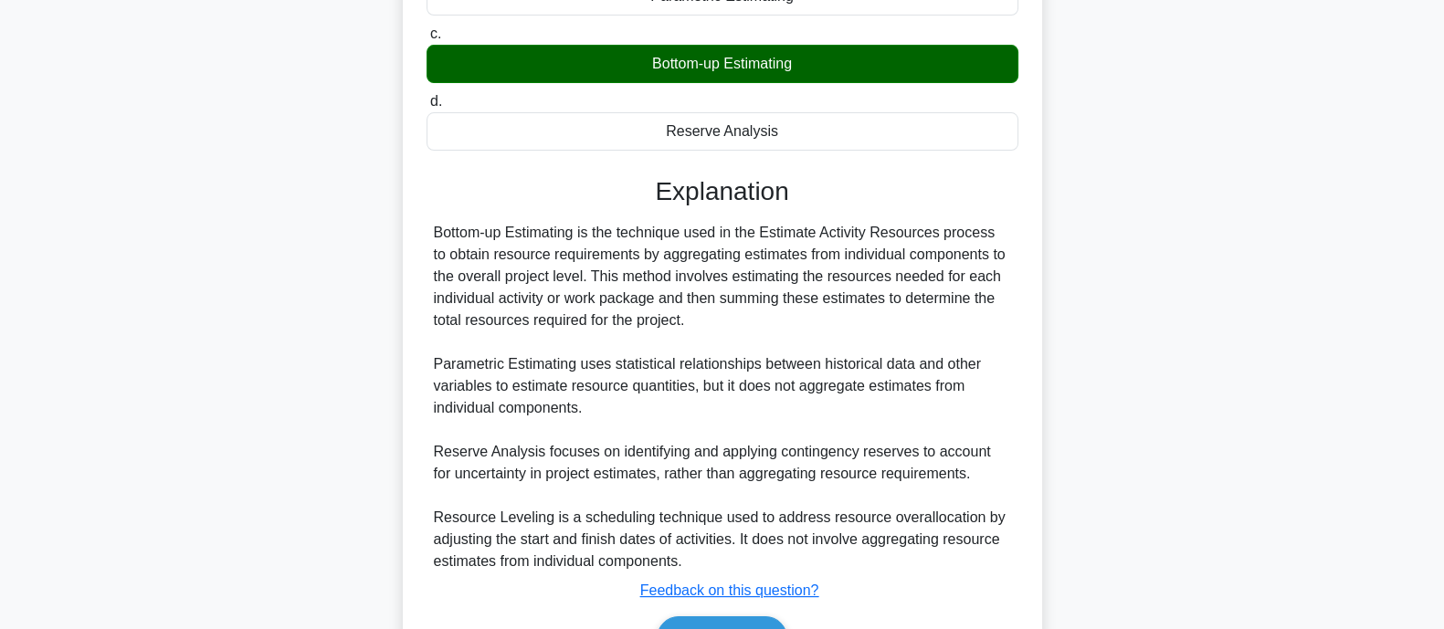
scroll to position [431, 0]
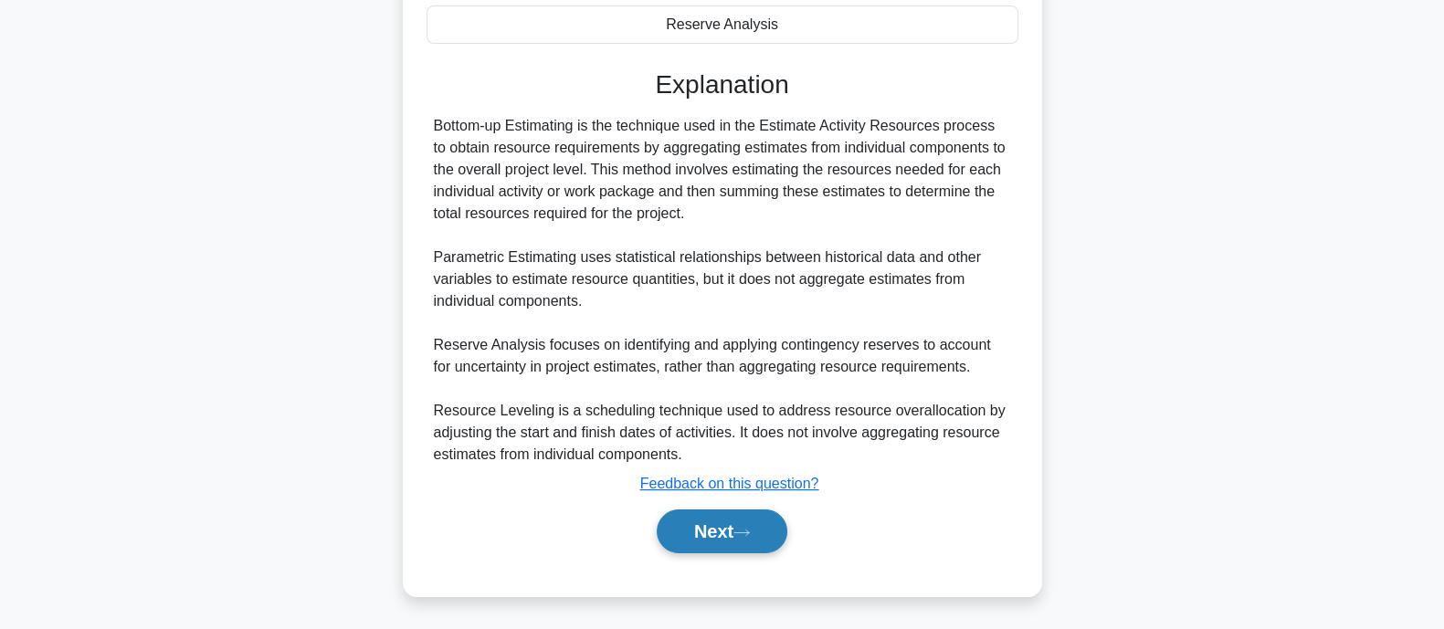
click at [752, 524] on button "Next" at bounding box center [722, 532] width 131 height 44
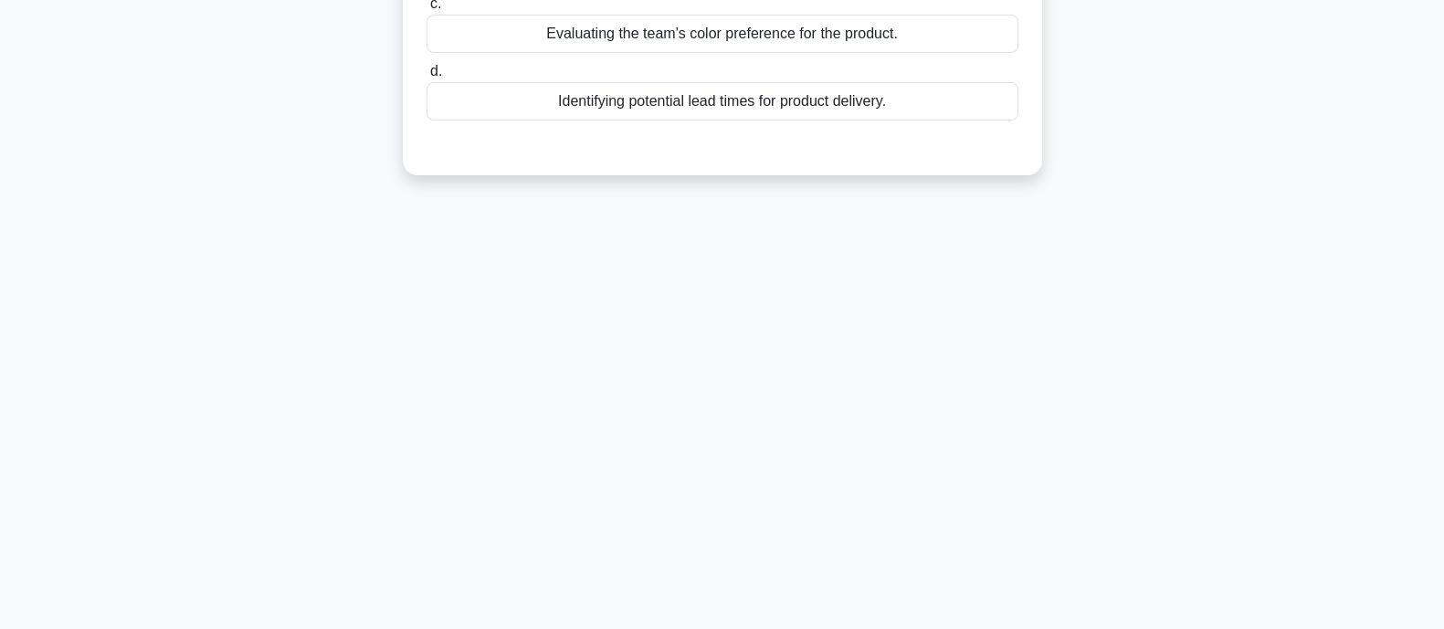
scroll to position [0, 0]
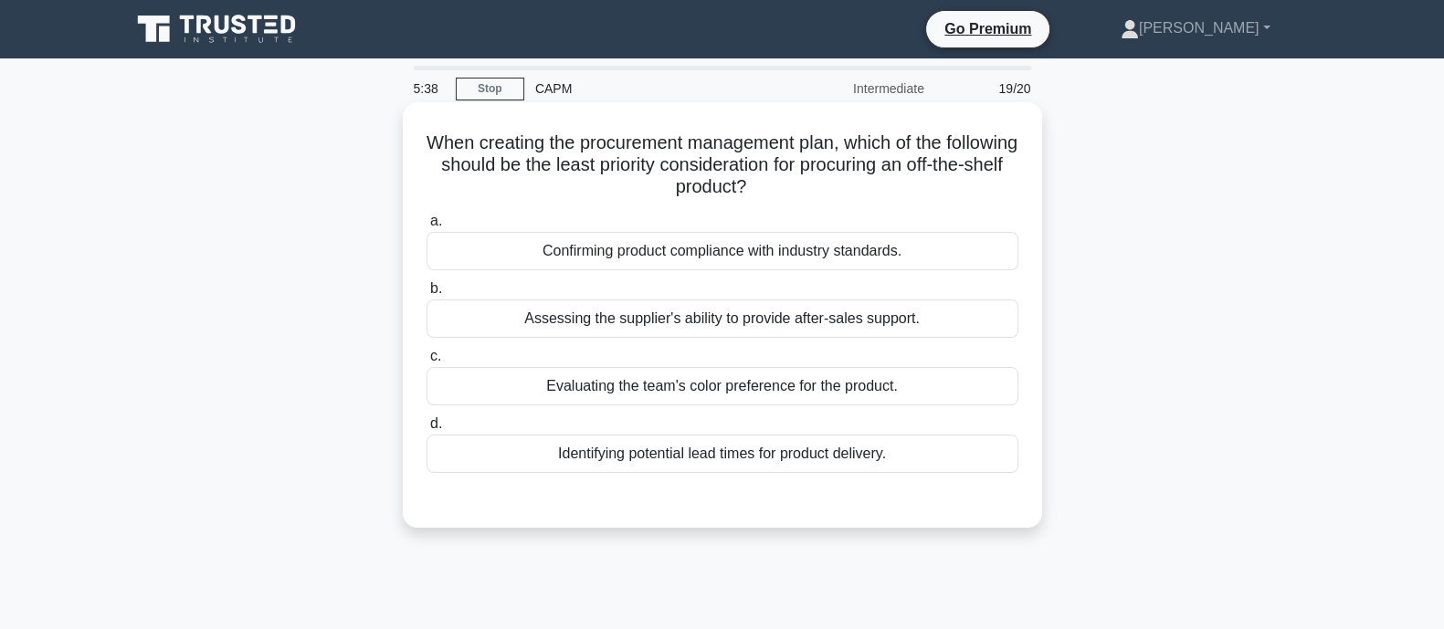
click at [596, 382] on div "Evaluating the team's color preference for the product." at bounding box center [723, 386] width 592 height 38
click at [427, 363] on input "c. Evaluating the team's color preference for the product." at bounding box center [427, 357] width 0 height 12
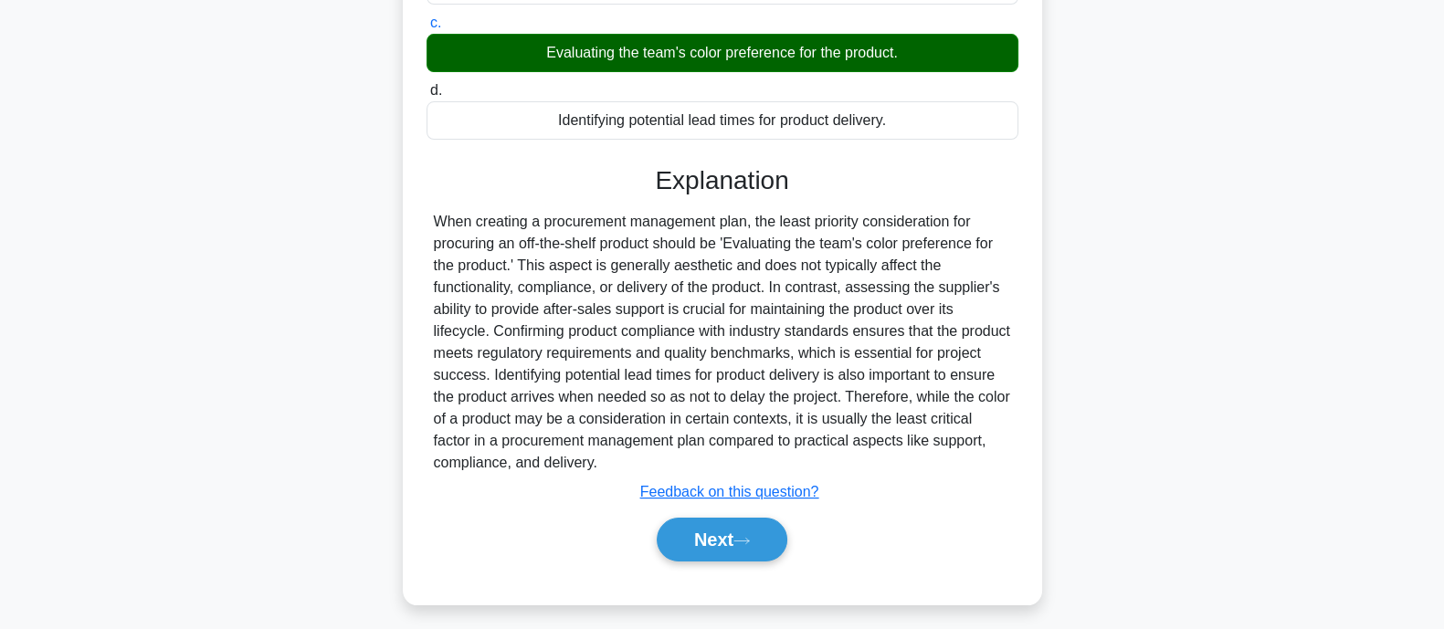
scroll to position [357, 0]
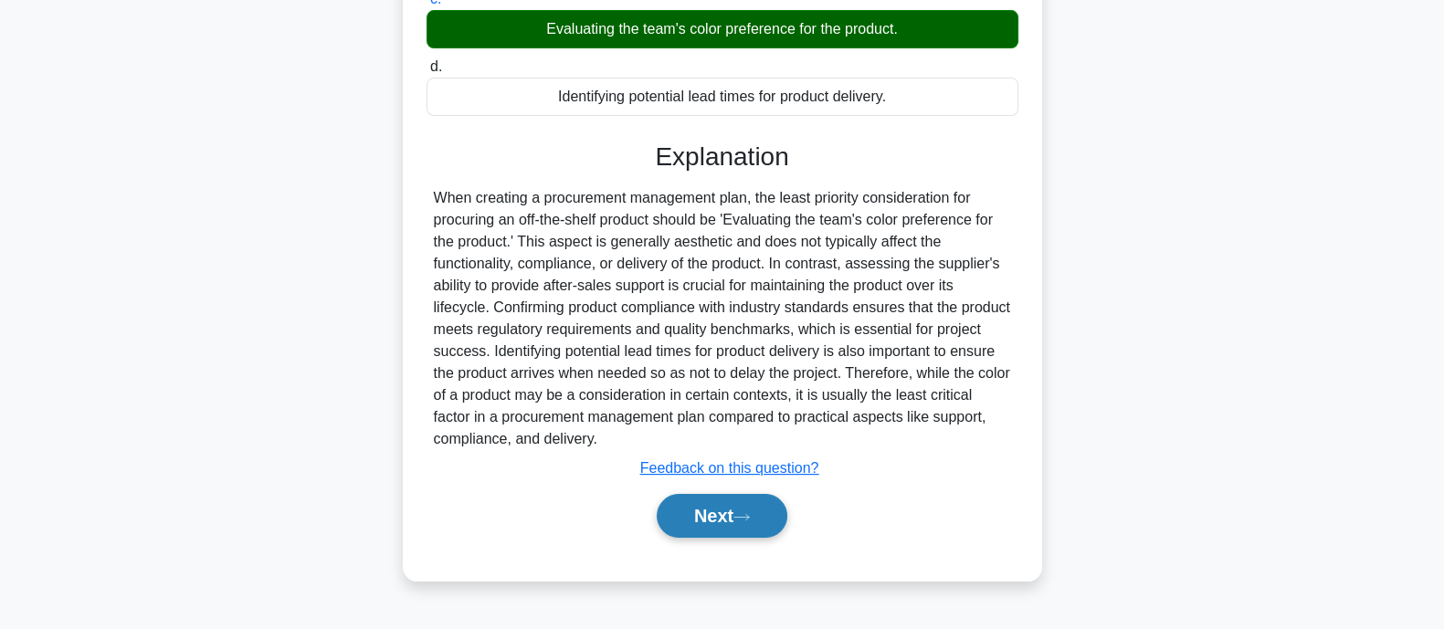
click at [698, 499] on button "Next" at bounding box center [722, 516] width 131 height 44
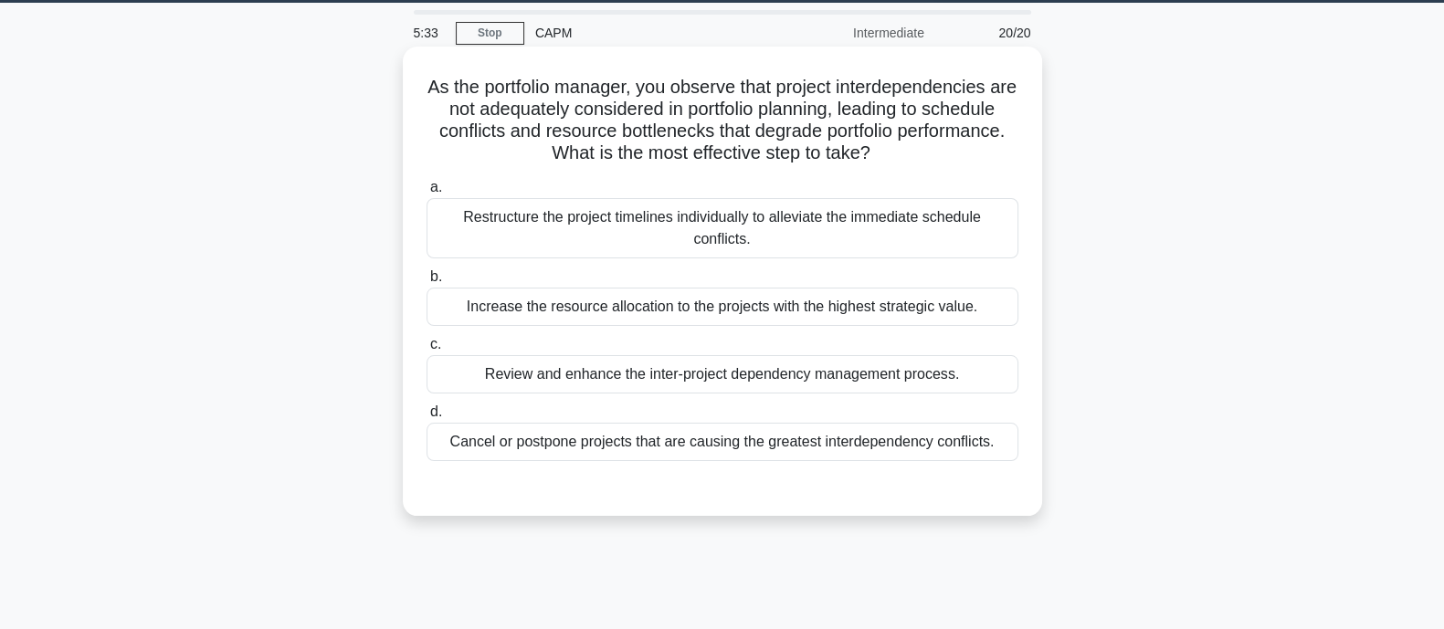
scroll to position [0, 0]
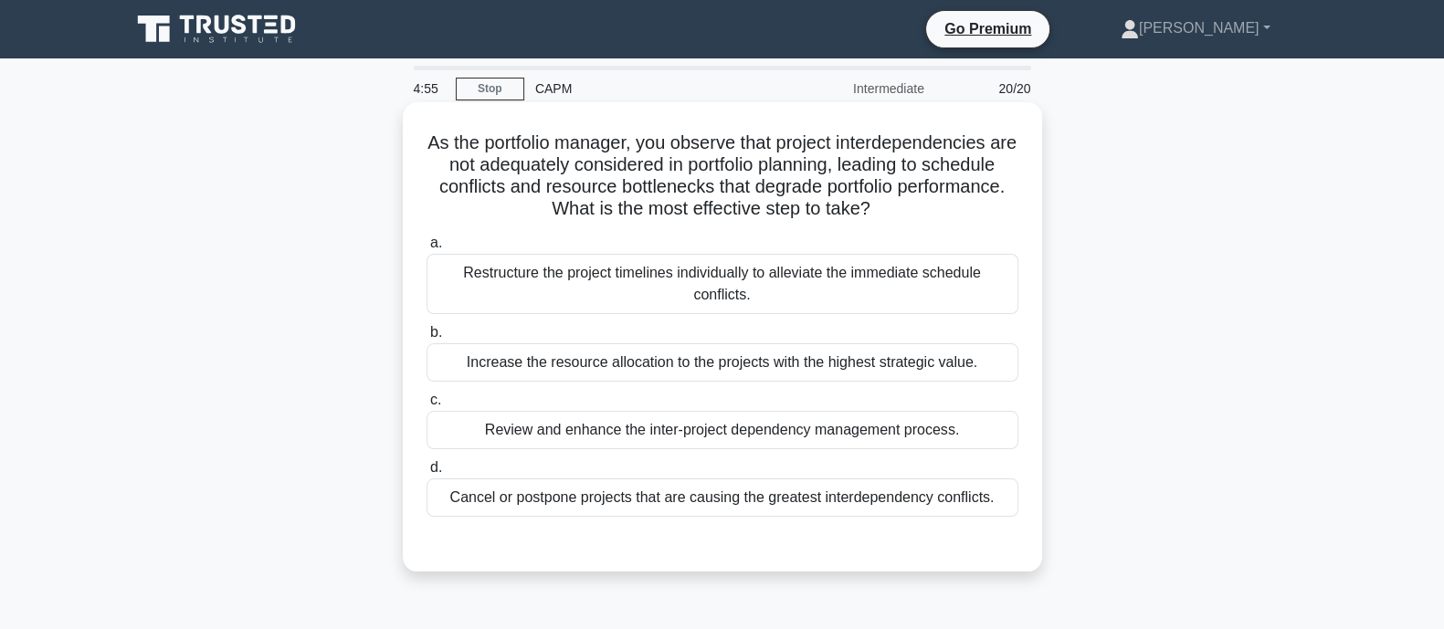
click at [609, 431] on div "Review and enhance the inter-project dependency management process." at bounding box center [723, 430] width 592 height 38
click at [427, 407] on input "c. Review and enhance the inter-project dependency management process." at bounding box center [427, 401] width 0 height 12
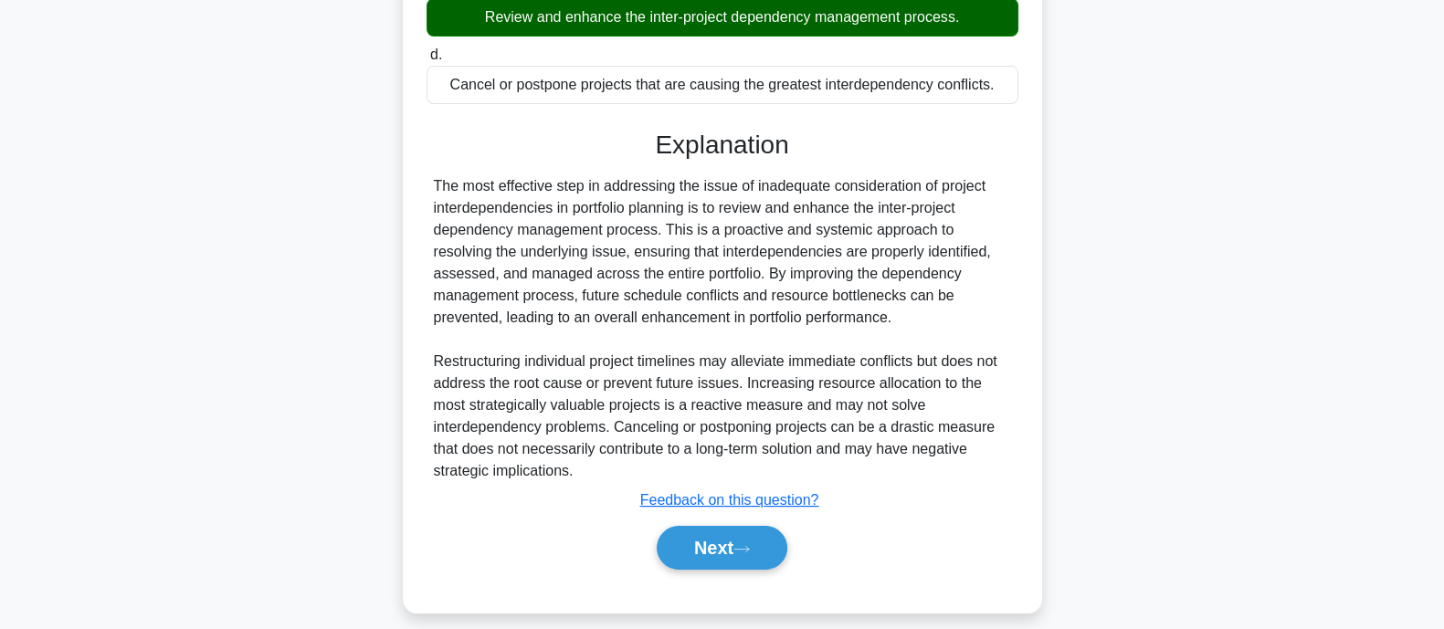
scroll to position [429, 0]
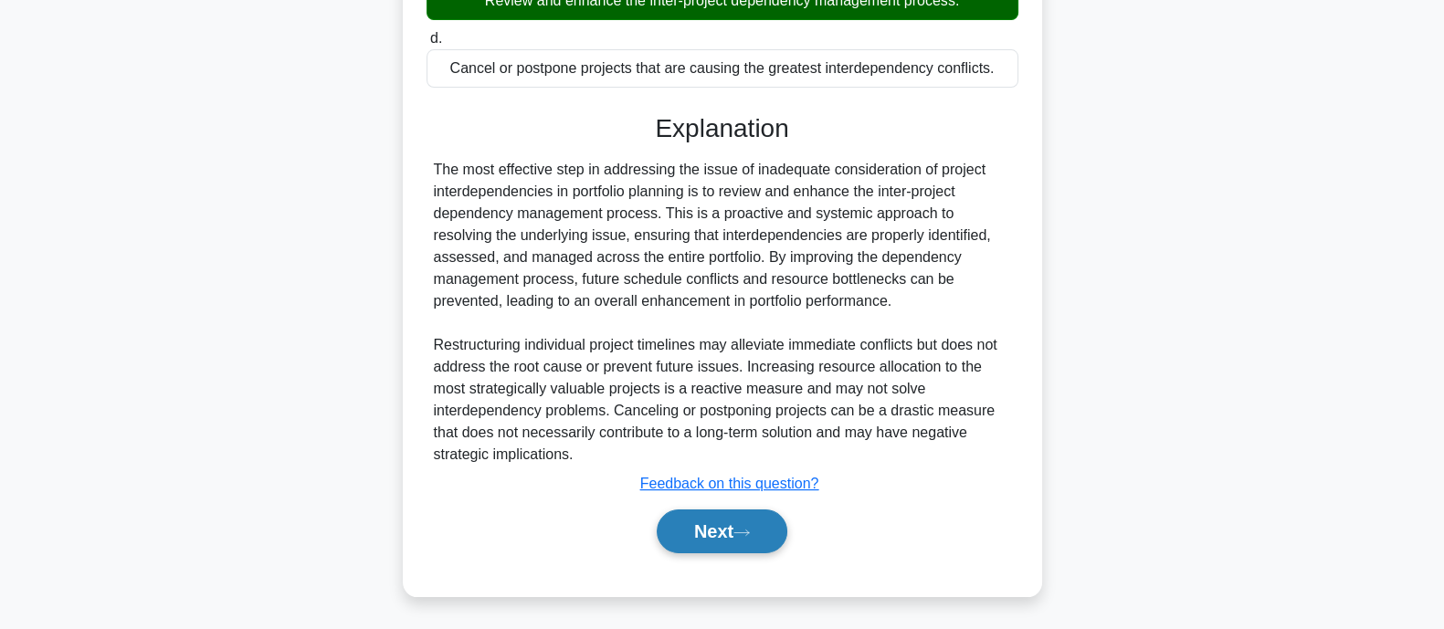
click at [701, 531] on button "Next" at bounding box center [722, 532] width 131 height 44
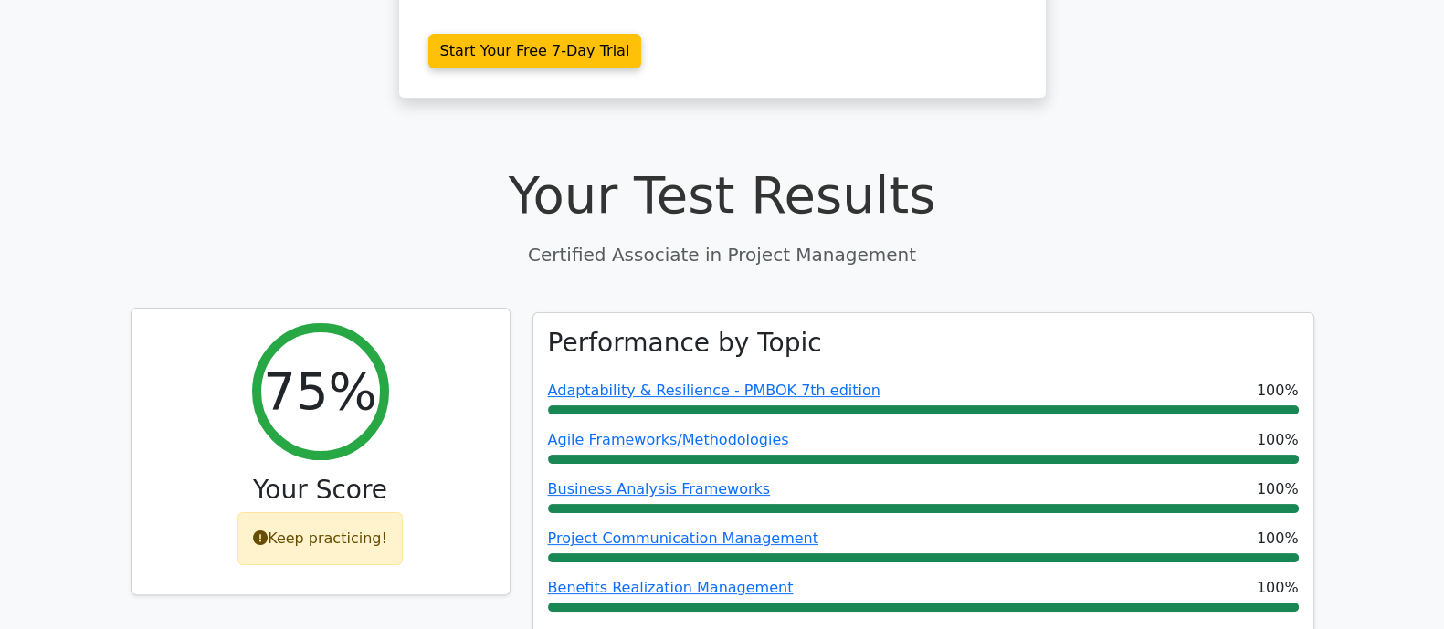
scroll to position [266, 0]
